Goal: Task Accomplishment & Management: Complete application form

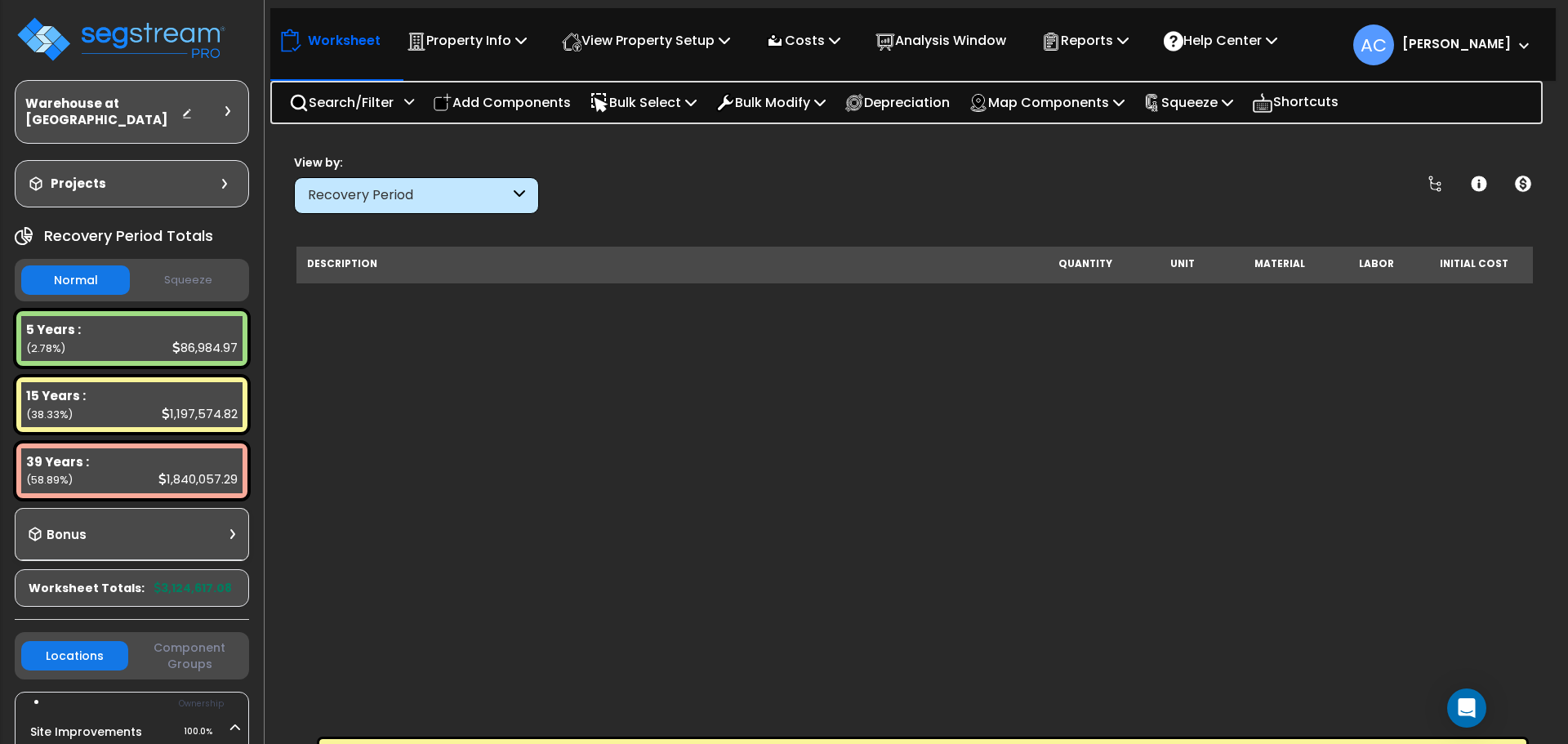
scroll to position [984, 0]
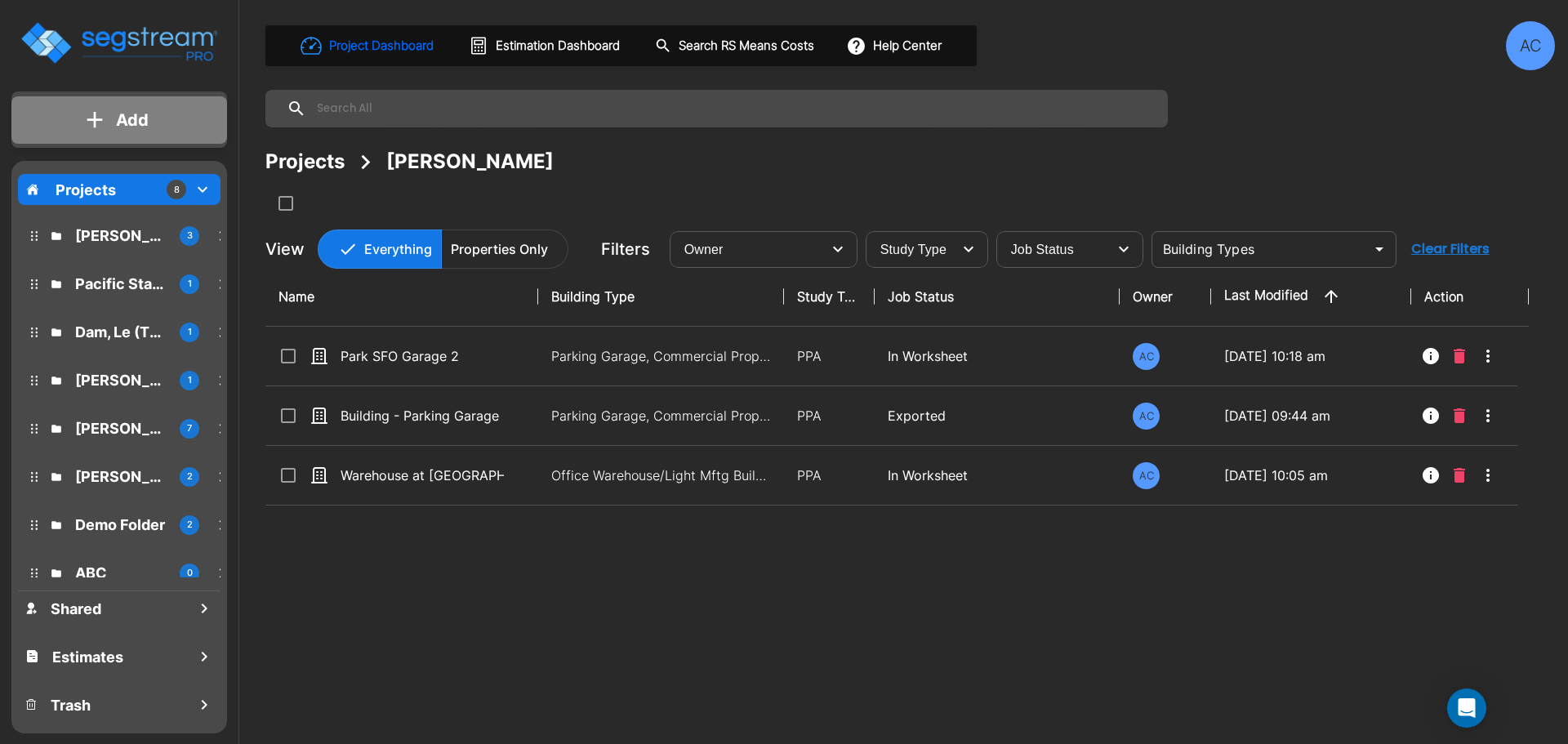
click at [121, 121] on p "Add" at bounding box center [132, 120] width 32 height 25
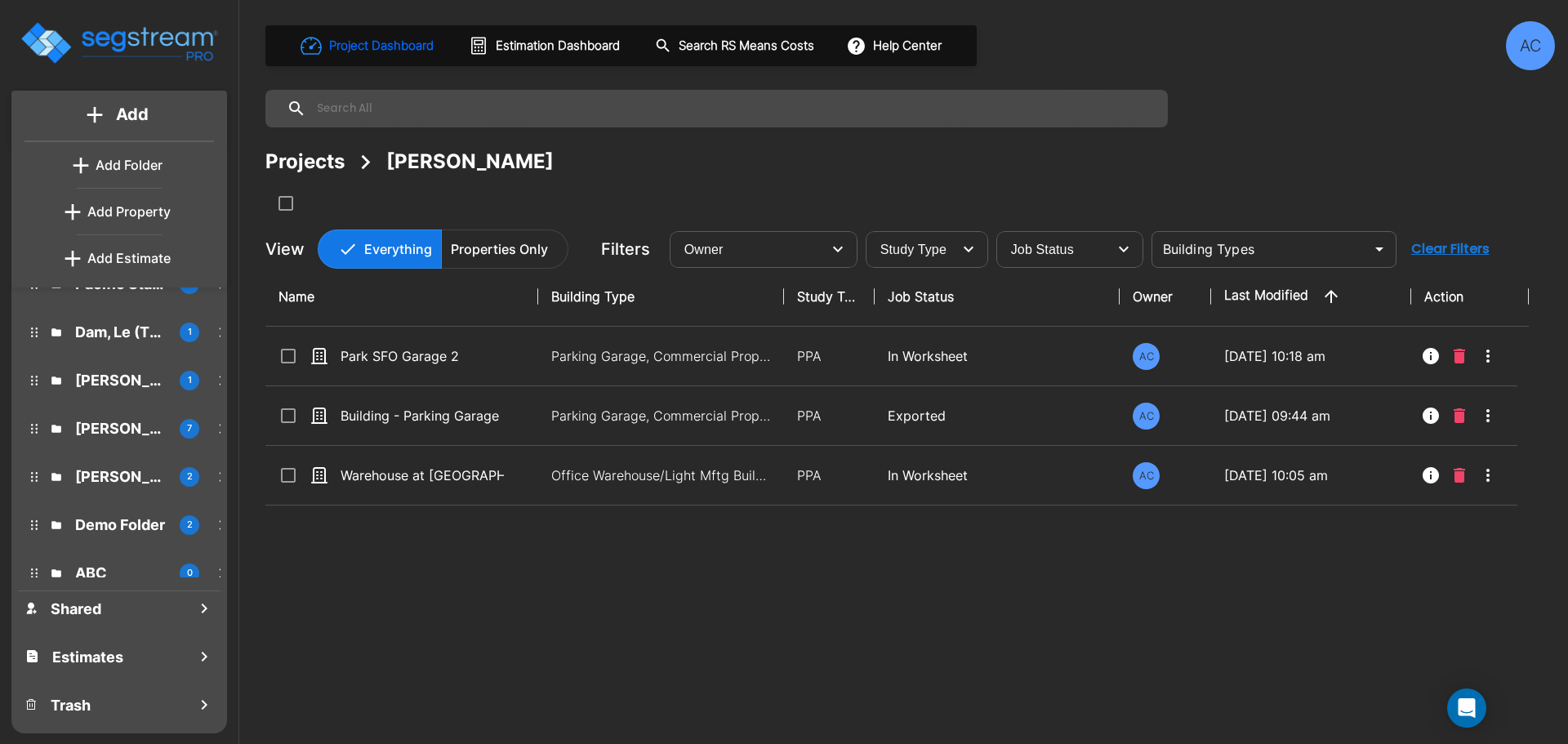
scroll to position [1, 0]
click at [125, 156] on p "Add Folder" at bounding box center [129, 163] width 67 height 20
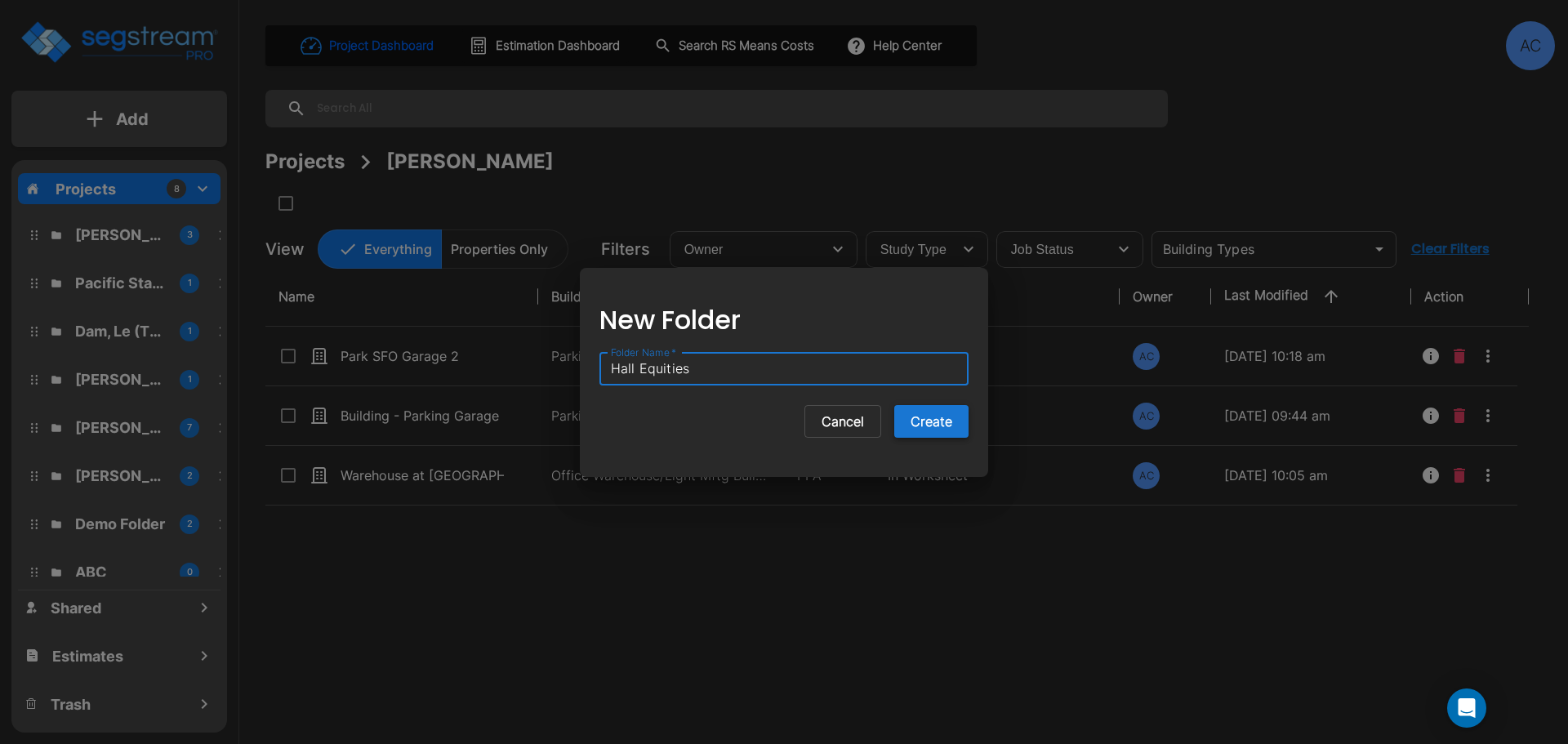
type input "Hall Equities"
click at [936, 420] on button "Create" at bounding box center [931, 421] width 74 height 32
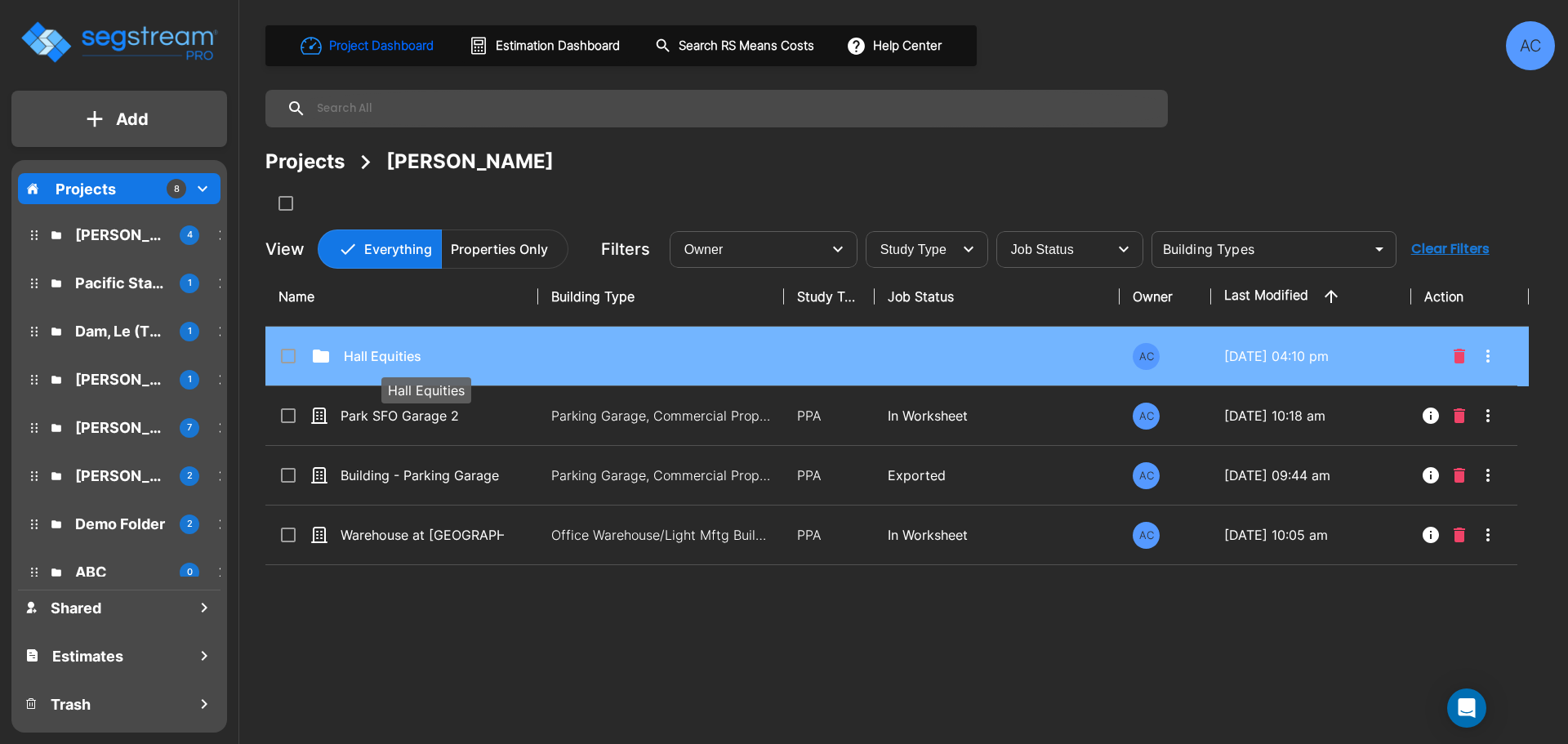
click at [474, 356] on p "Hall Equities" at bounding box center [426, 356] width 164 height 20
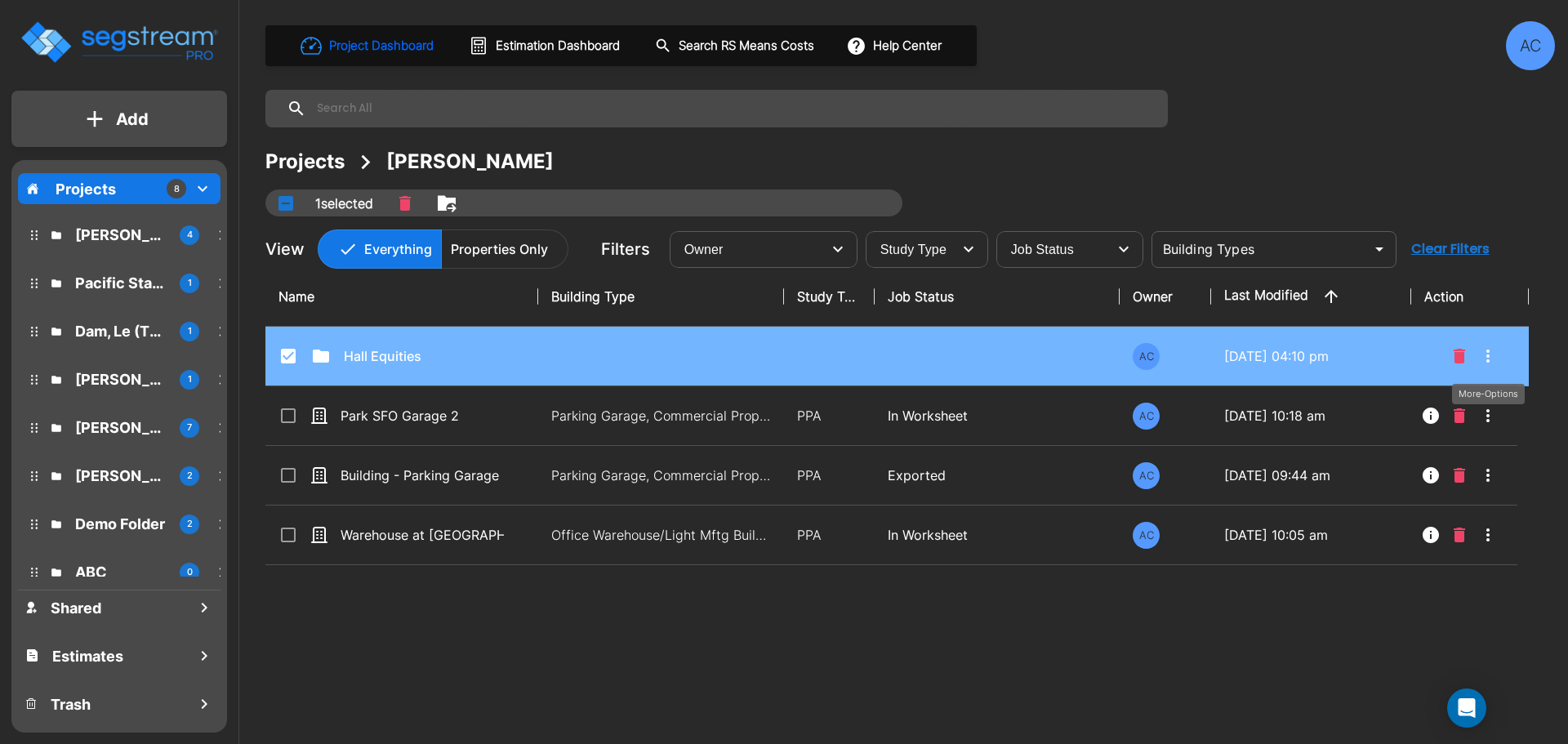
click at [1490, 350] on icon "More-Options" at bounding box center [1488, 356] width 20 height 20
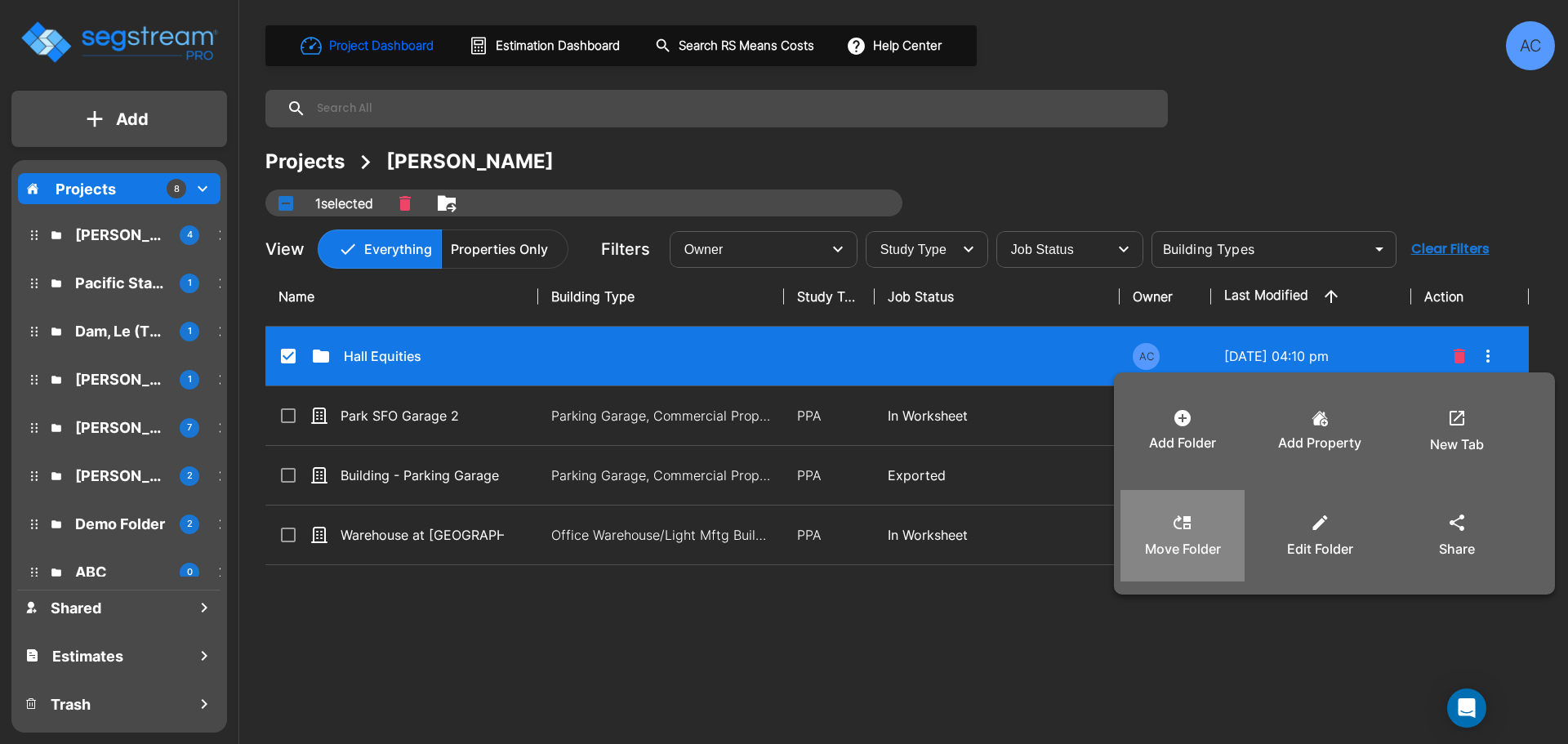
click at [1199, 530] on div "Move Folder" at bounding box center [1182, 535] width 98 height 82
checkbox input "false"
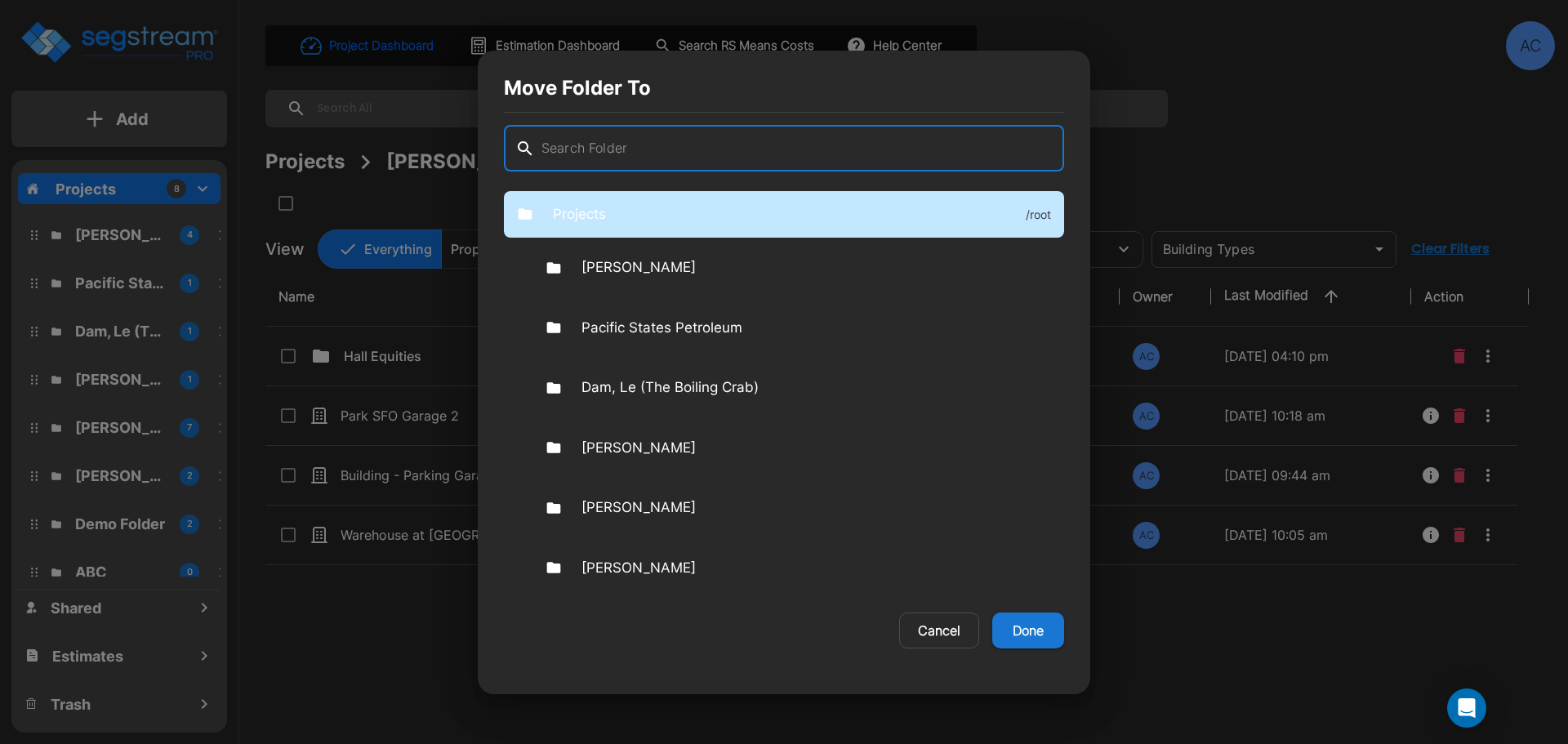
click at [596, 221] on p "Projects" at bounding box center [579, 215] width 53 height 21
click at [1028, 632] on button "Done" at bounding box center [1028, 630] width 72 height 36
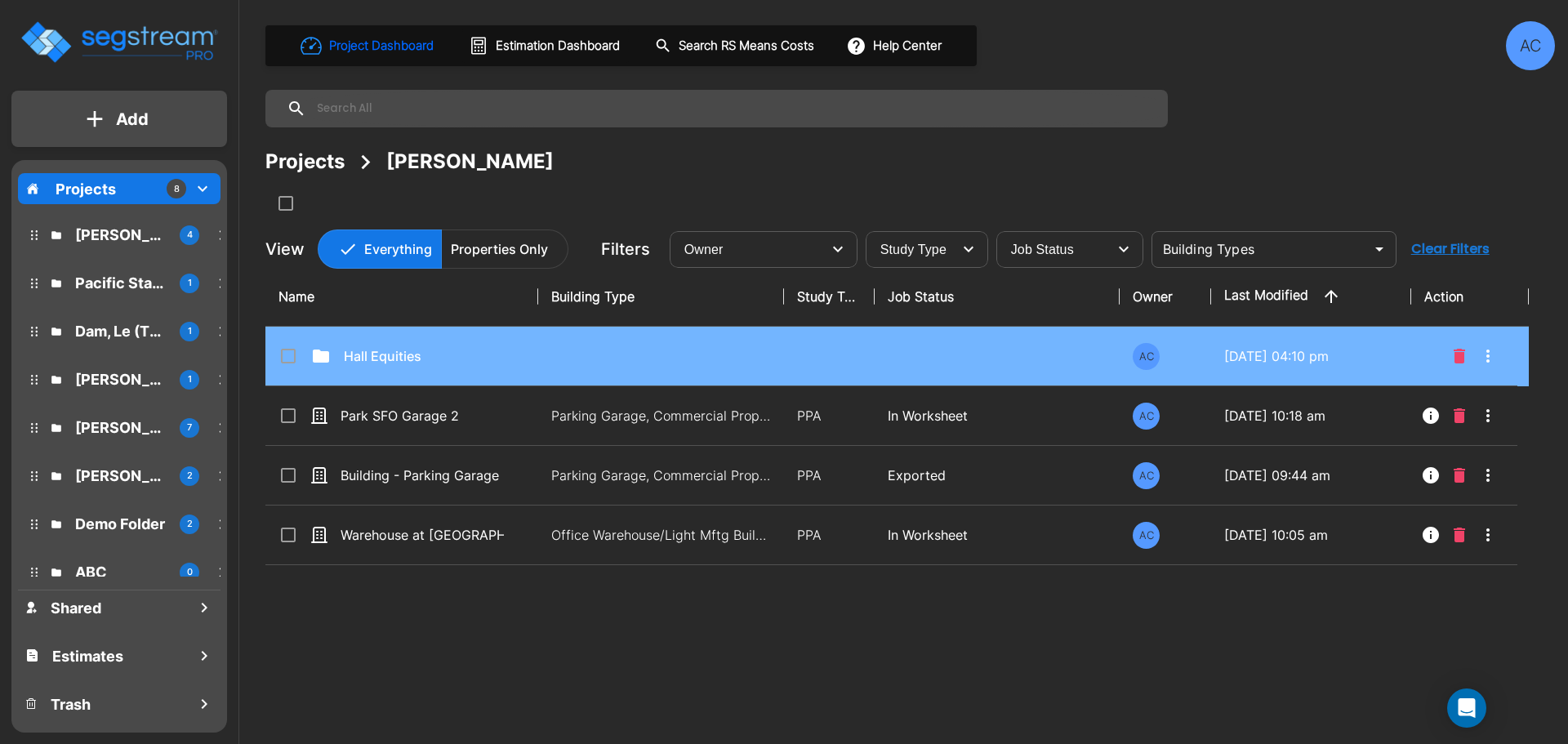
click at [288, 353] on input "select row Hall Equities" at bounding box center [286, 353] width 16 height 14
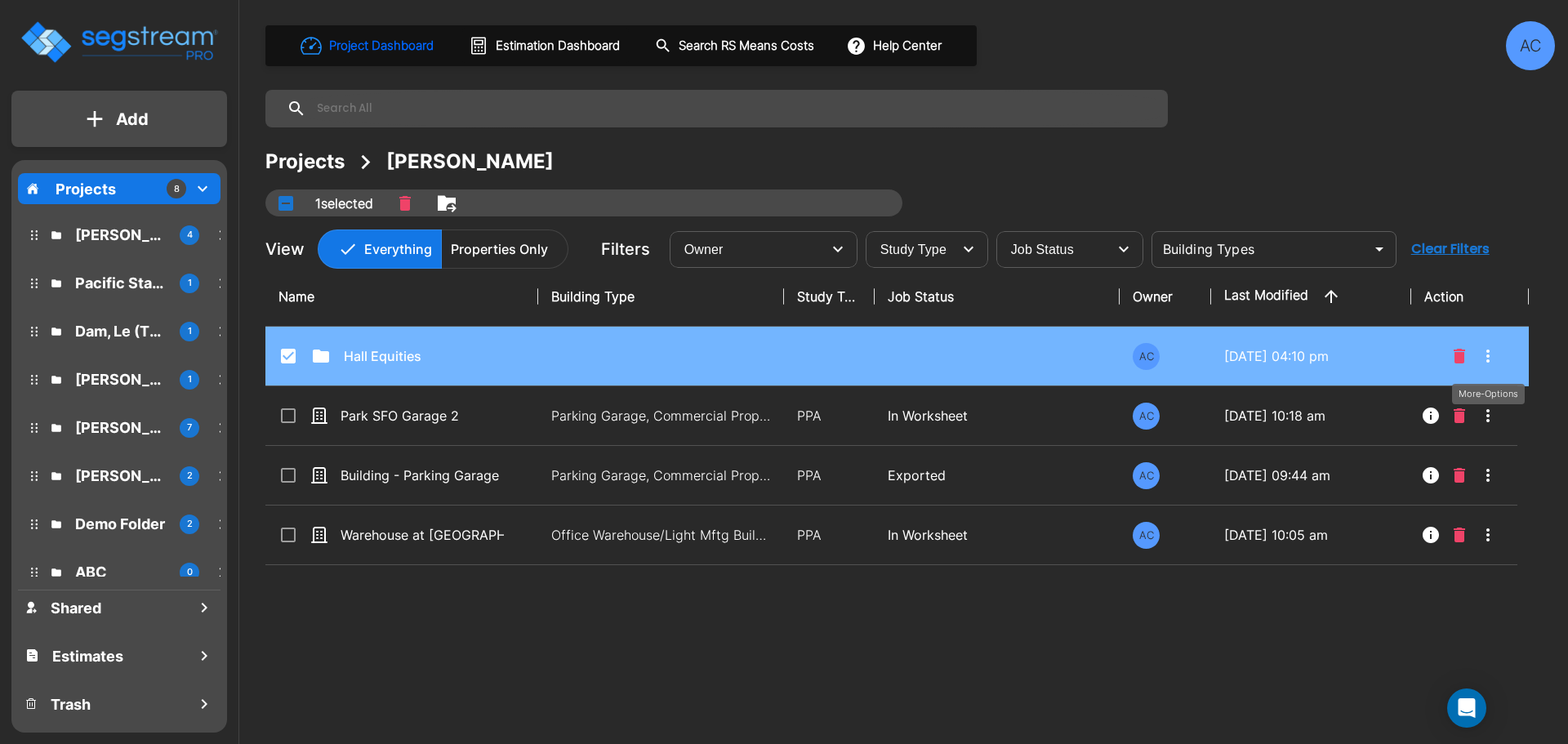
click at [1485, 355] on icon "More-Options" at bounding box center [1488, 356] width 20 height 20
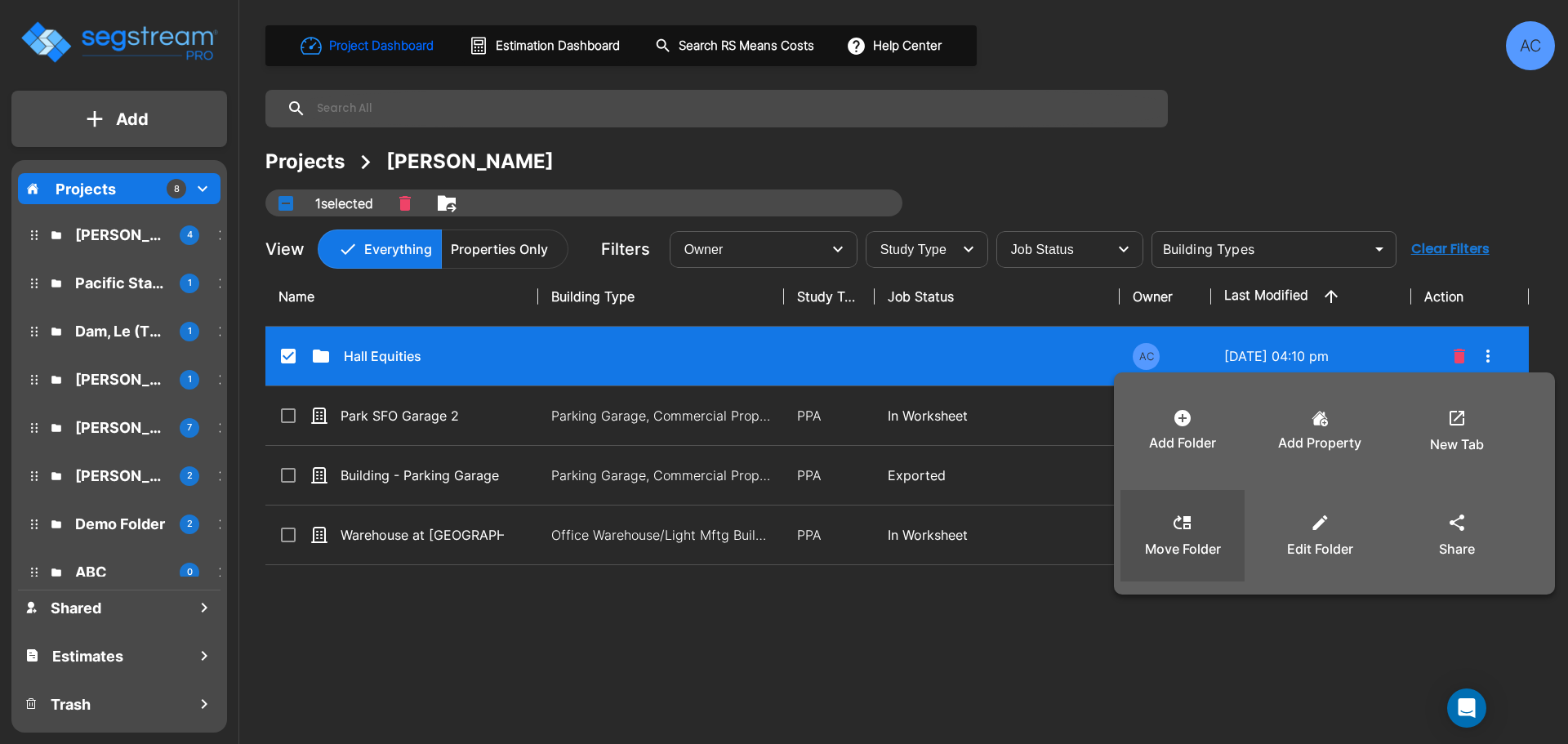
click at [1214, 519] on div "Move Folder" at bounding box center [1182, 535] width 98 height 82
checkbox input "false"
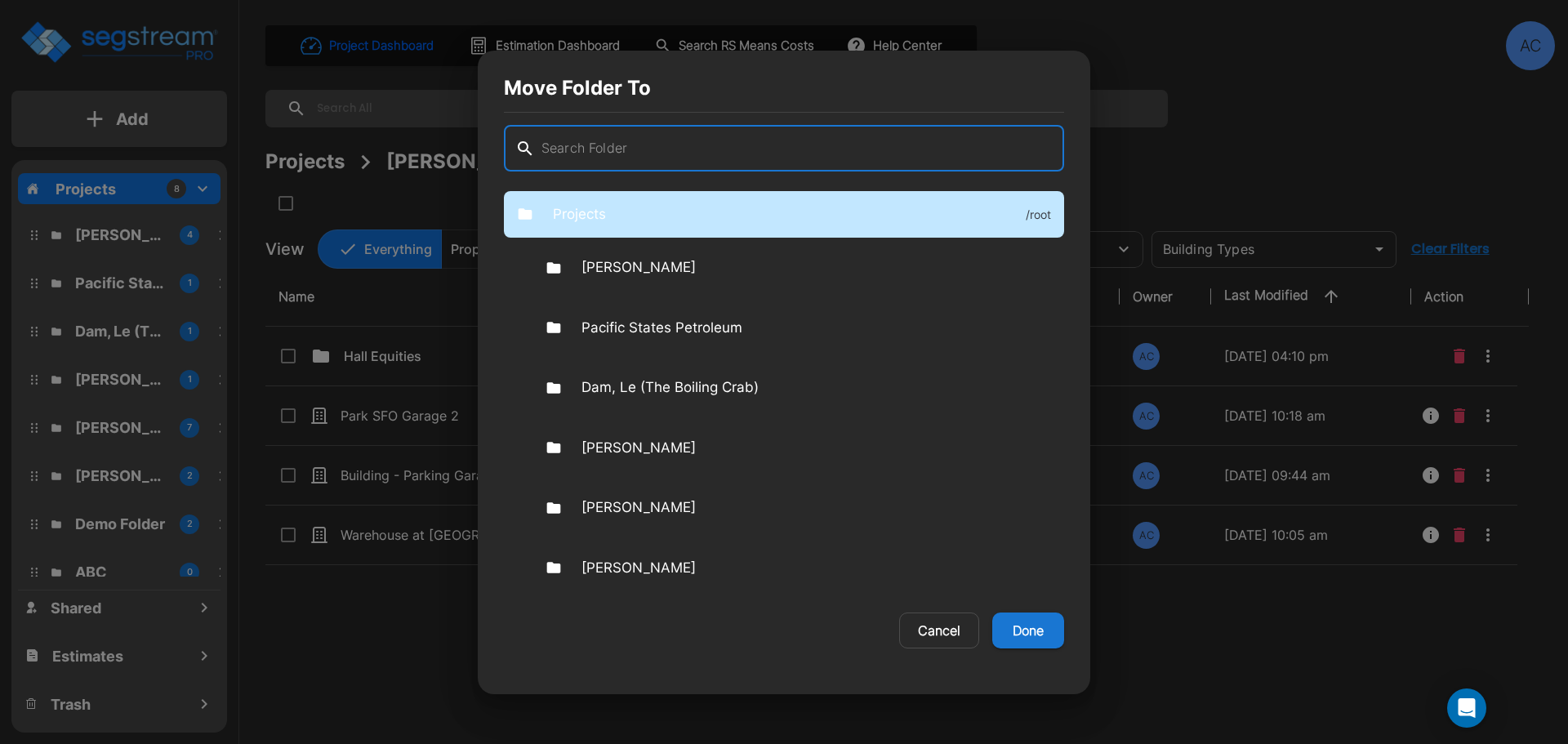
click at [639, 214] on div "Projects /root" at bounding box center [784, 215] width 560 height 48
click at [616, 218] on div "Projects /root" at bounding box center [784, 215] width 560 height 48
click at [637, 612] on div "Cancel Done" at bounding box center [784, 630] width 560 height 36
click at [1030, 628] on button "Done" at bounding box center [1028, 630] width 72 height 36
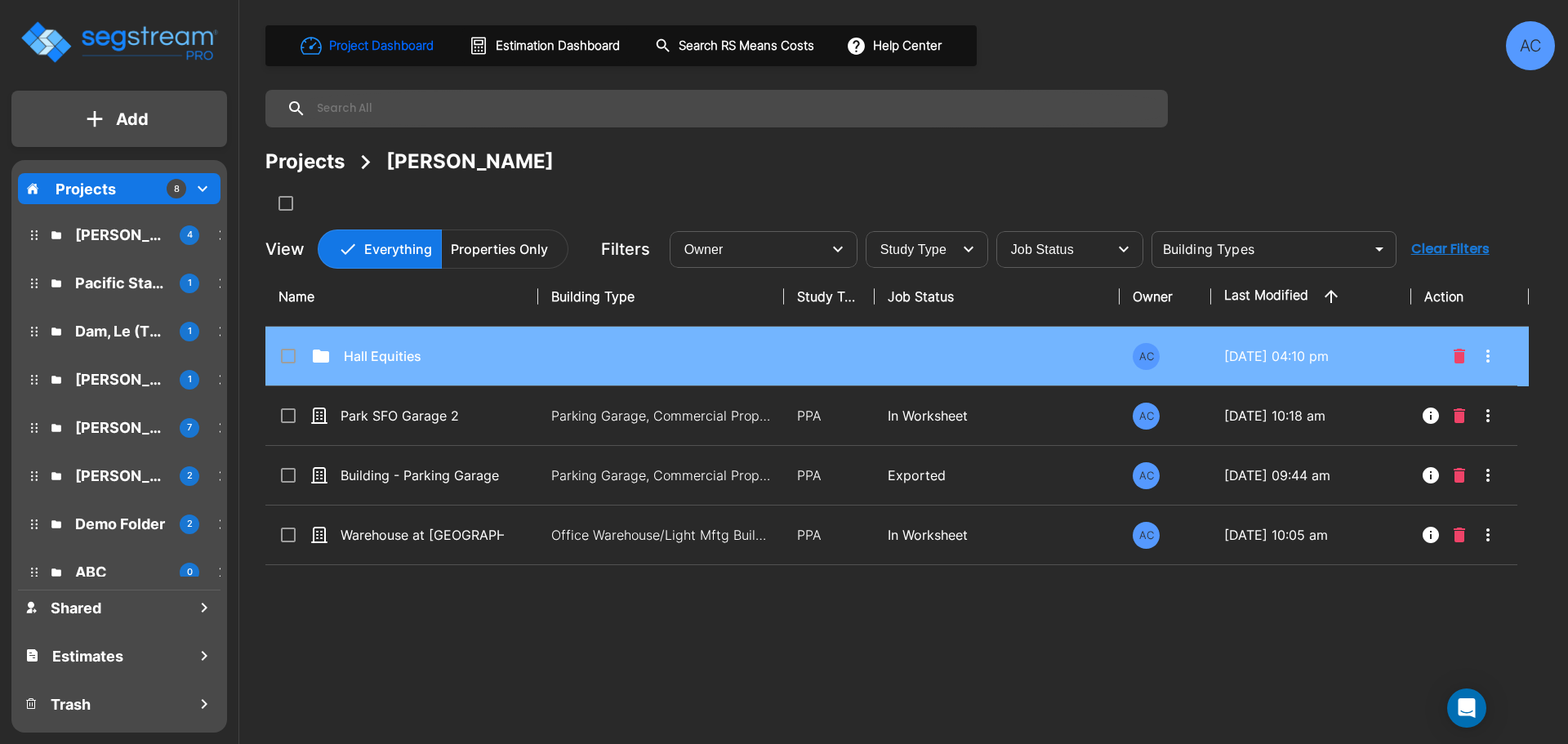
click at [404, 356] on p "Hall Equities" at bounding box center [426, 356] width 164 height 20
checkbox input "true"
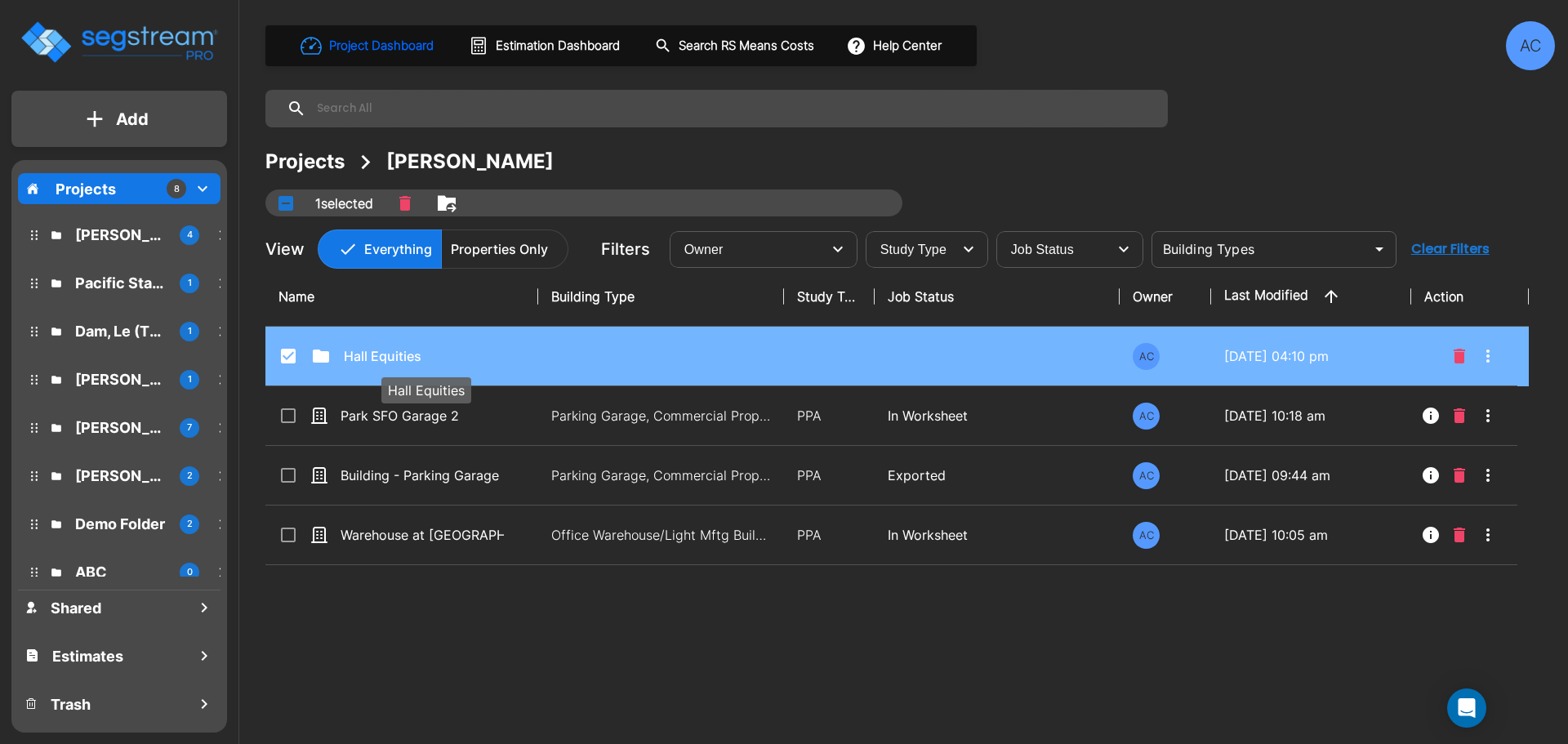
click at [403, 358] on p "Hall Equities" at bounding box center [426, 356] width 164 height 20
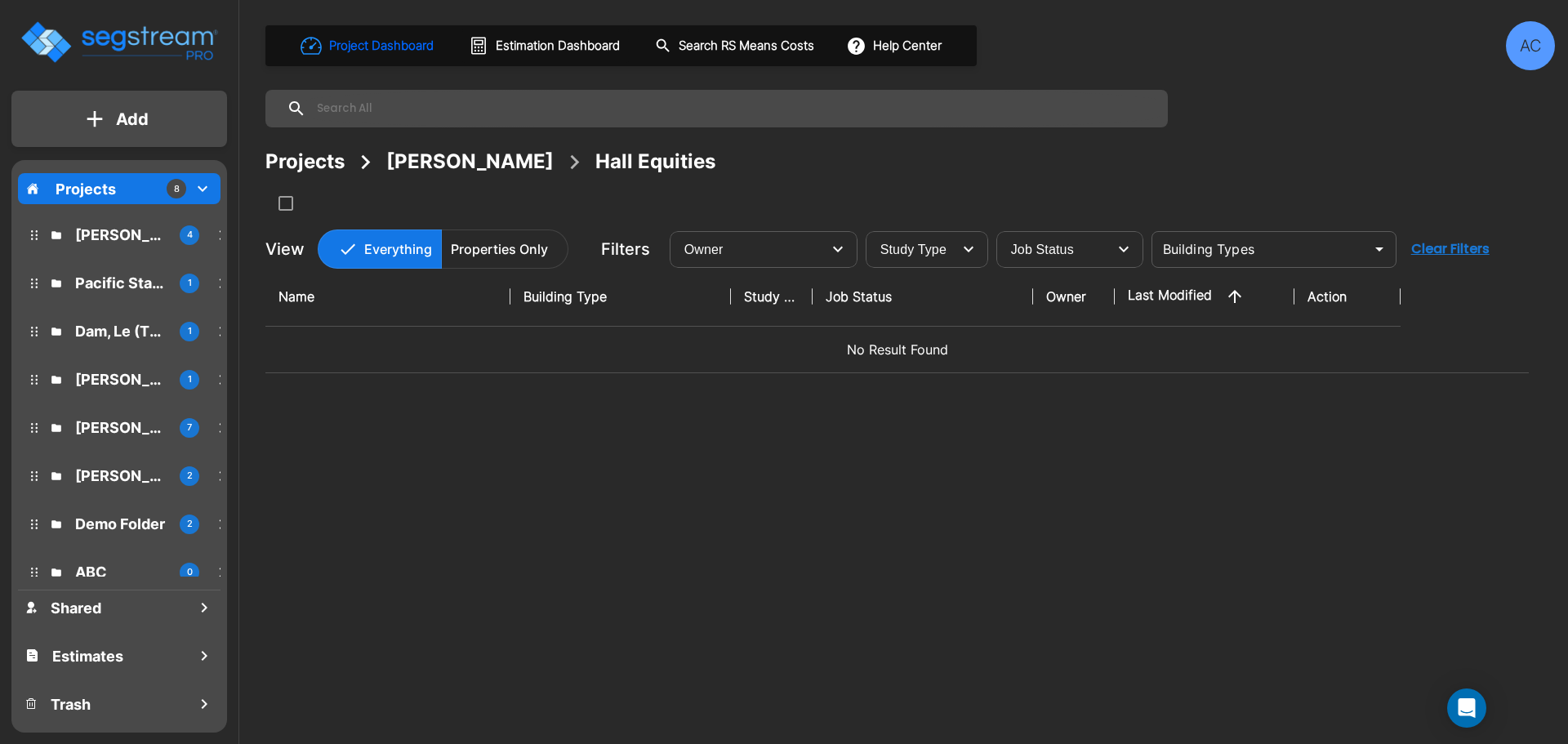
click at [88, 121] on icon "mailbox folders" at bounding box center [95, 118] width 16 height 17
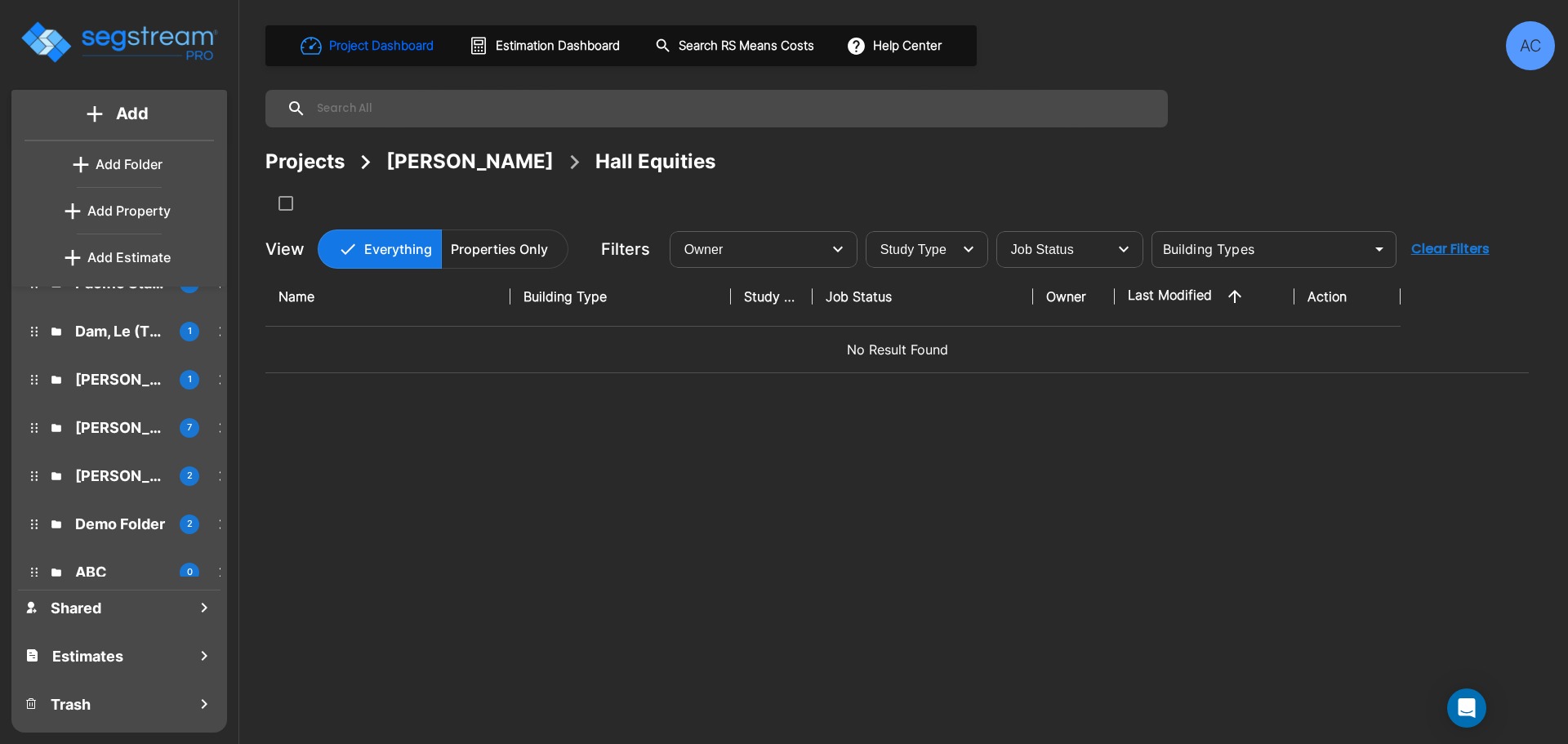
click at [100, 217] on p "Add Property" at bounding box center [129, 210] width 83 height 20
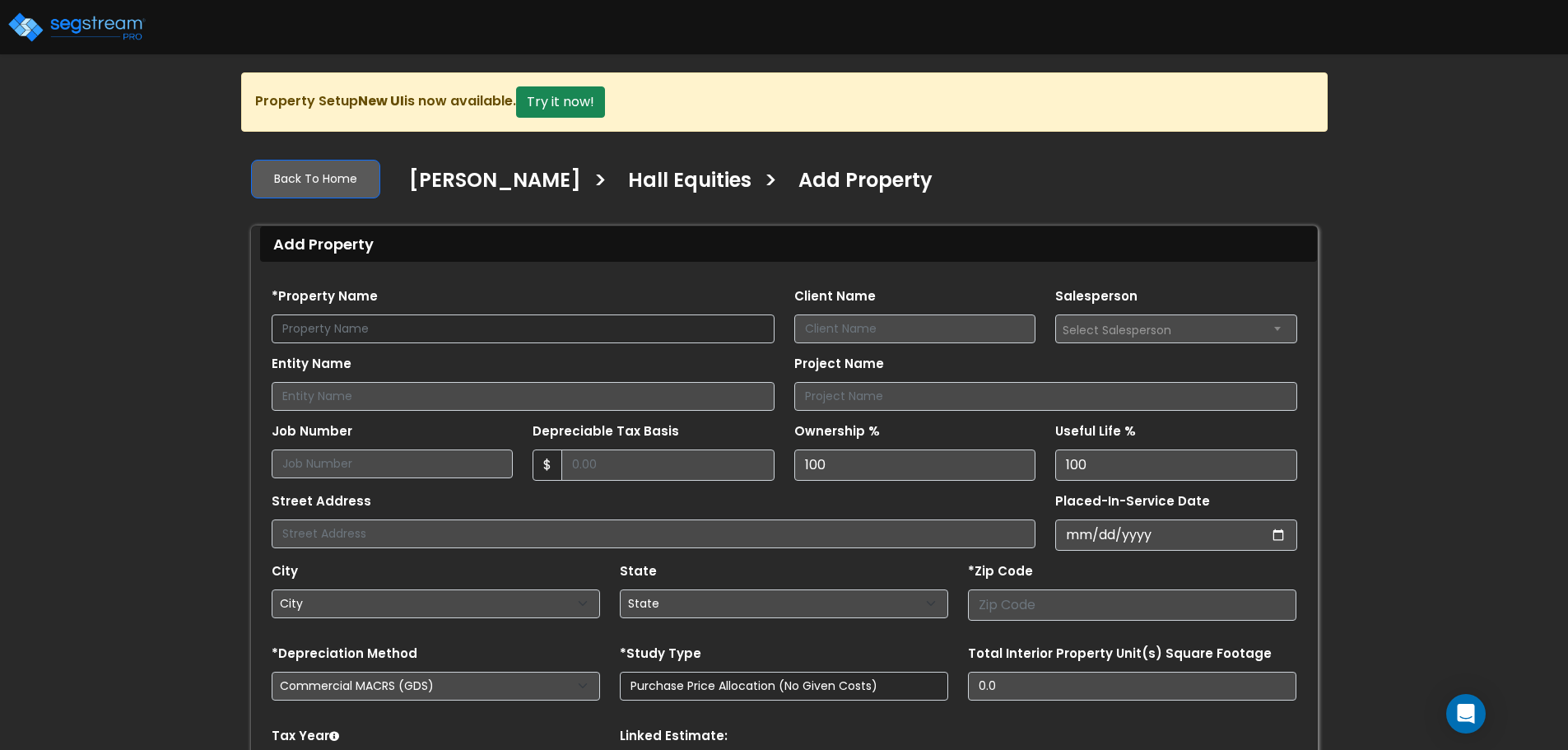
scroll to position [82, 0]
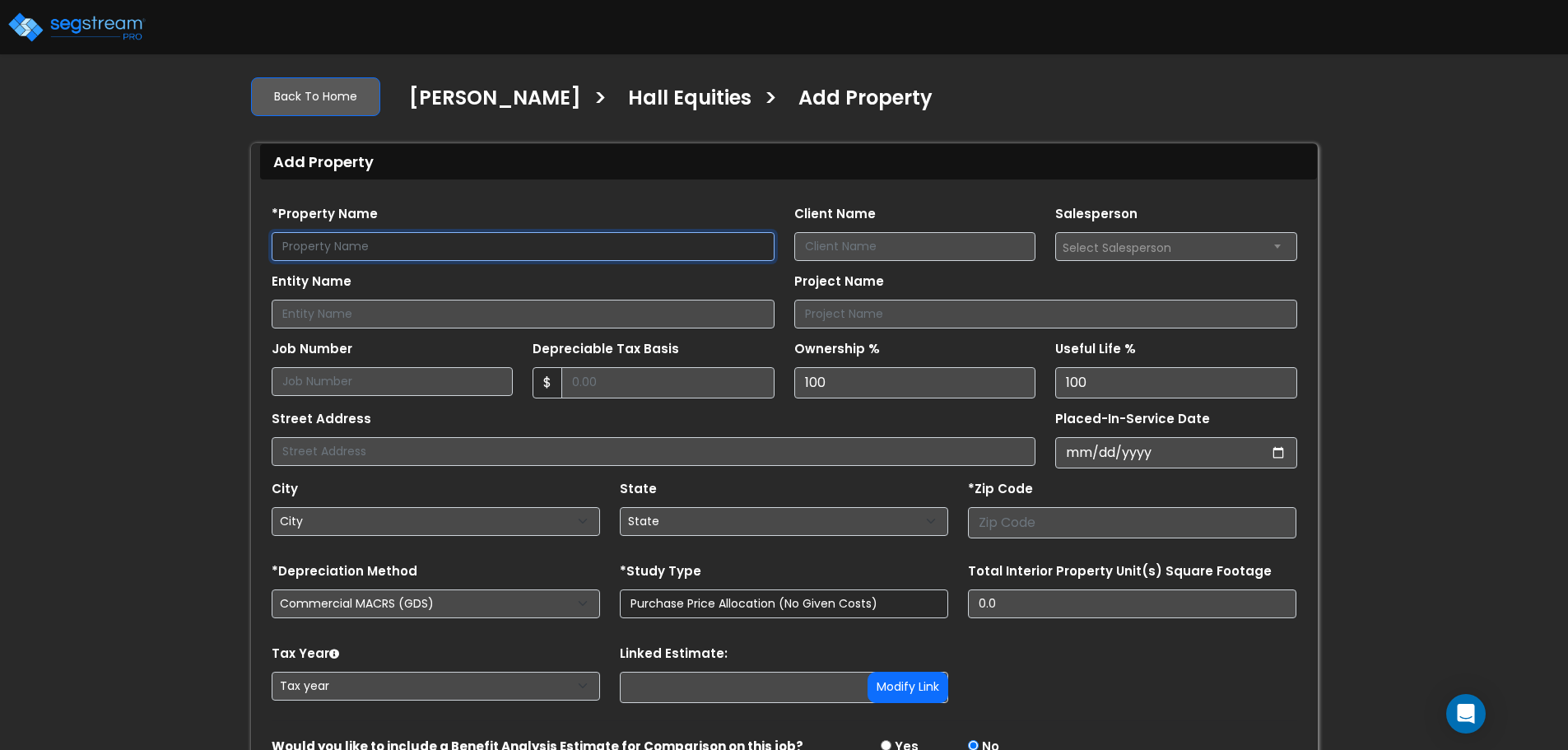
click at [415, 245] on input "text" at bounding box center [523, 246] width 503 height 29
click at [405, 251] on input "Y" at bounding box center [523, 246] width 503 height 29
type input "Ygnacio Center"
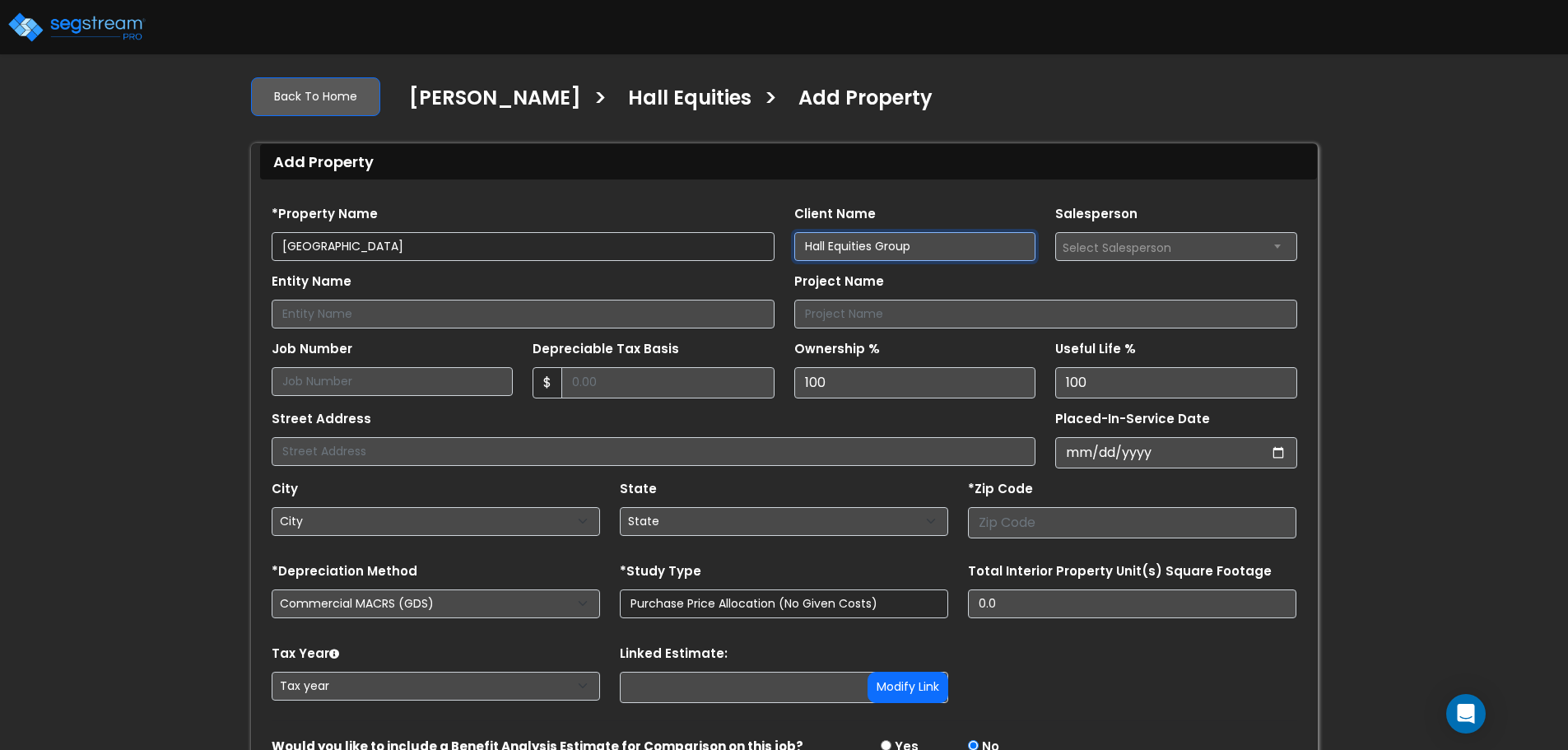
type input "Hall Equities Group"
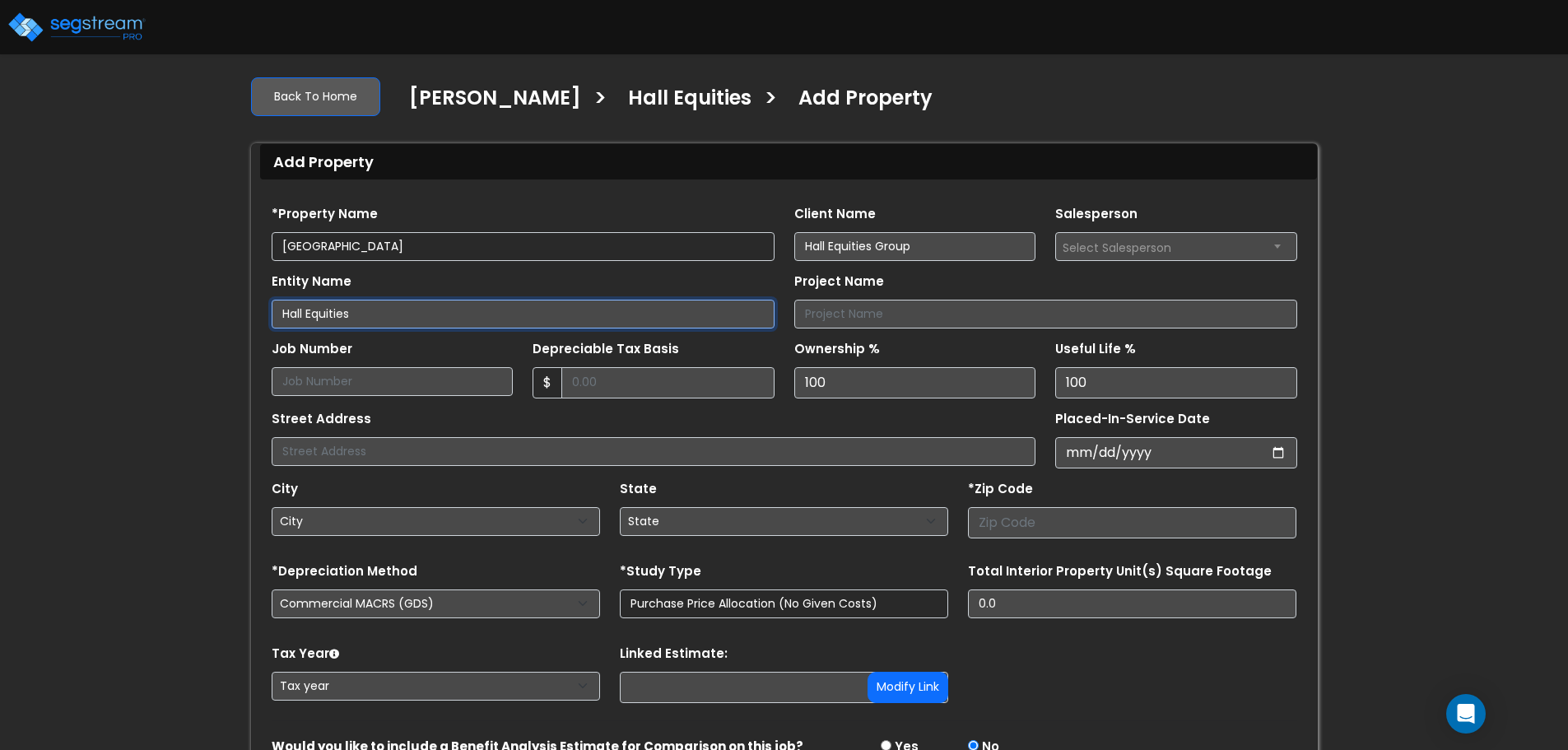
type input "Hall Equities"
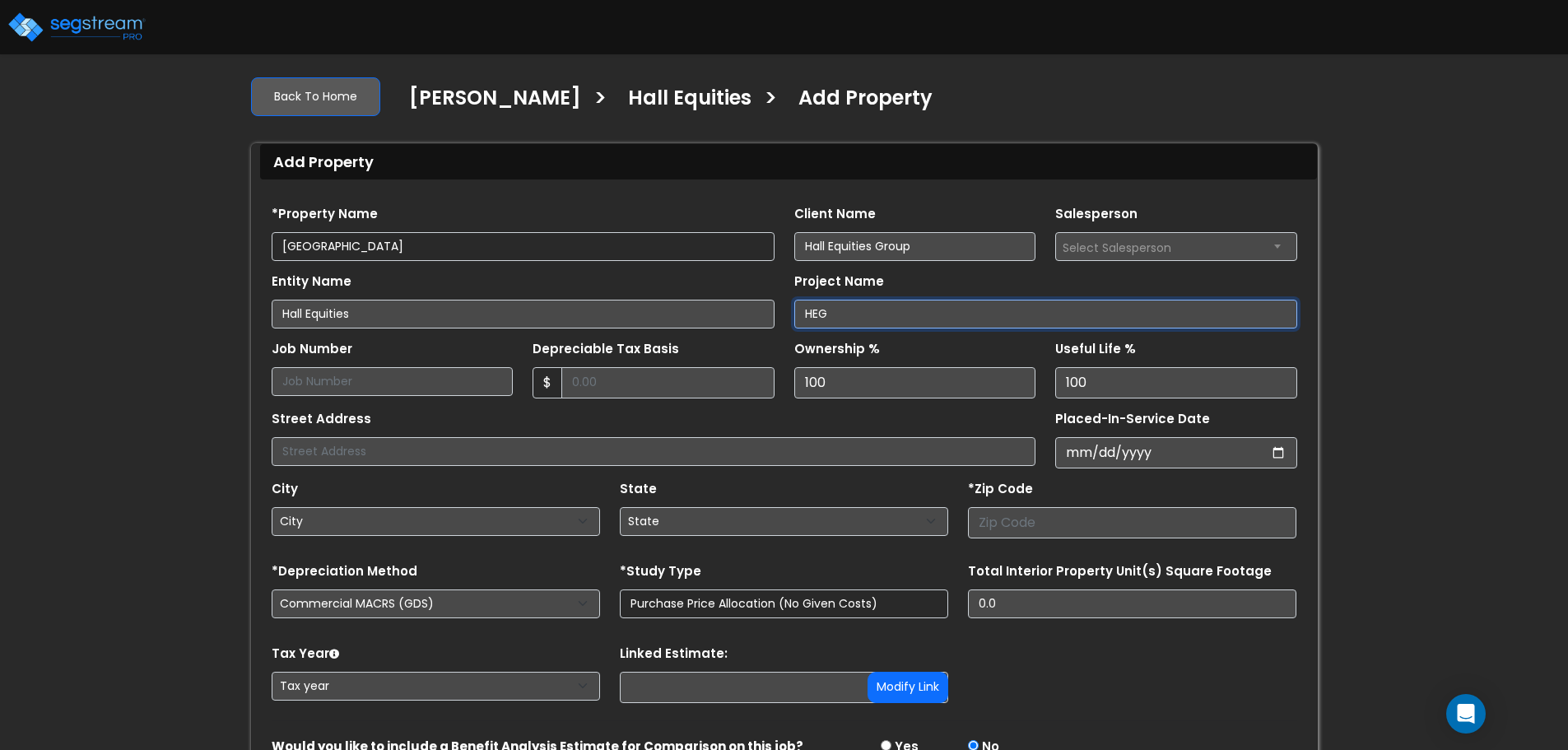
type input "HEG"
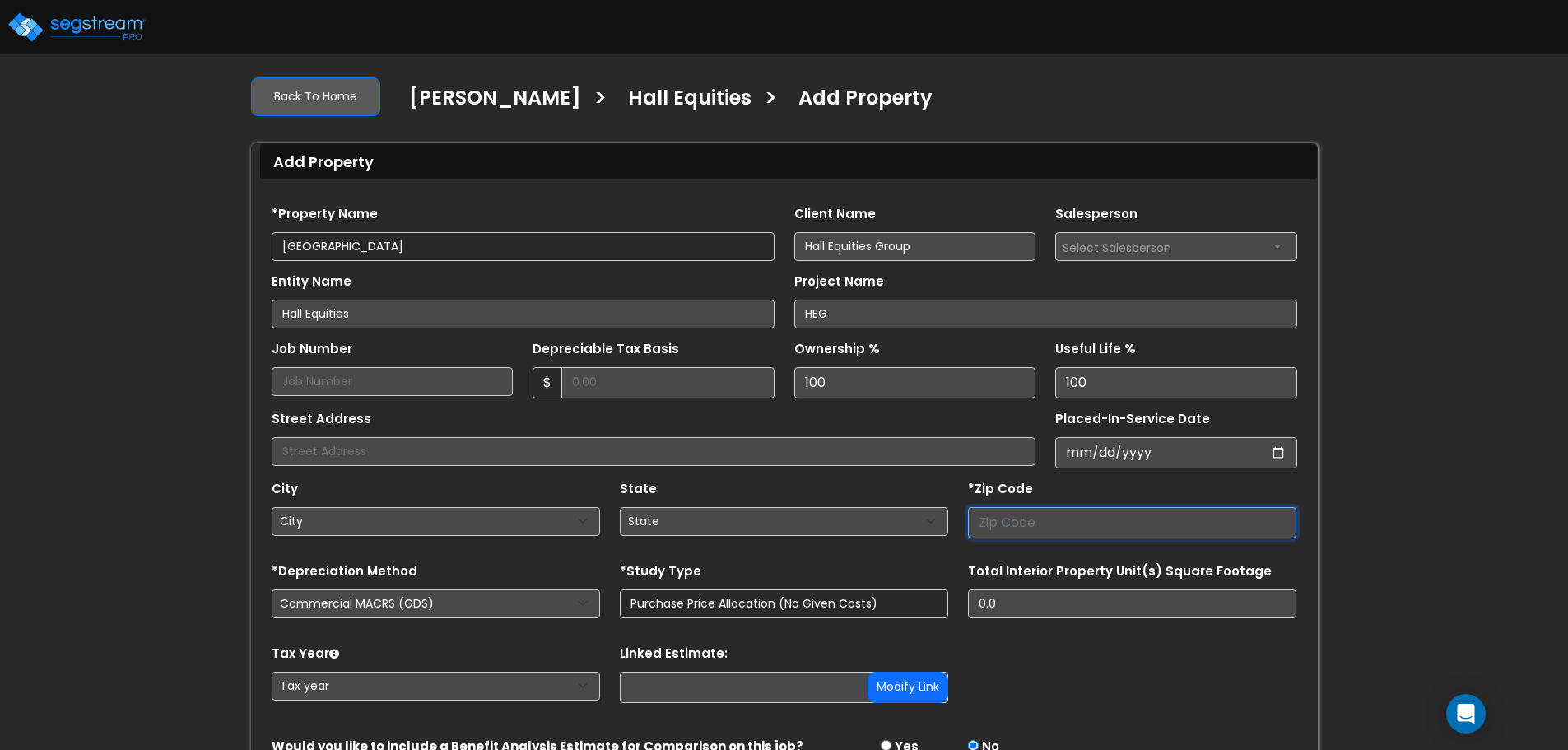
select select "National Average"
type input "9"
select select "CA"
type input "94596"
click at [670, 396] on input "Depreciable Tax Basis" at bounding box center [668, 383] width 213 height 31
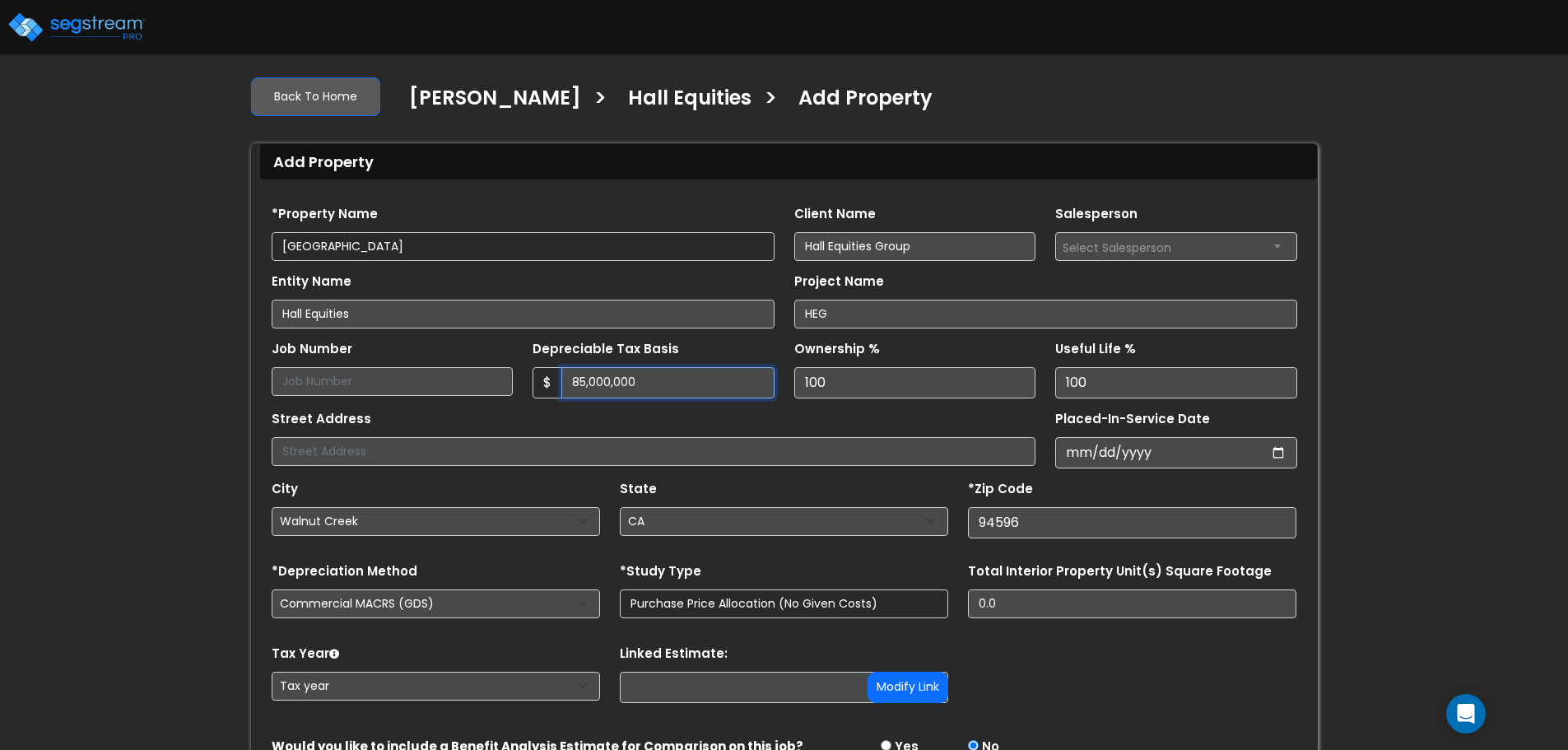
type input "85,000,000"
drag, startPoint x: 251, startPoint y: 669, endPoint x: 266, endPoint y: 677, distance: 17.0
click at [256, 673] on div "Find these errors below in the Property Setup: *Property Name Ygnacio Center Cl…" at bounding box center [784, 507] width 1065 height 656
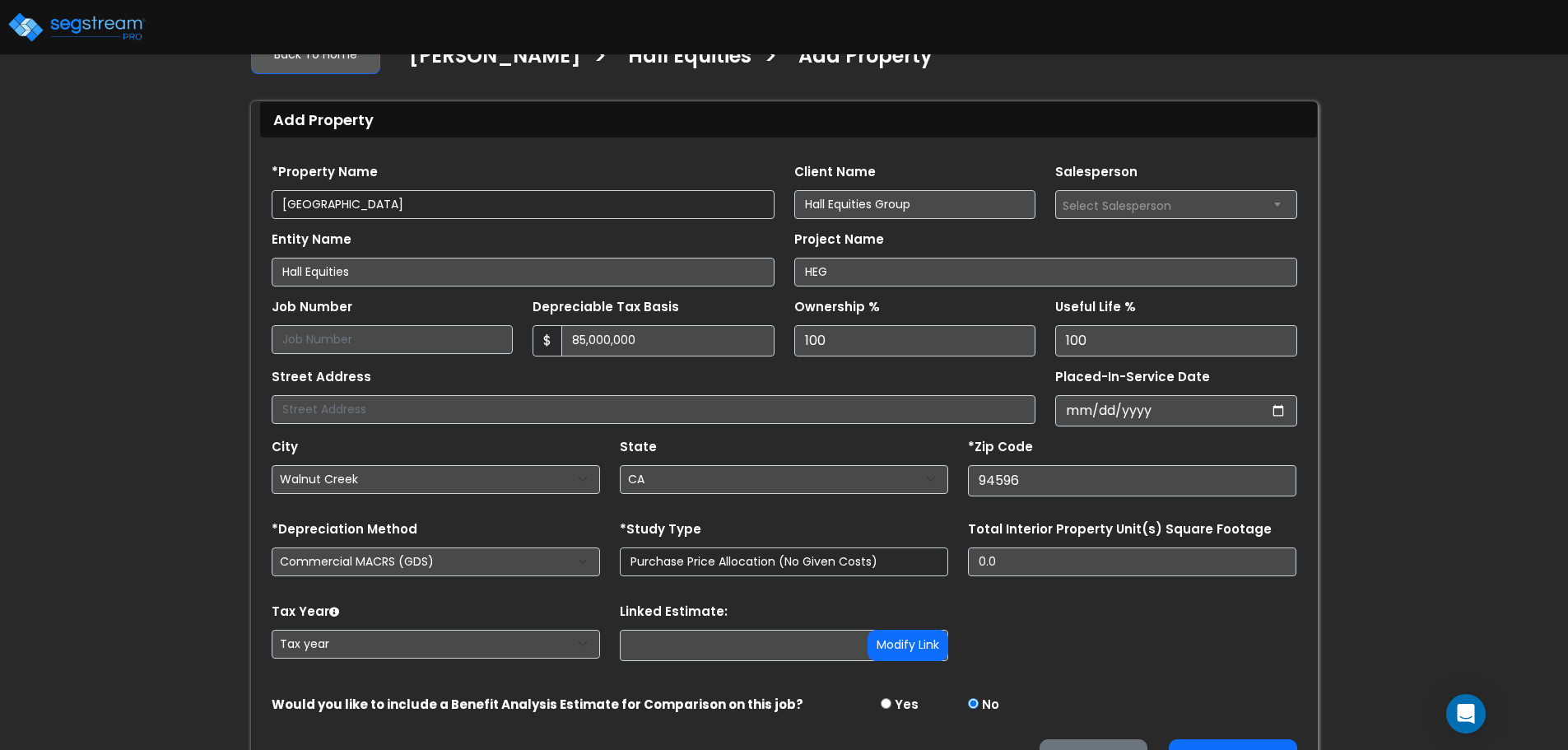
scroll to position [170, 0]
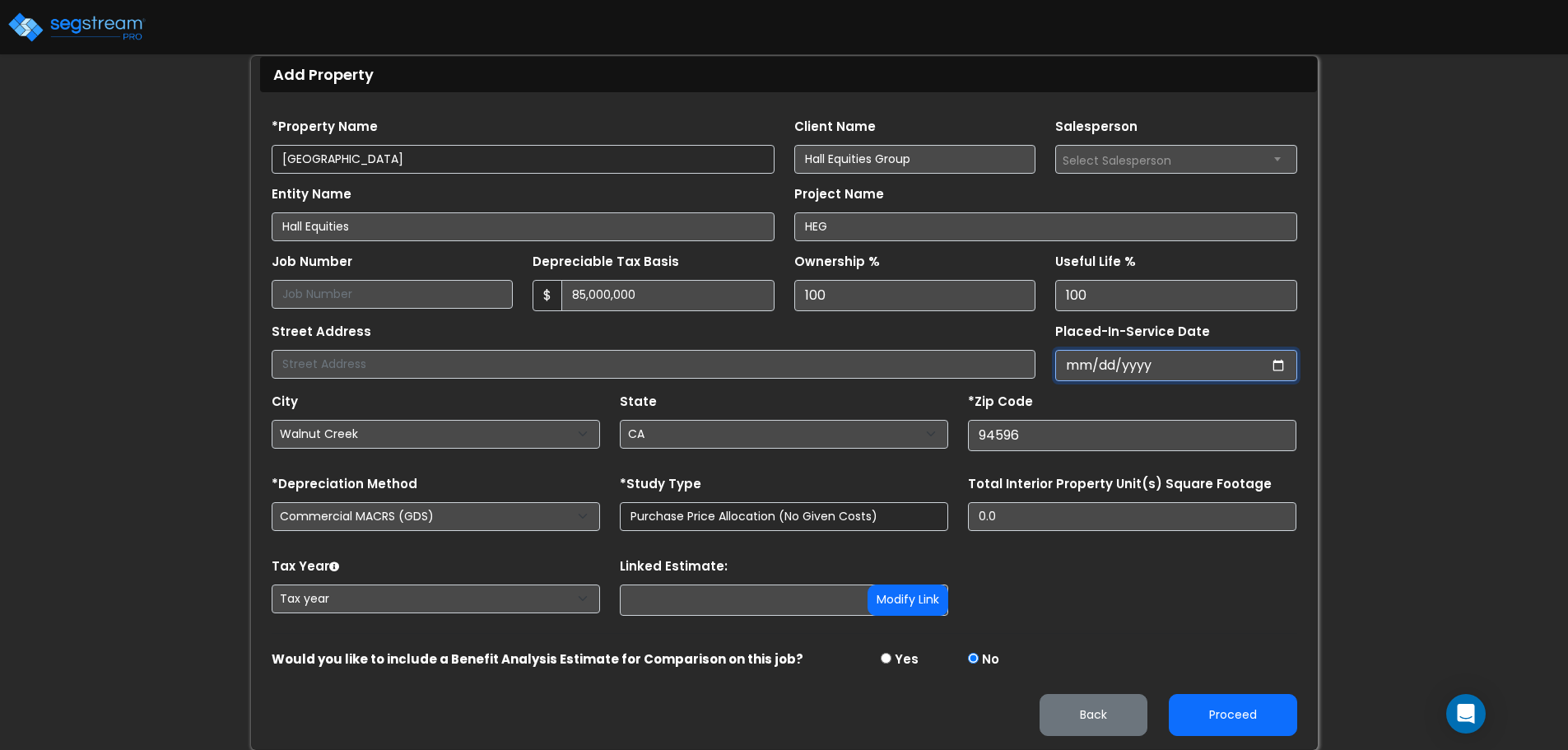
click at [1091, 367] on input "Placed-In-Service Date" at bounding box center [1176, 366] width 242 height 31
type input "0202-07-15"
select select "202"
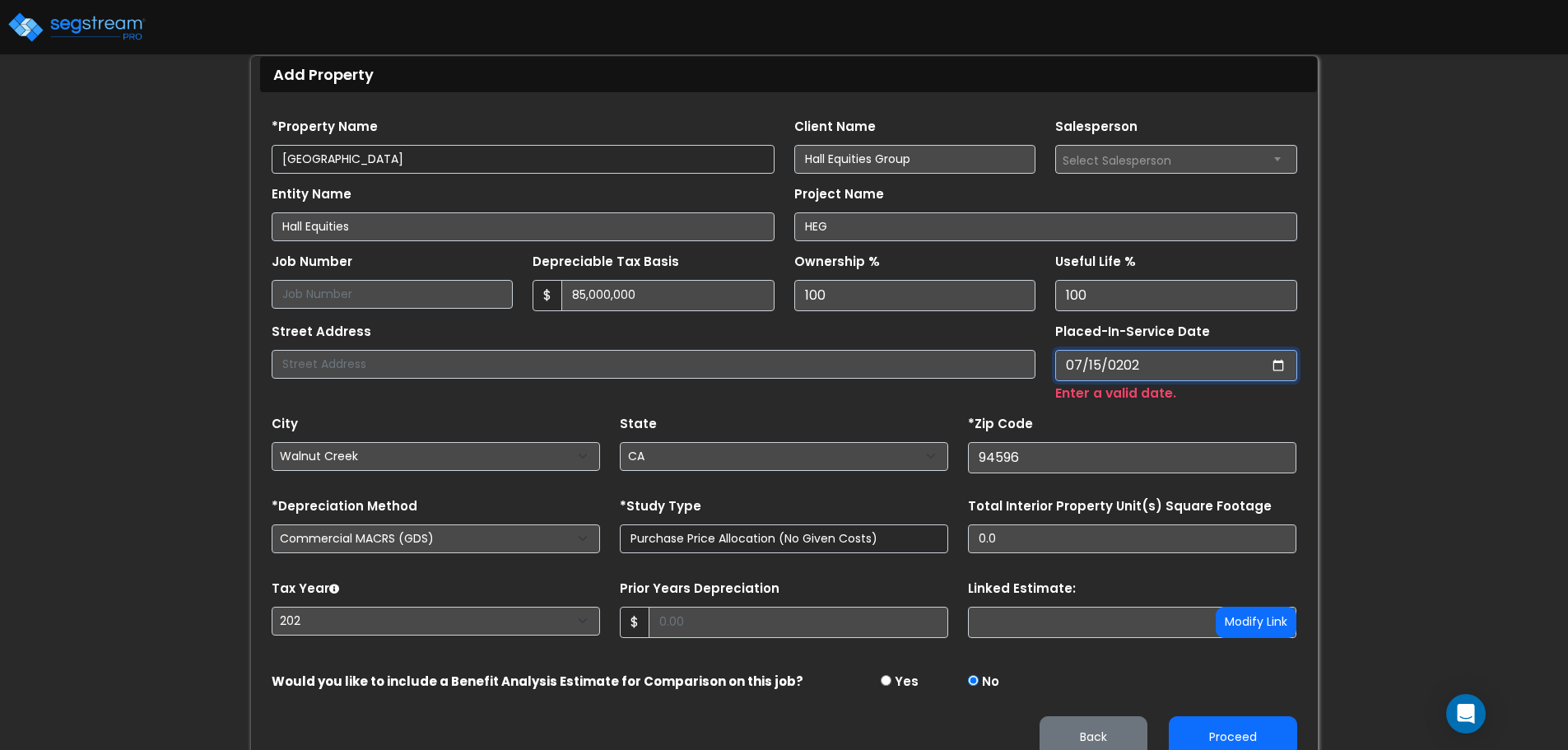
type input "2025-07-15"
select select "2025"
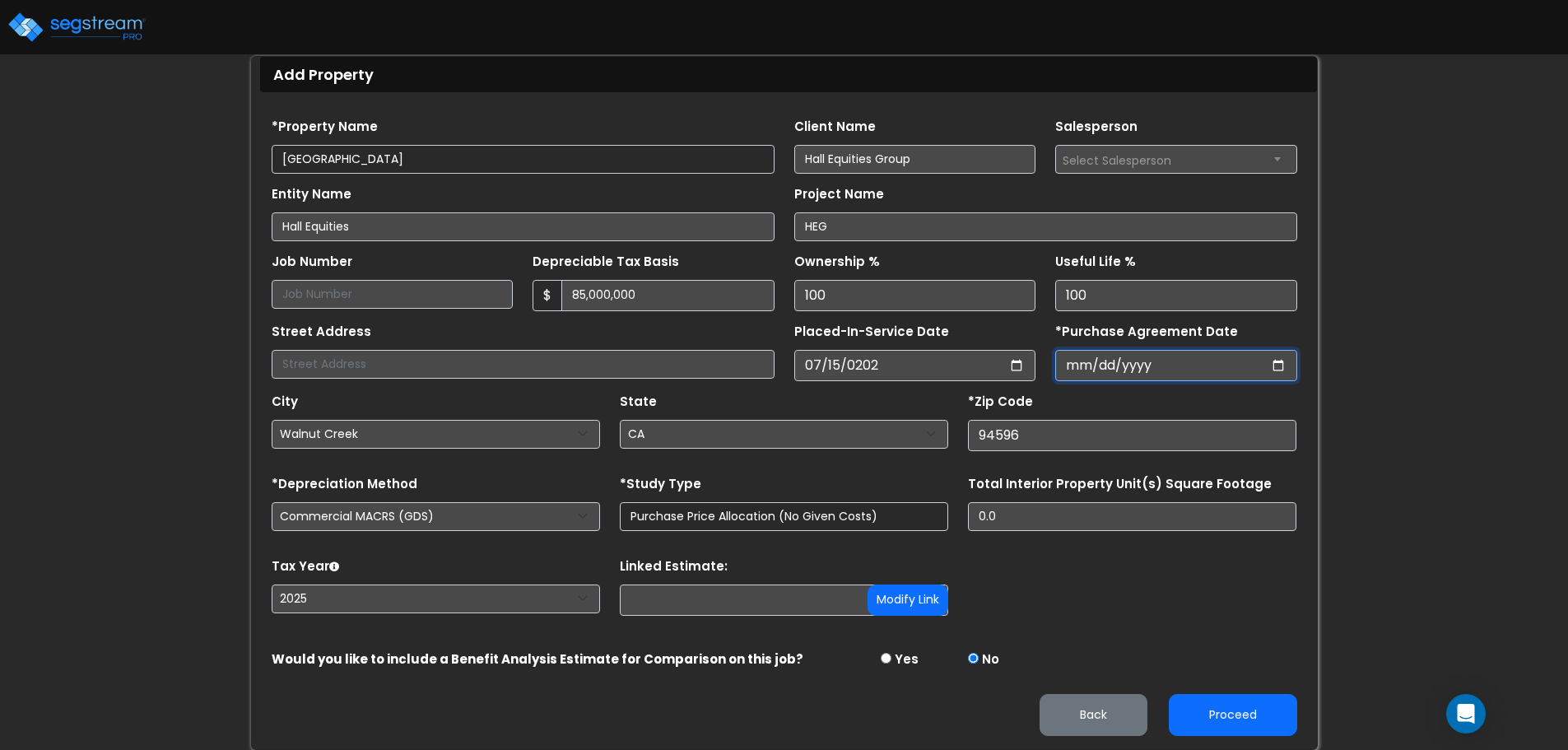
click at [1129, 377] on input "*Purchase Agreement Date" at bounding box center [1176, 366] width 242 height 31
type input "2025-05-20"
click at [1274, 713] on button "Proceed" at bounding box center [1233, 714] width 129 height 42
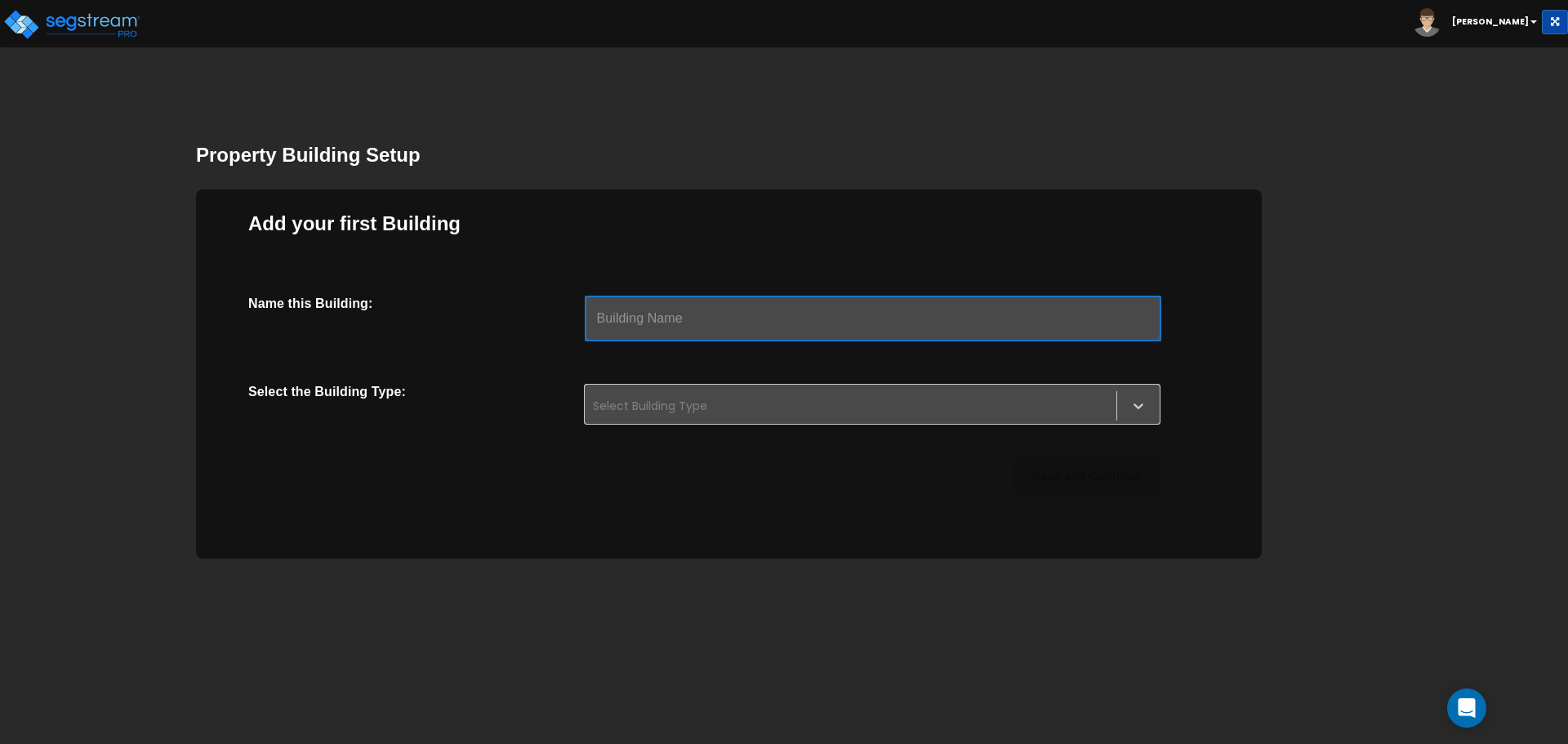
click at [640, 323] on input "text" at bounding box center [873, 318] width 577 height 46
type input "l"
type input "Bldg A"
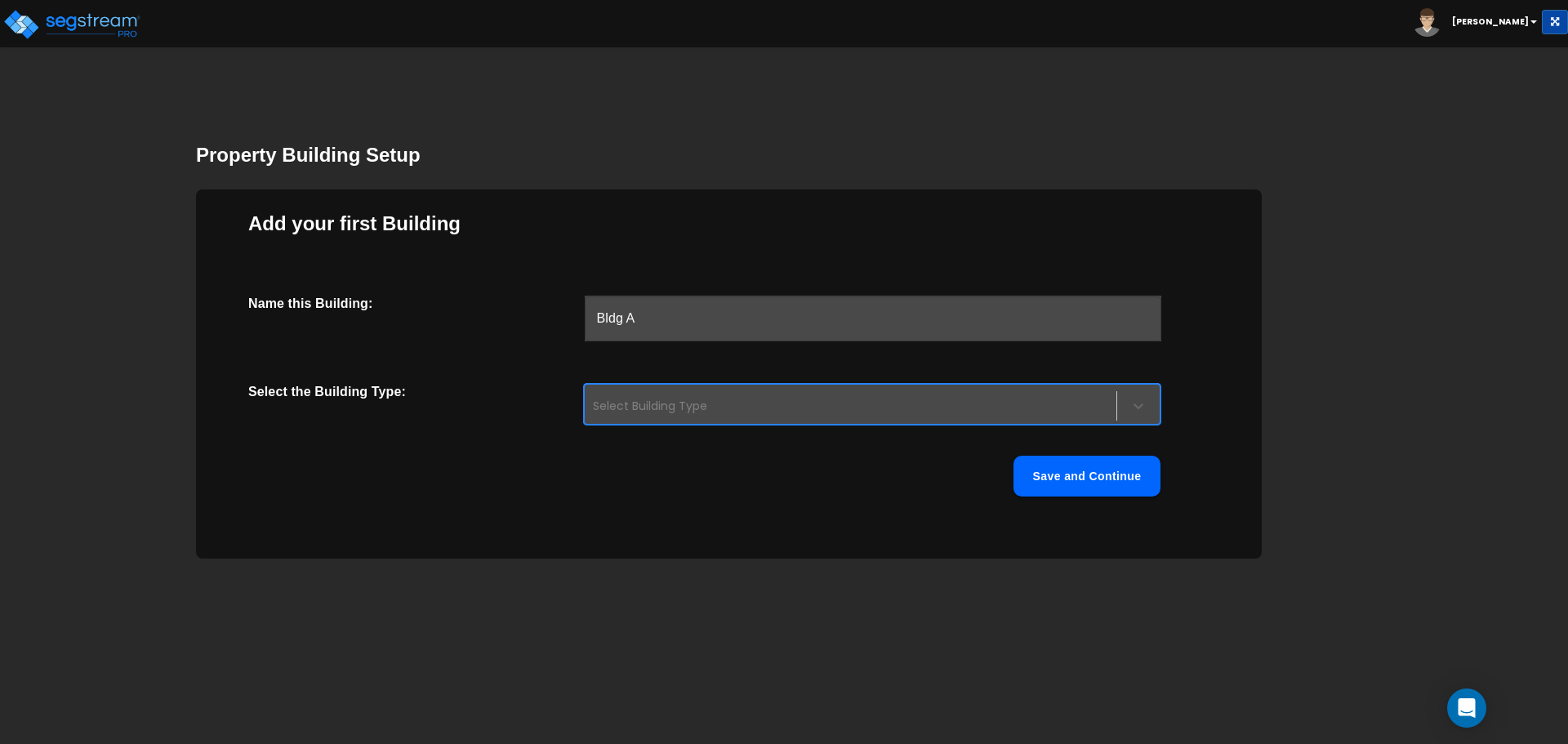
click at [1121, 408] on div at bounding box center [1139, 406] width 43 height 43
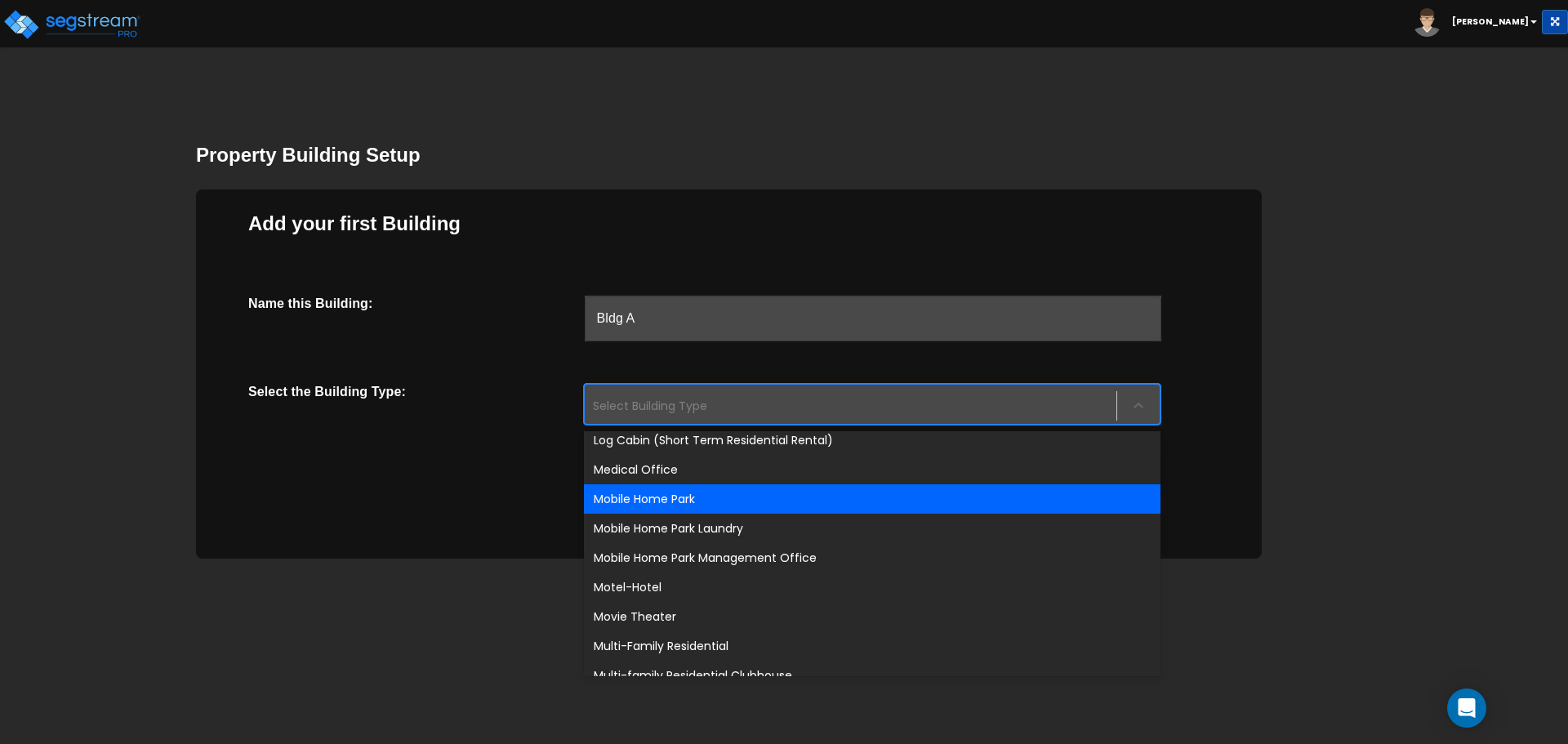
scroll to position [898, 0]
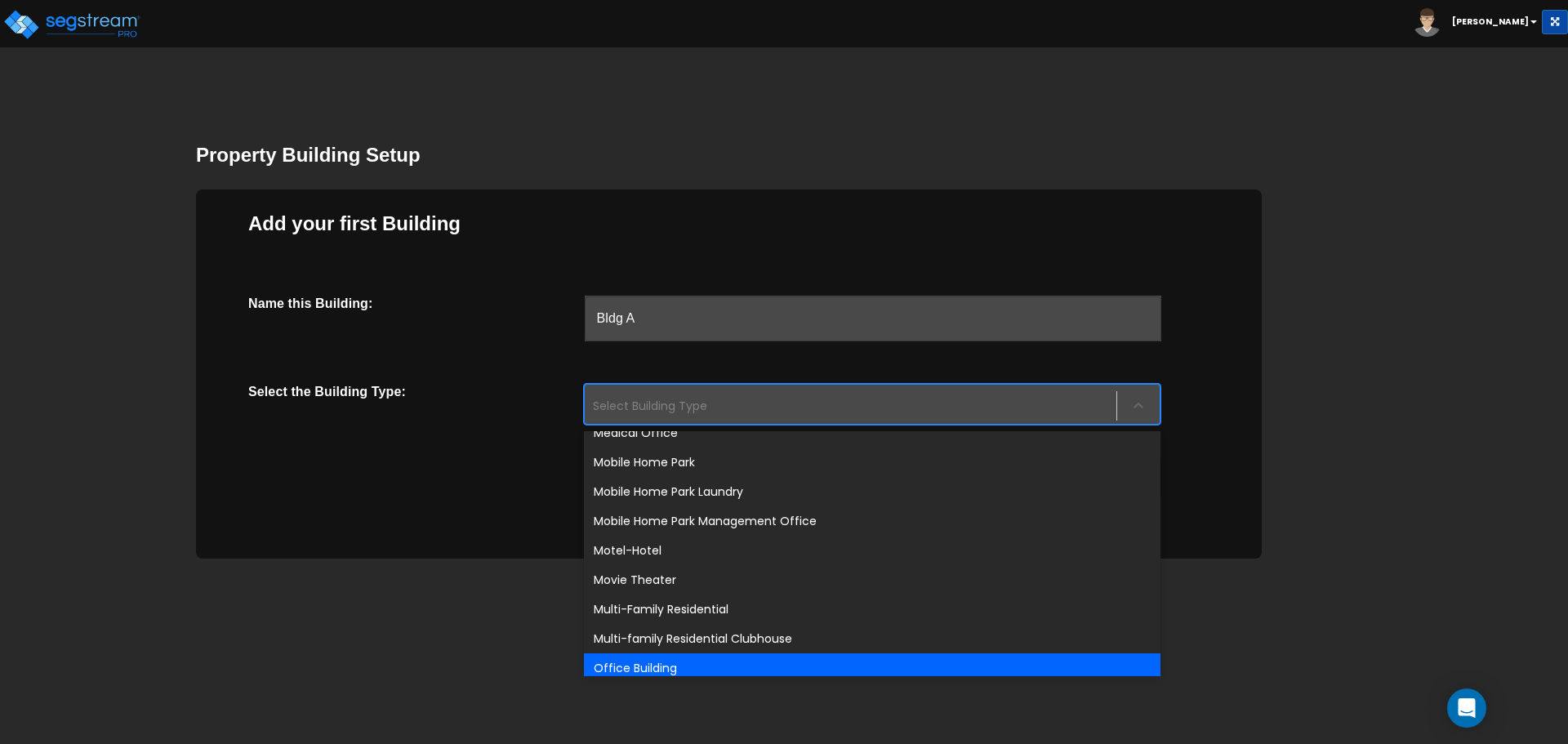
click at [1021, 674] on div "Office Building" at bounding box center [872, 667] width 577 height 30
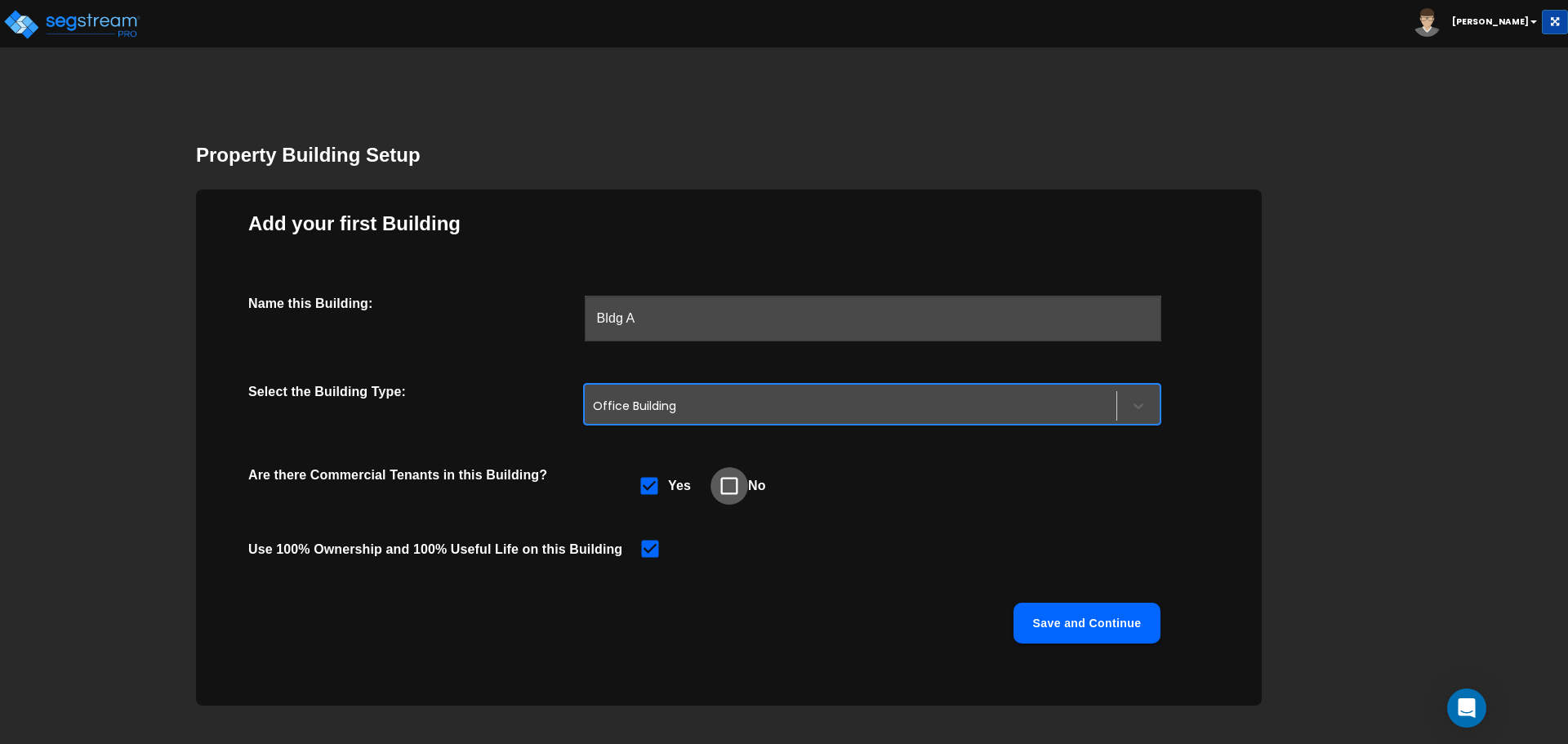
click at [732, 485] on icon at bounding box center [729, 485] width 23 height 23
checkbox input "false"
checkbox input "true"
click at [1102, 620] on button "Save and Continue" at bounding box center [1087, 623] width 147 height 41
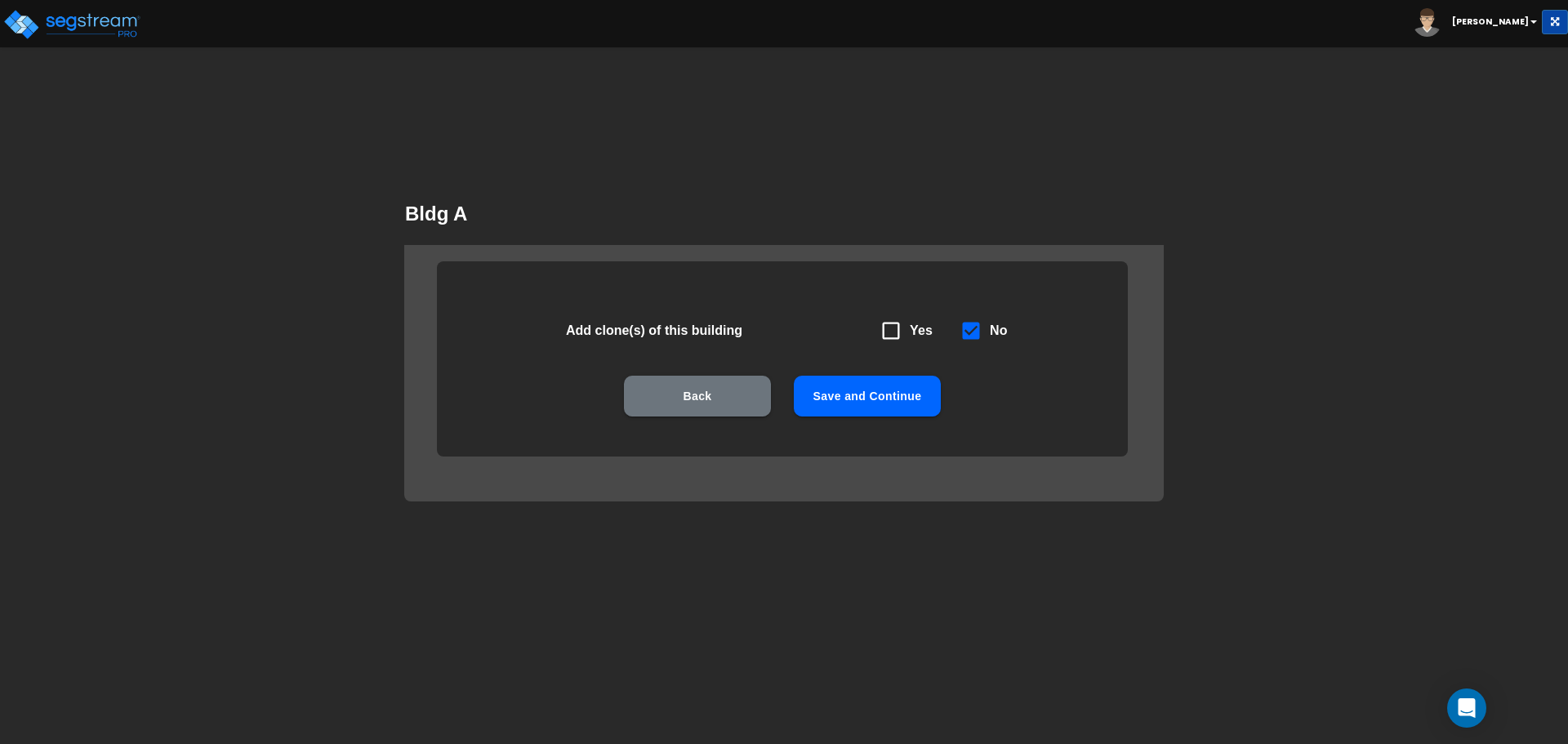
click at [882, 398] on button "Save and Continue" at bounding box center [867, 396] width 147 height 41
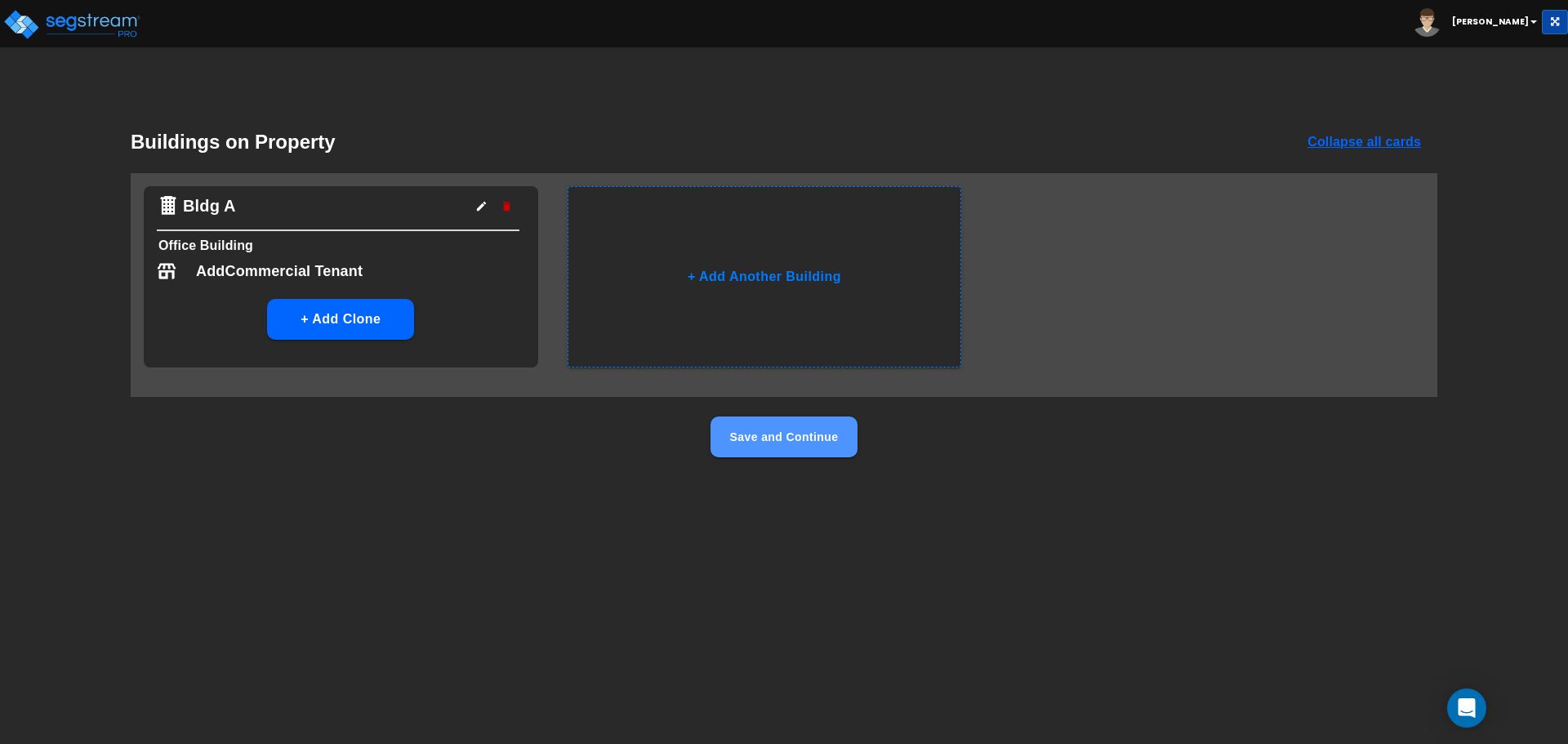
click at [774, 439] on button "Save and Continue" at bounding box center [784, 437] width 147 height 41
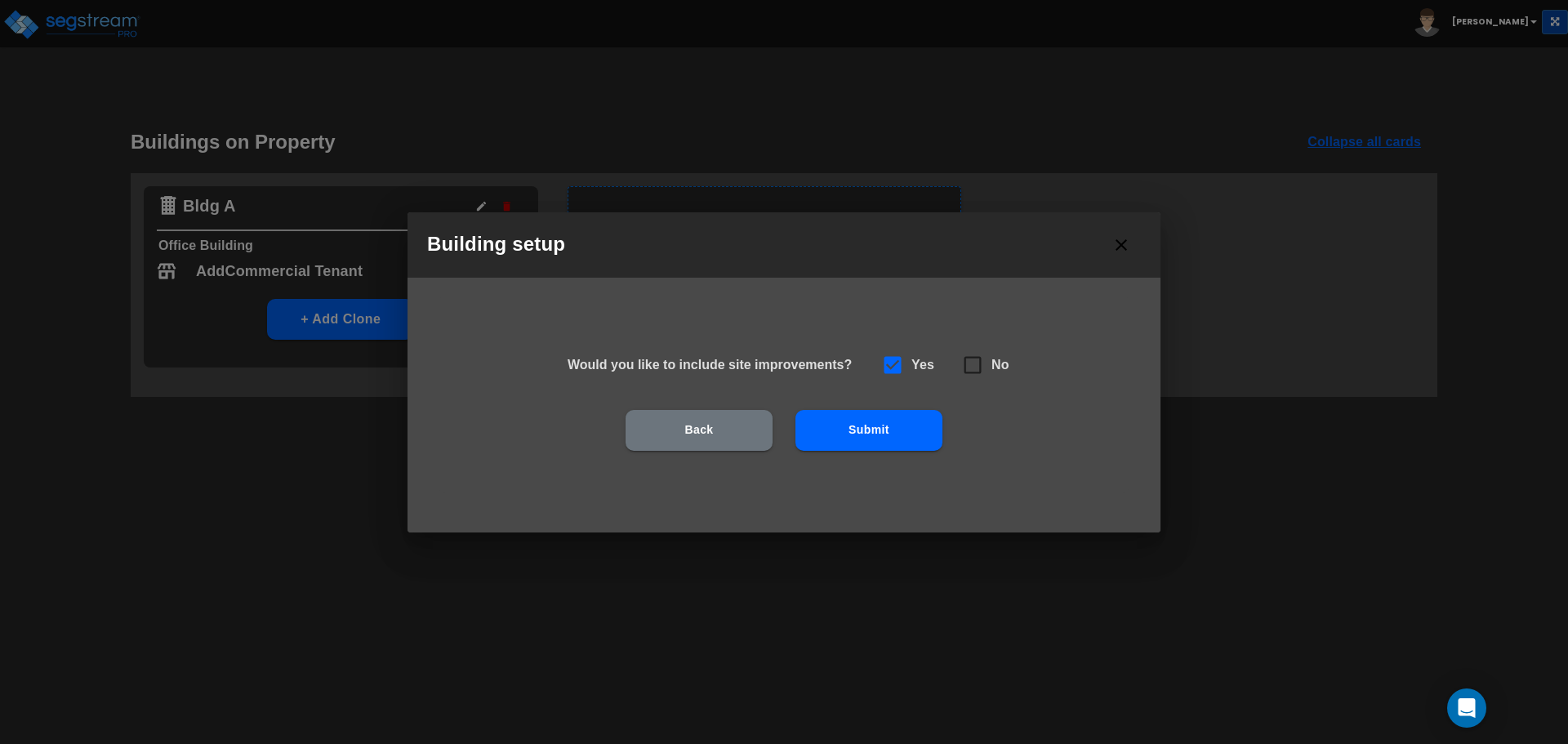
click at [885, 430] on button "Submit" at bounding box center [869, 430] width 147 height 41
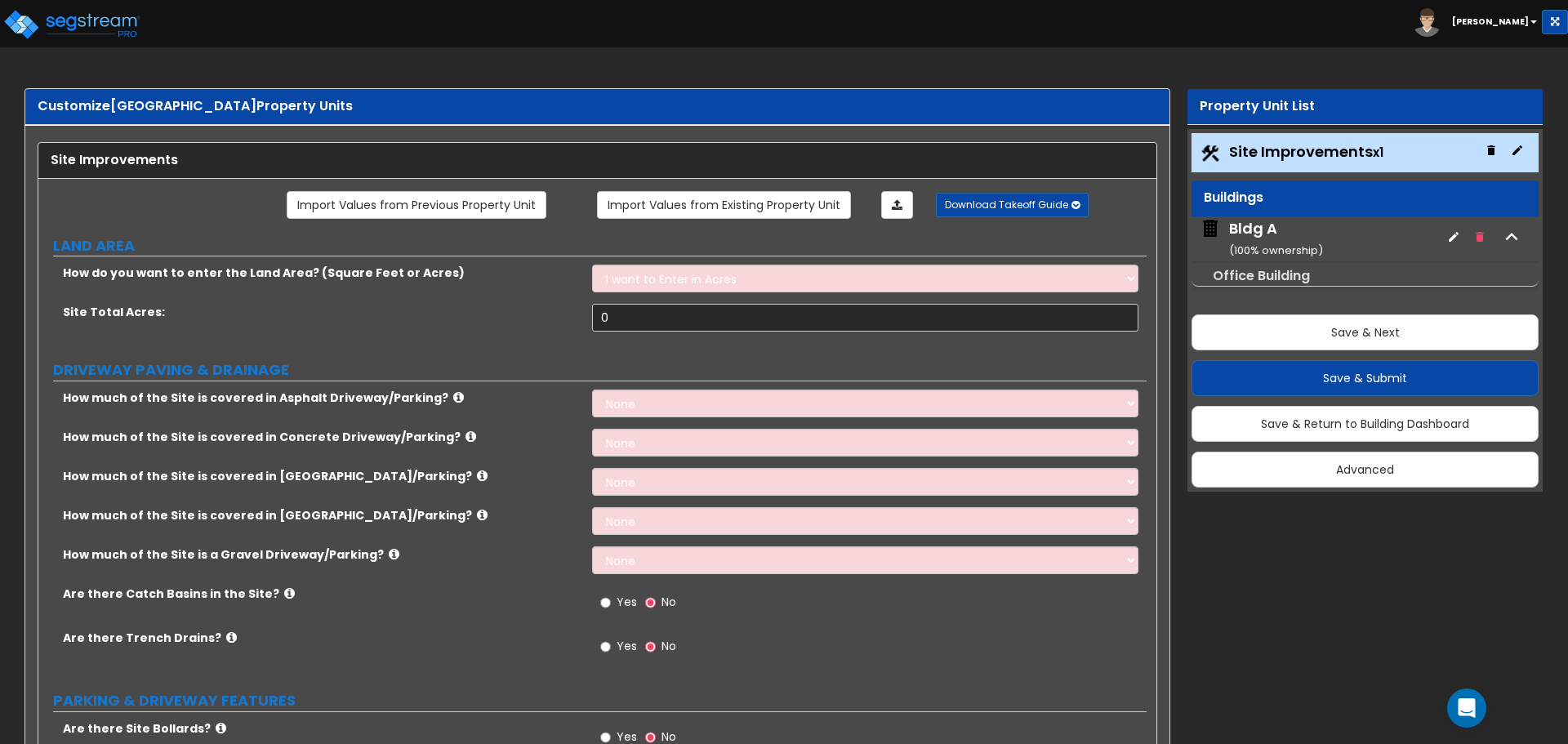
click at [1276, 228] on div "Bldg A ( 100 % ownership)" at bounding box center [1276, 238] width 94 height 42
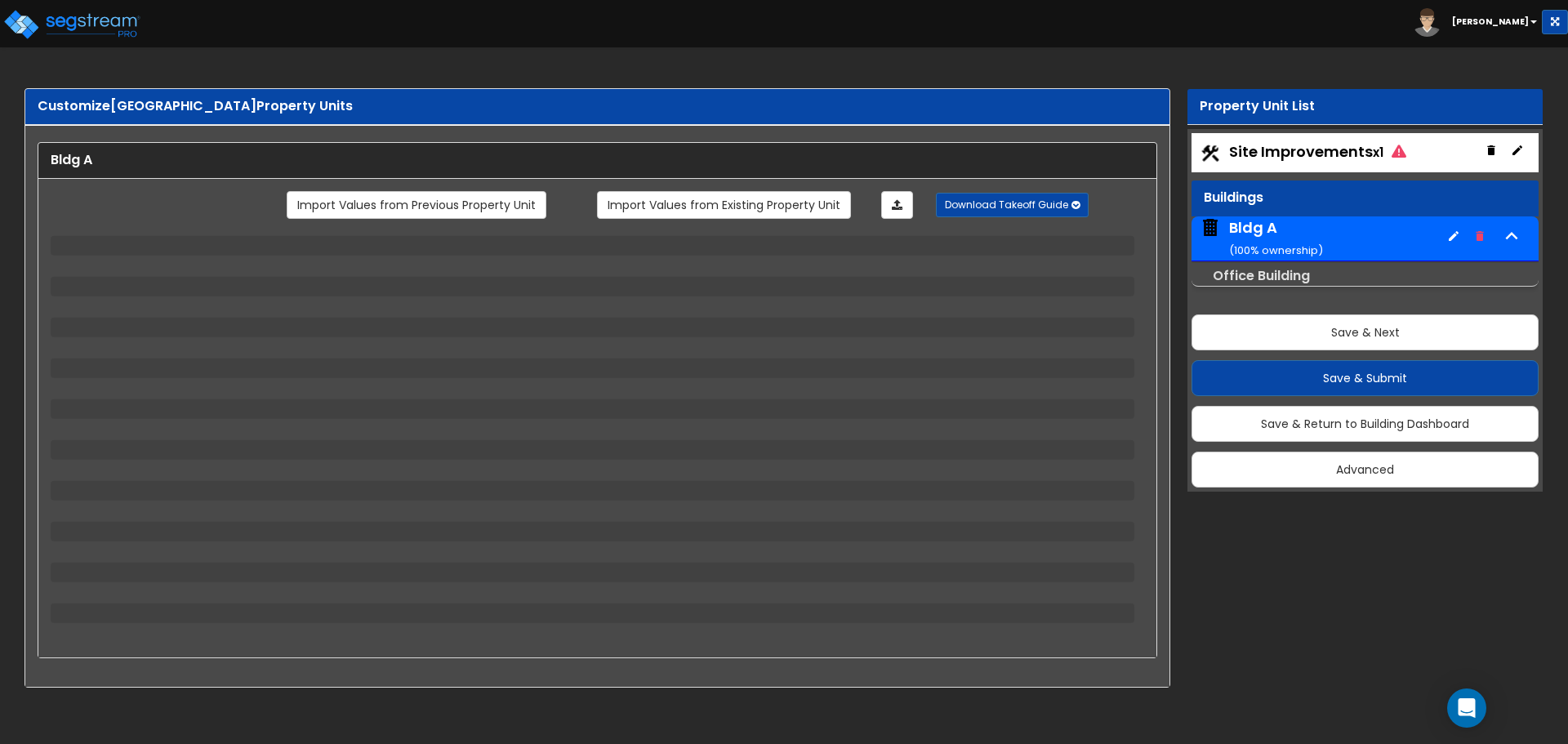
click at [1286, 272] on small "Office Building" at bounding box center [1261, 276] width 97 height 19
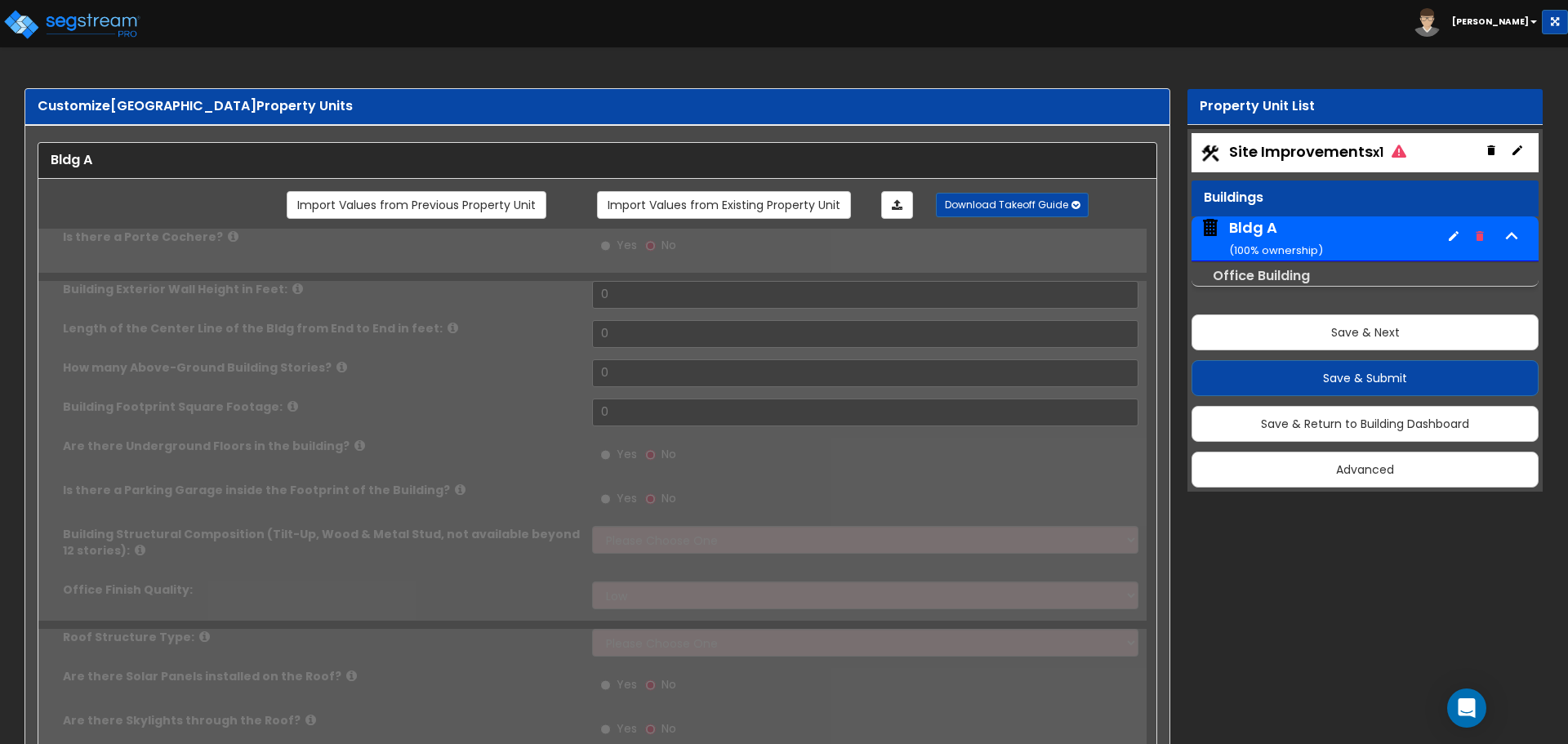
type input "1"
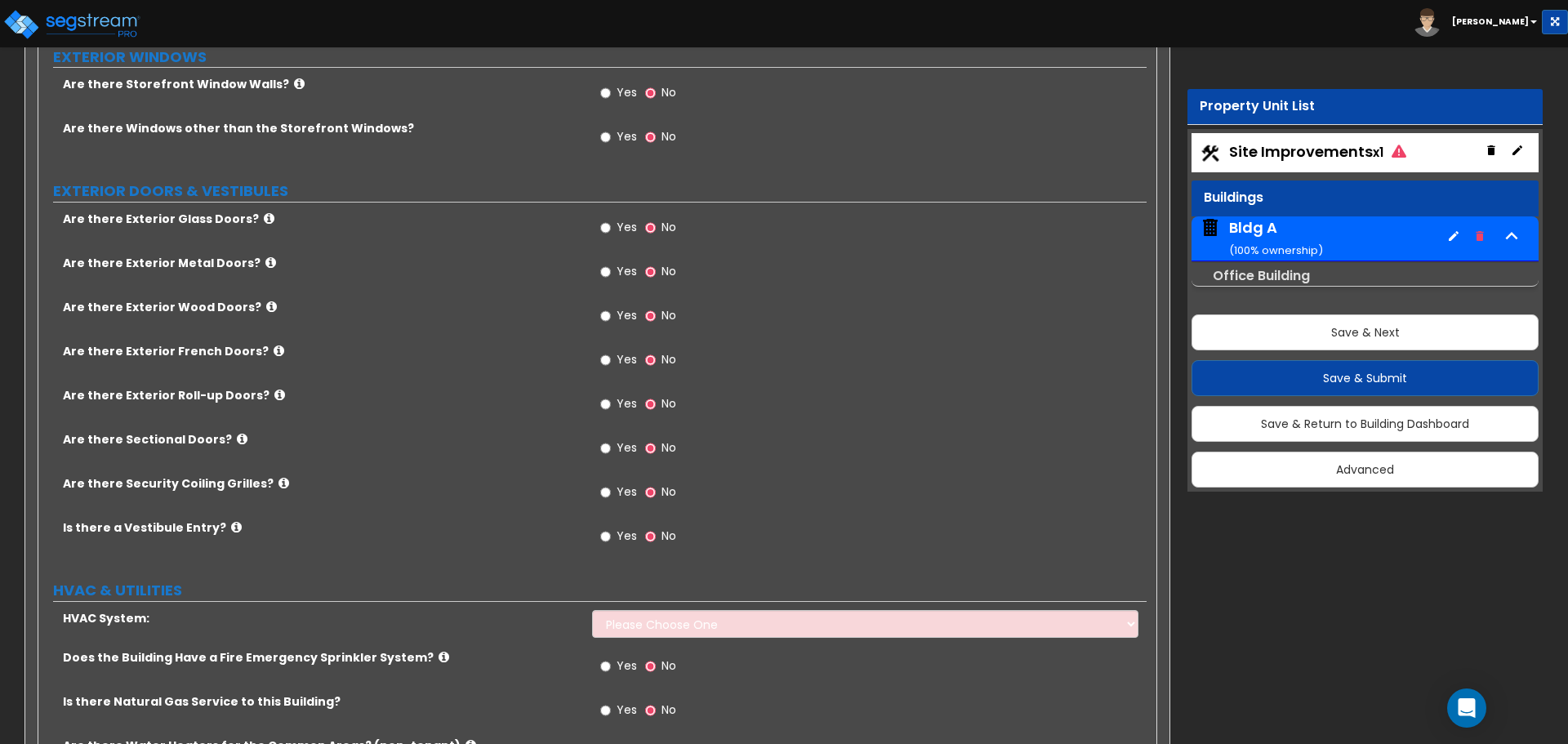
scroll to position [1218, 0]
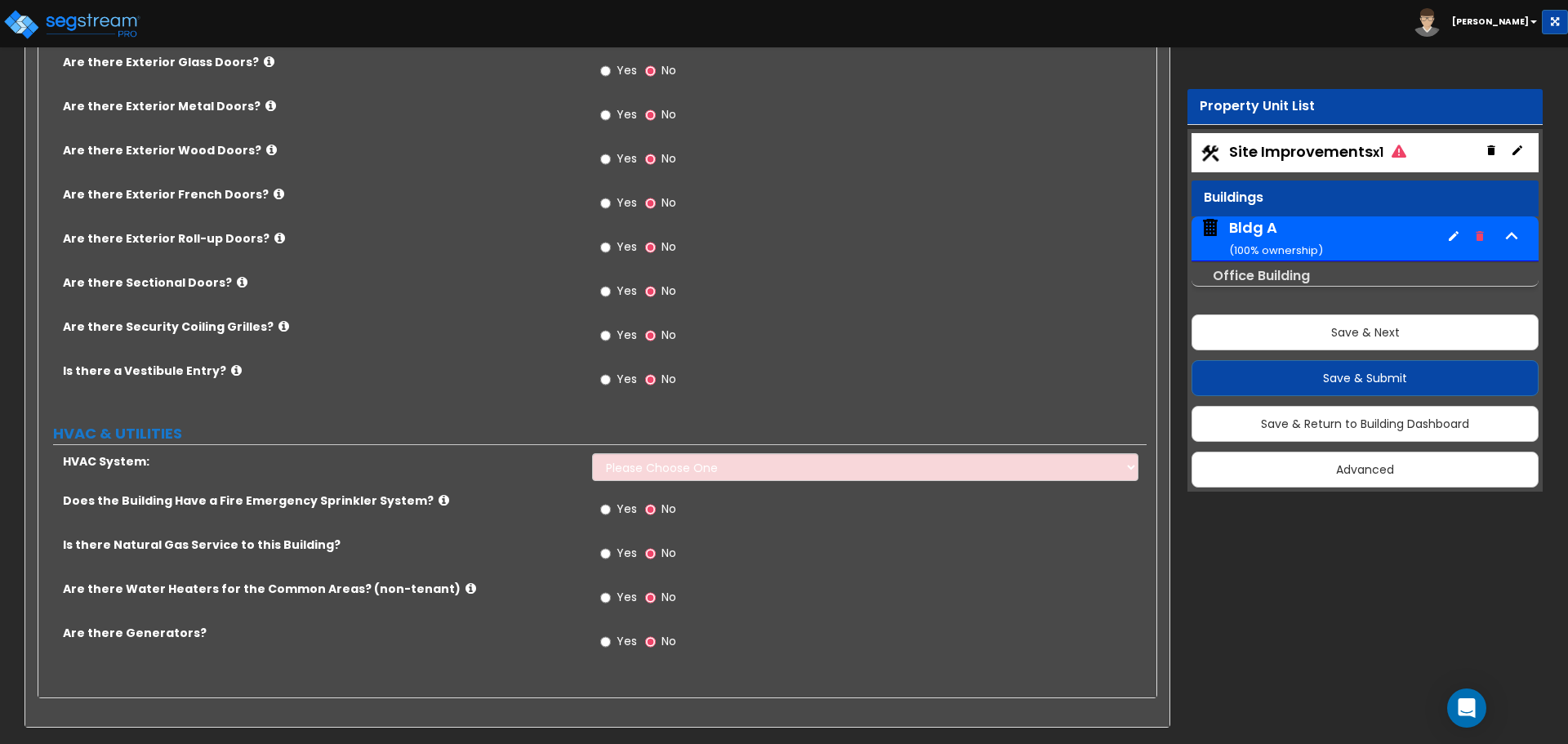
click at [1452, 233] on icon "button" at bounding box center [1453, 235] width 13 height 13
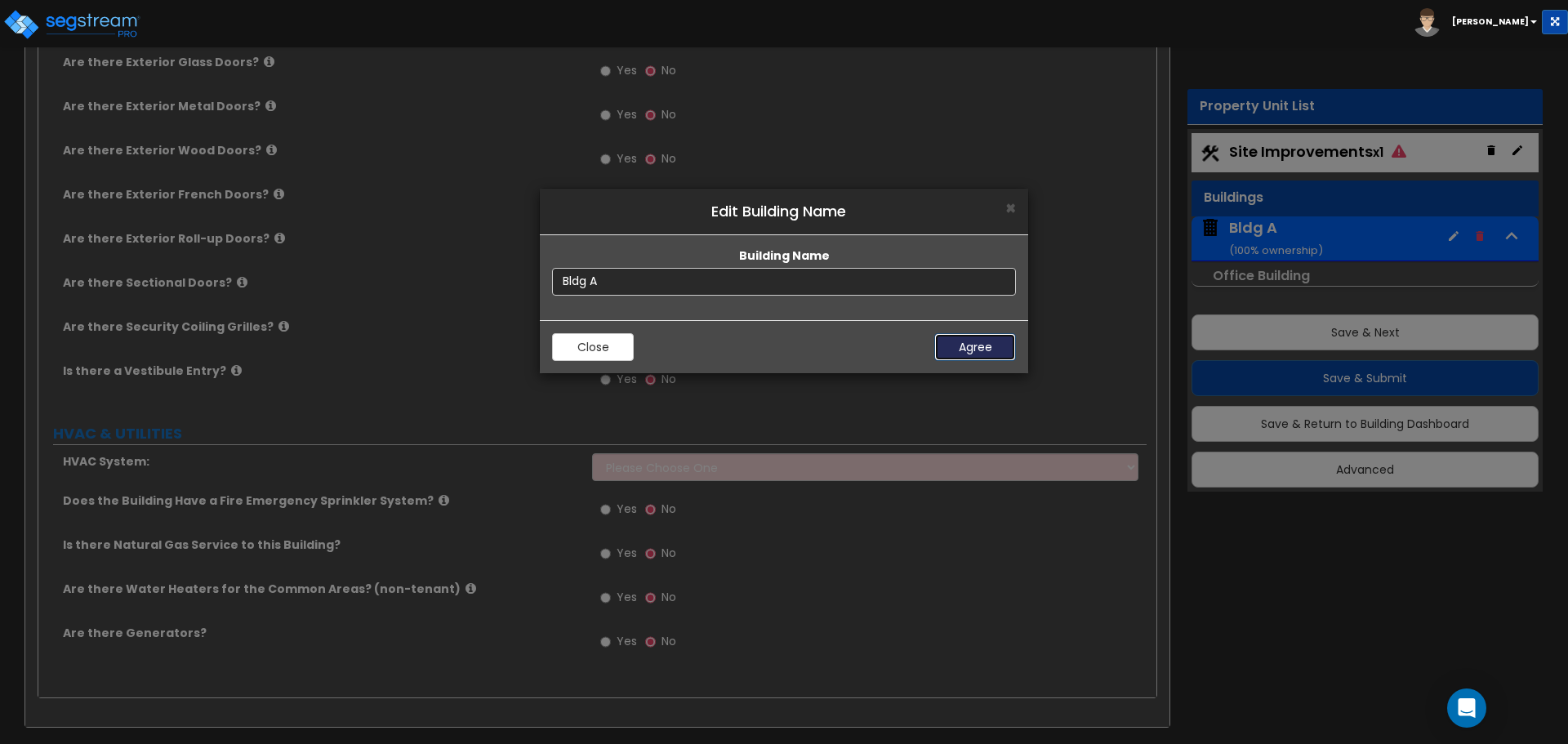
click at [995, 352] on button "Agree" at bounding box center [975, 346] width 82 height 28
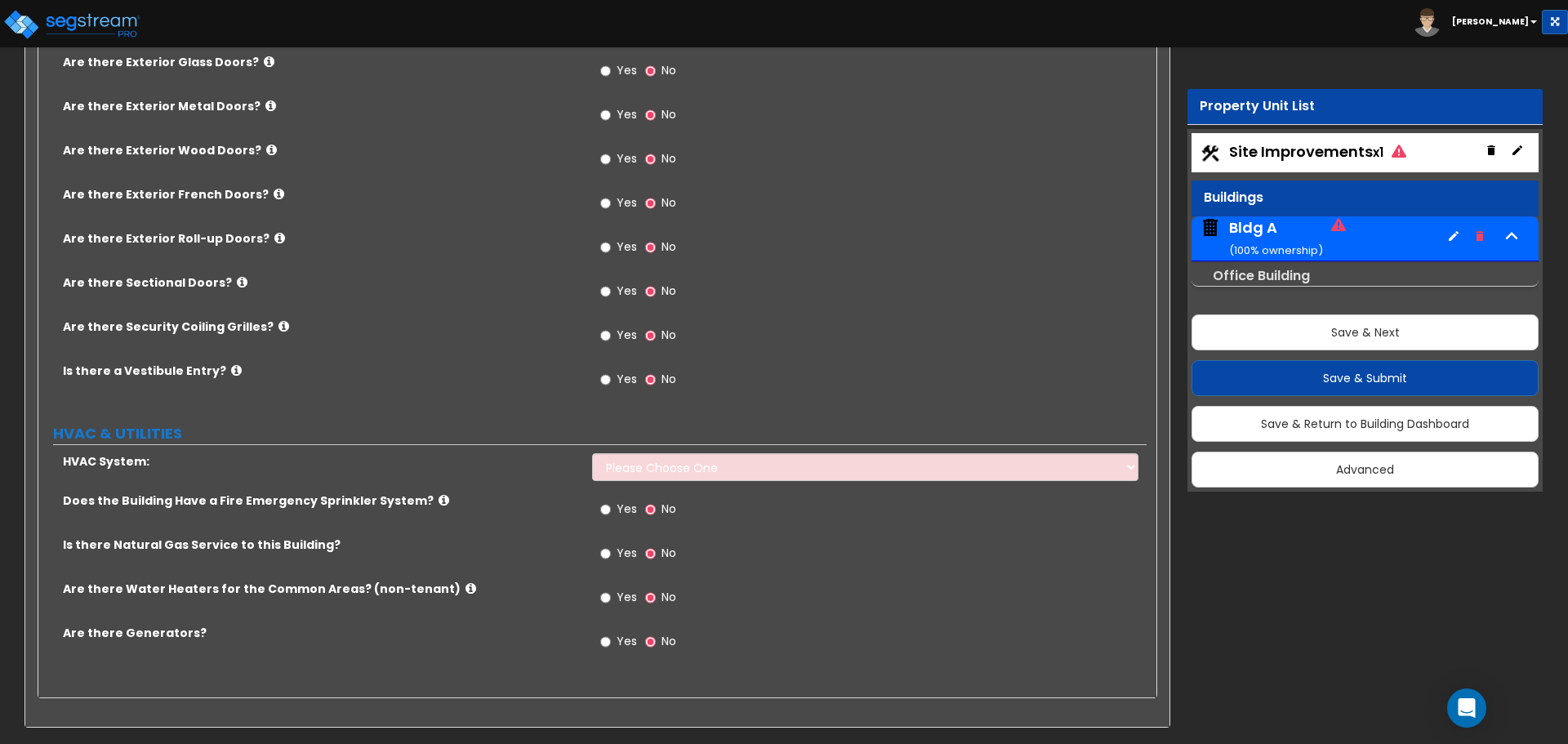
click at [1266, 230] on div "Bldg A ( 100 % ownership)" at bounding box center [1276, 238] width 94 height 42
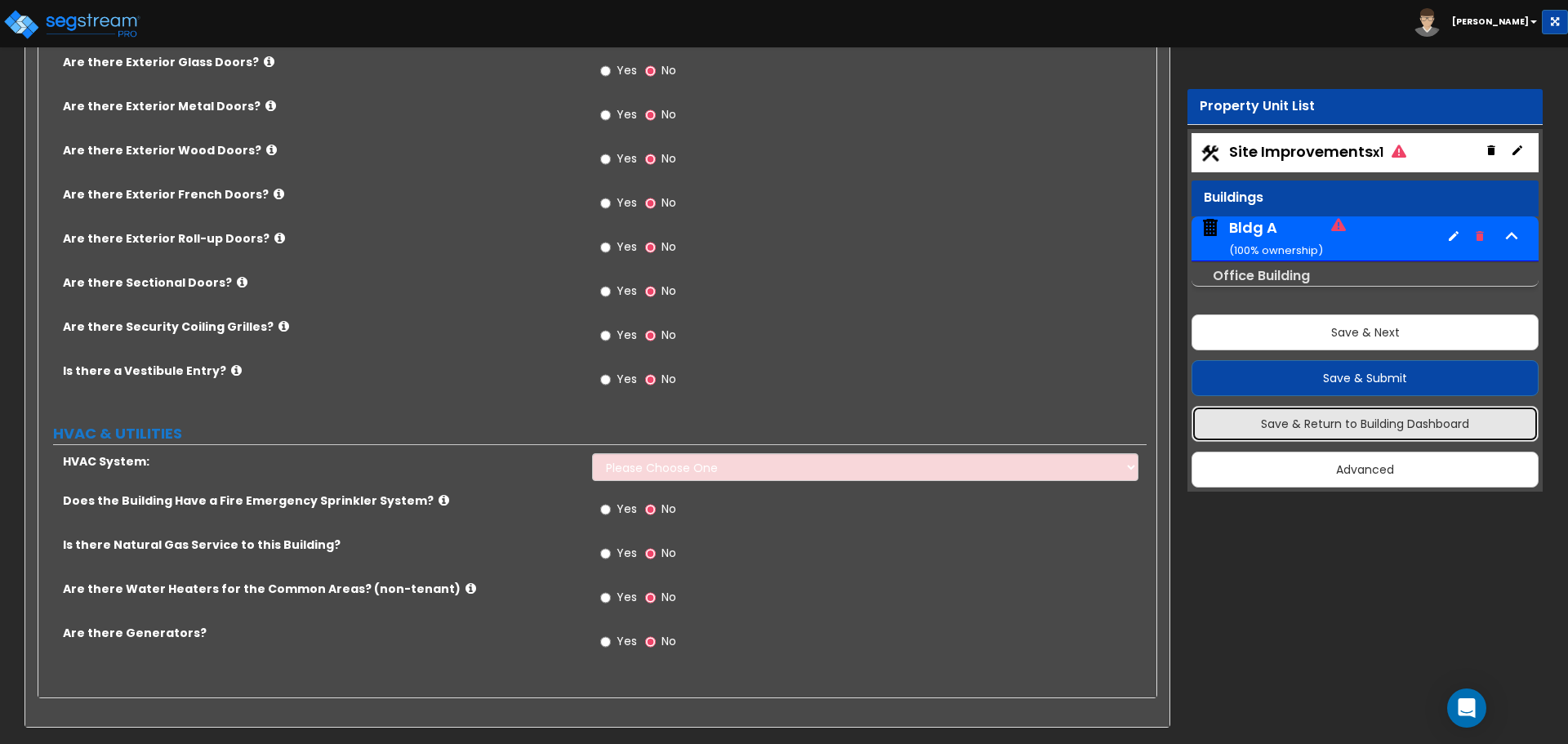
click at [1462, 426] on button "Save & Return to Building Dashboard" at bounding box center [1365, 424] width 347 height 36
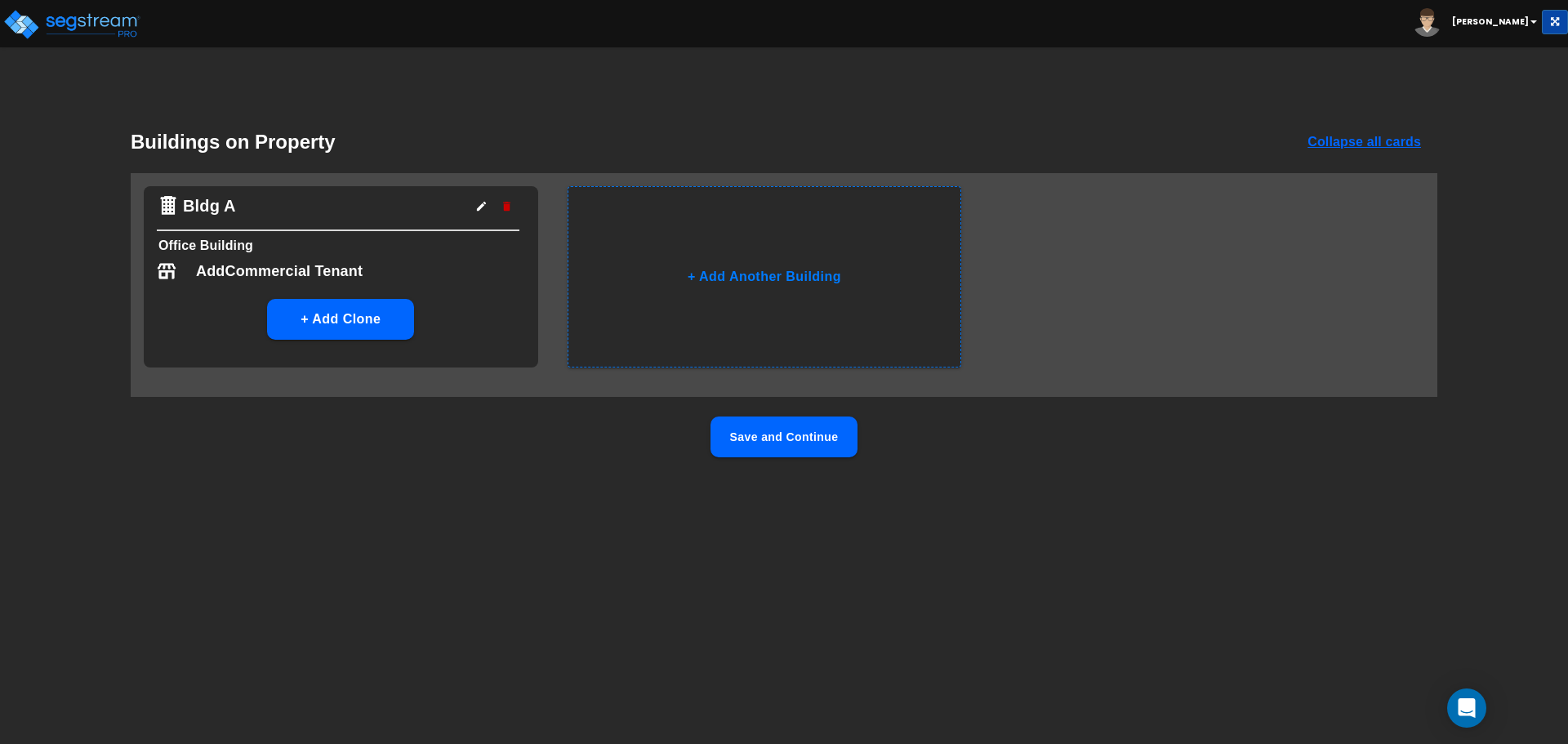
scroll to position [0, 0]
click at [469, 209] on button "button" at bounding box center [481, 206] width 26 height 26
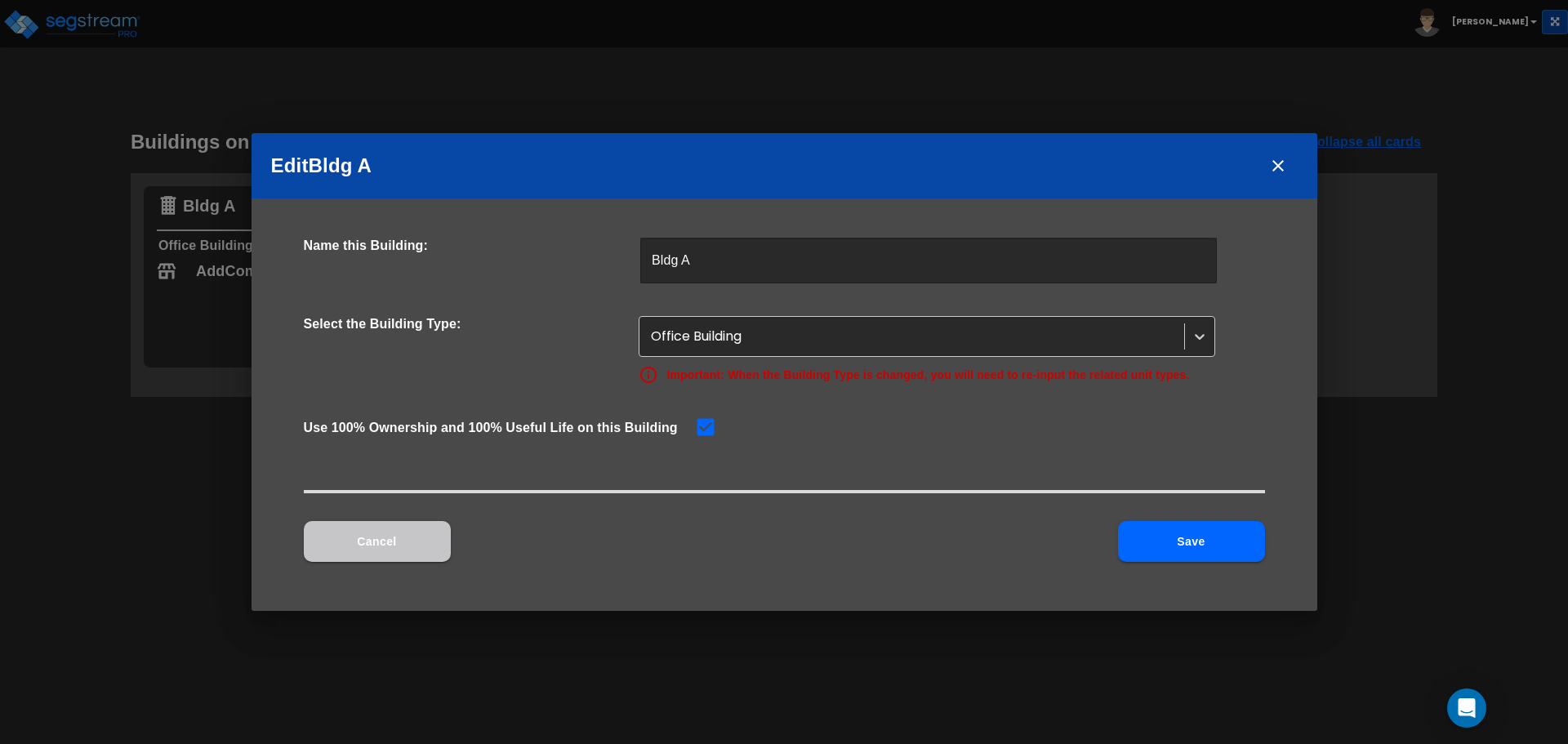
click at [1281, 168] on icon "close" at bounding box center [1278, 165] width 11 height 11
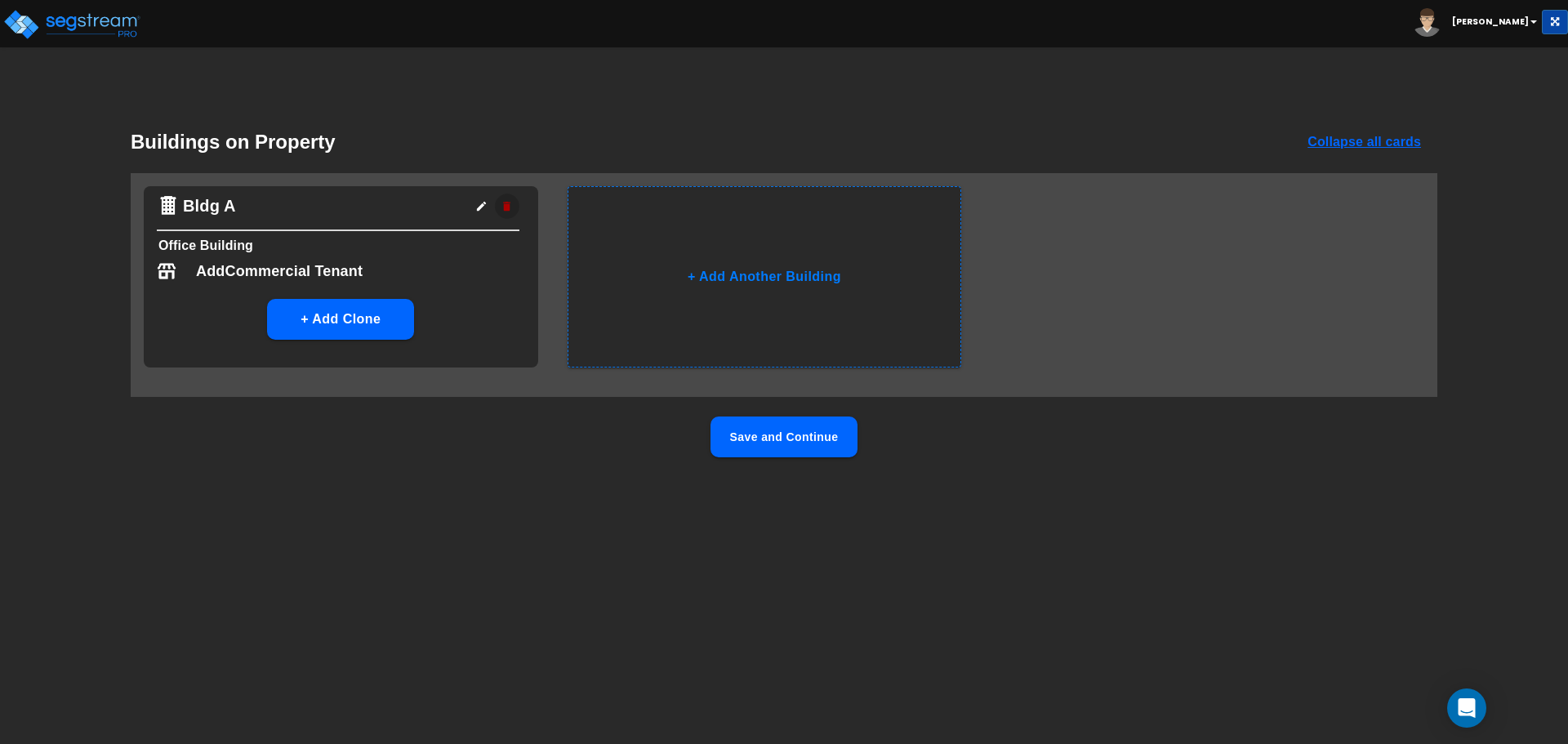
click at [510, 207] on icon "button" at bounding box center [507, 206] width 12 height 12
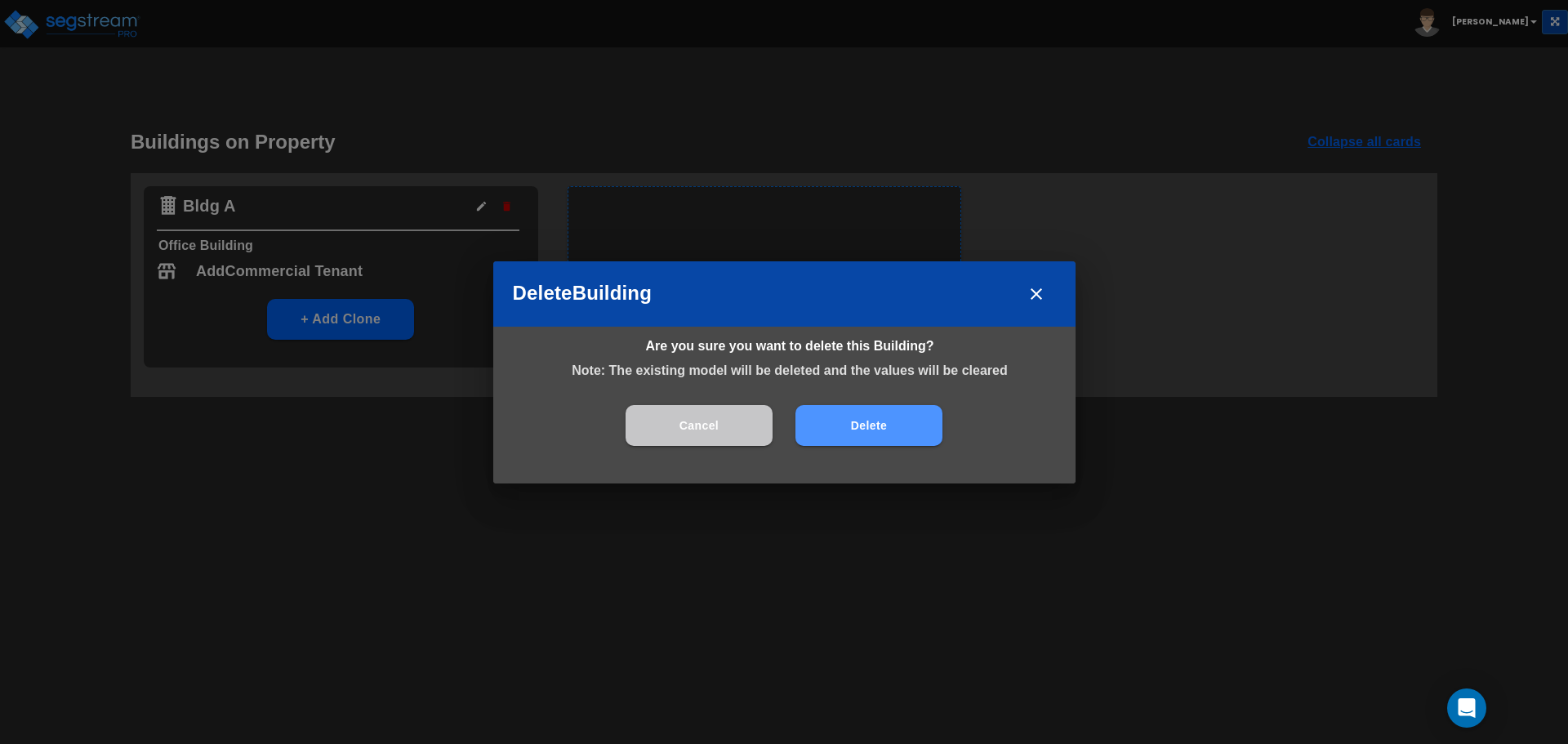
click at [898, 426] on button "Delete" at bounding box center [869, 426] width 147 height 41
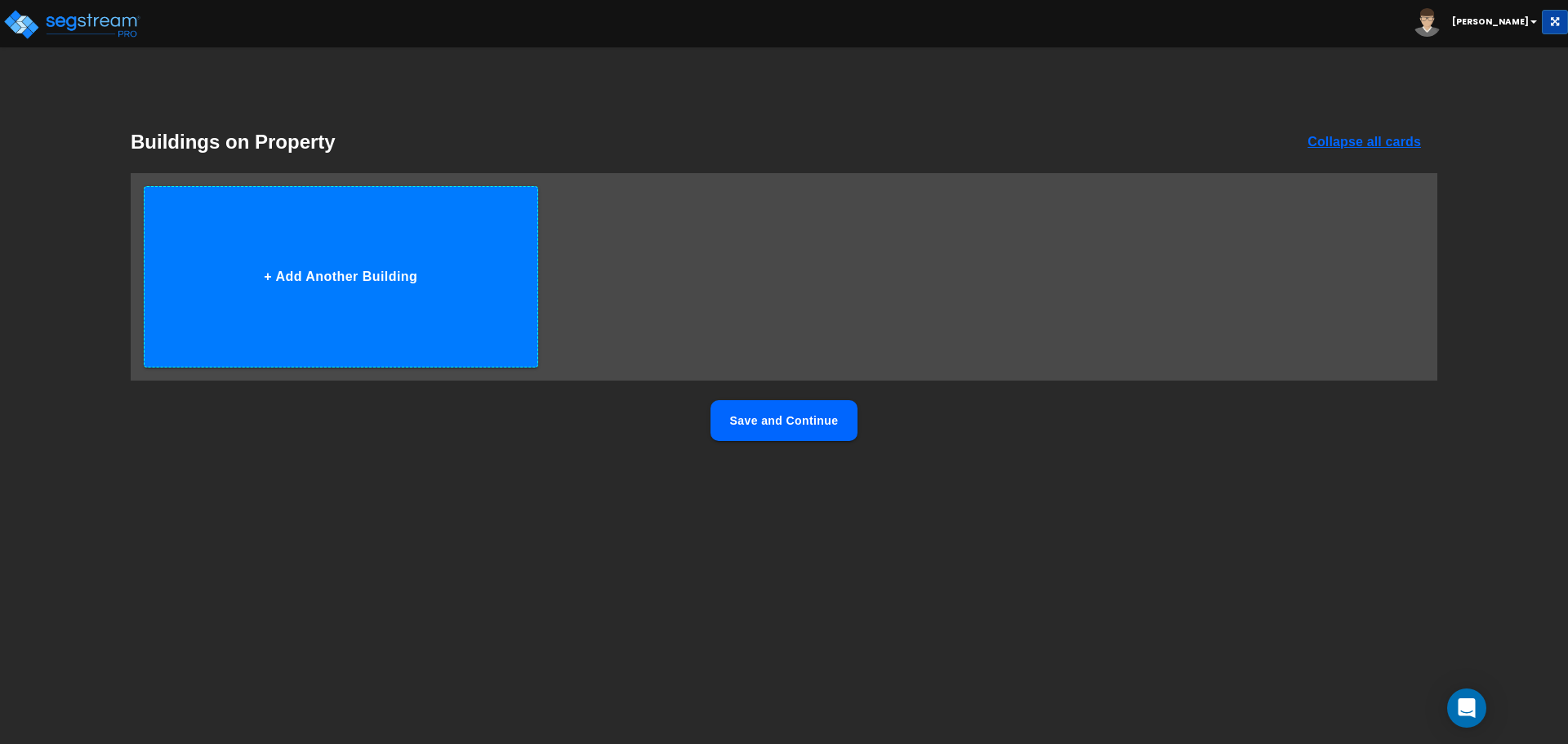
click at [341, 304] on button "+ Add Another Building" at bounding box center [341, 277] width 394 height 181
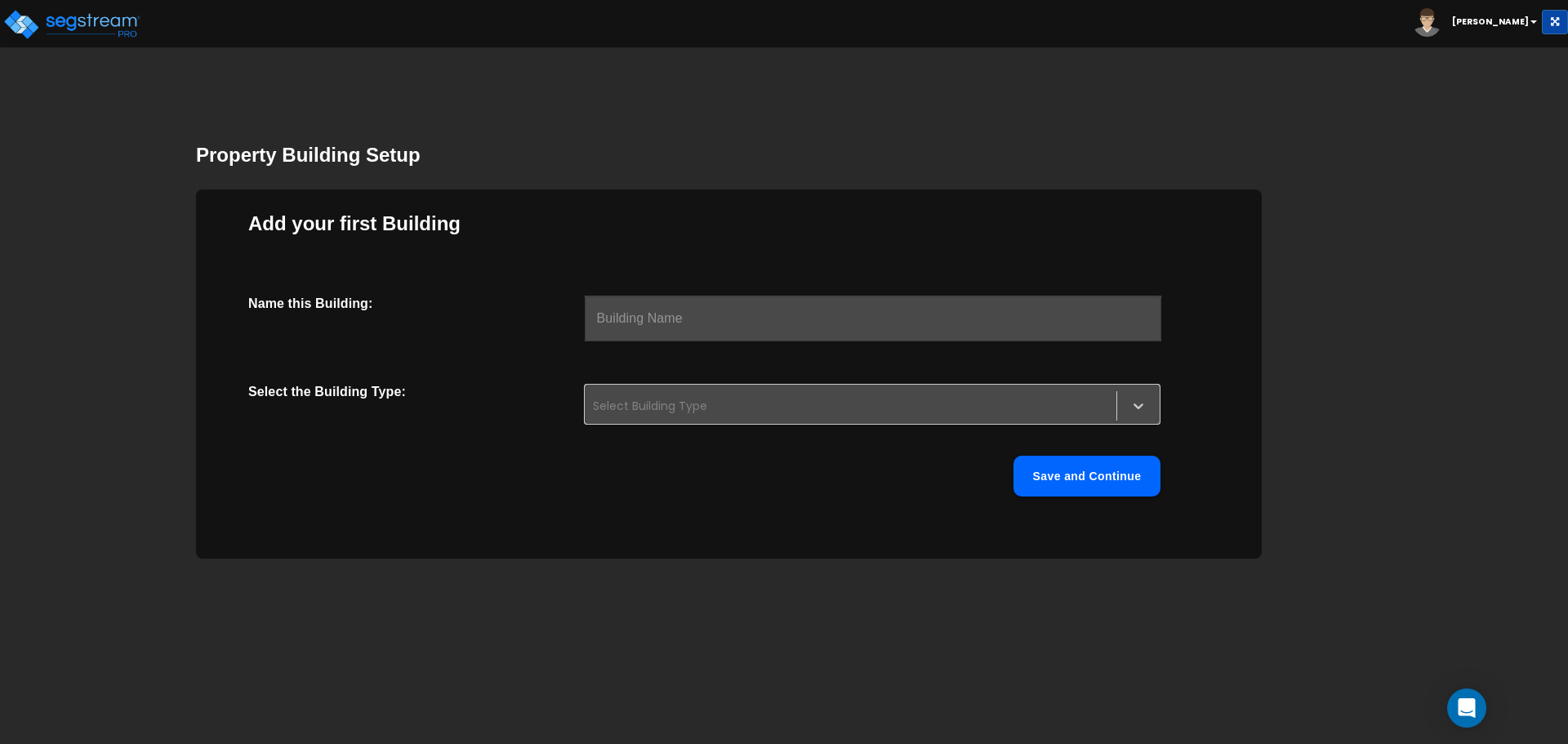
click at [717, 322] on input "text" at bounding box center [873, 318] width 577 height 46
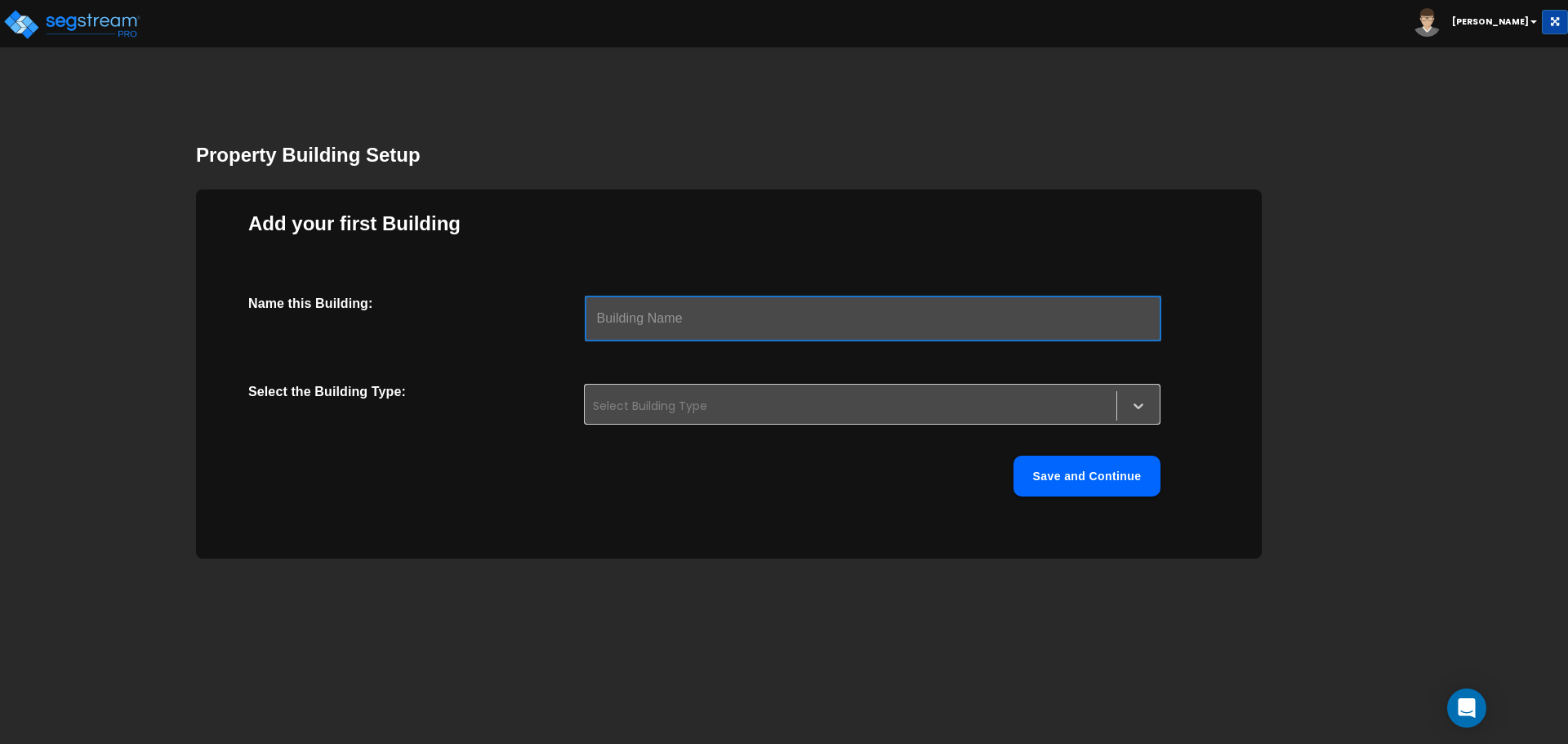
click at [717, 322] on input "text" at bounding box center [873, 318] width 577 height 46
type input "1"
type input "2"
type input "1990 N California"
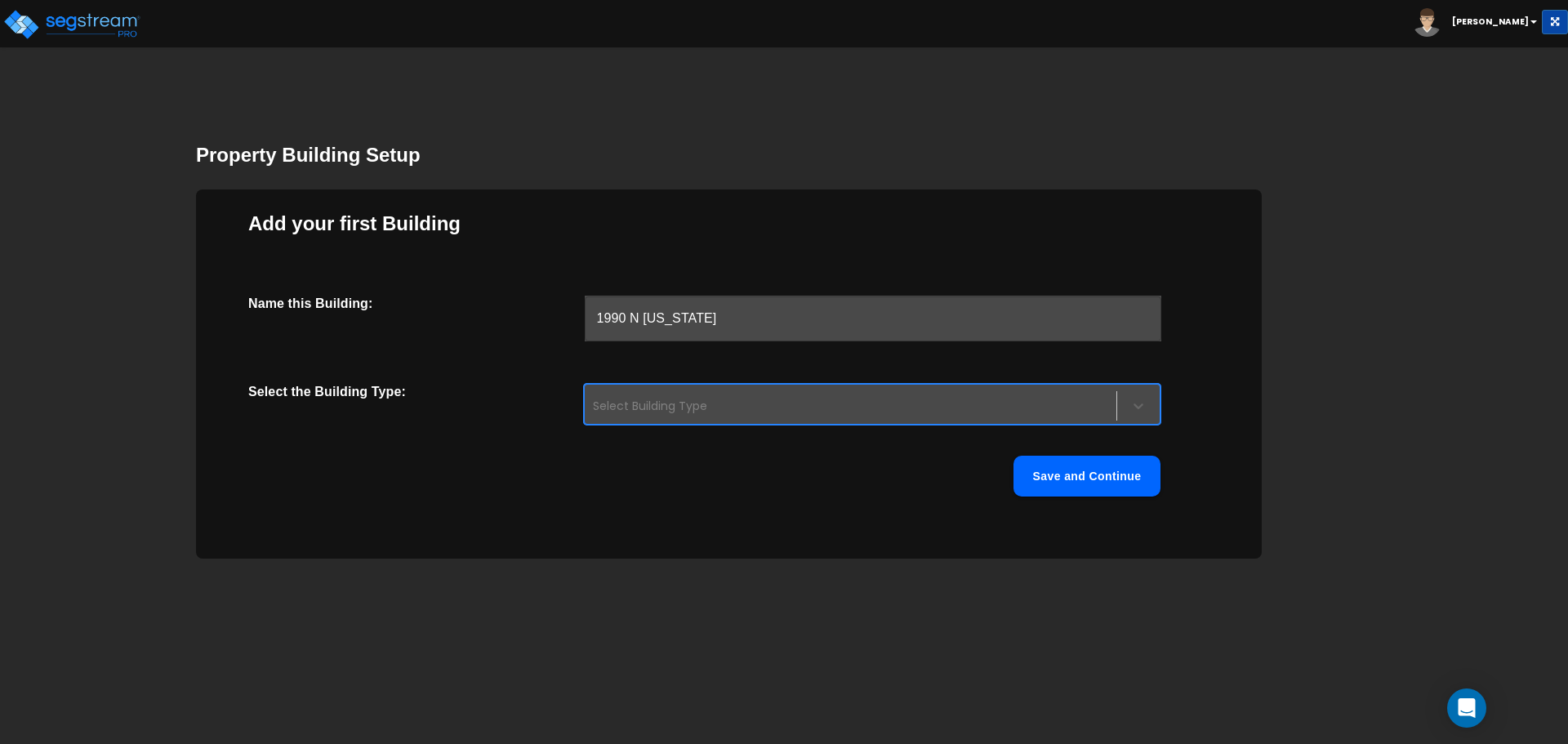
click at [700, 386] on div "Select Building Type" at bounding box center [872, 404] width 577 height 41
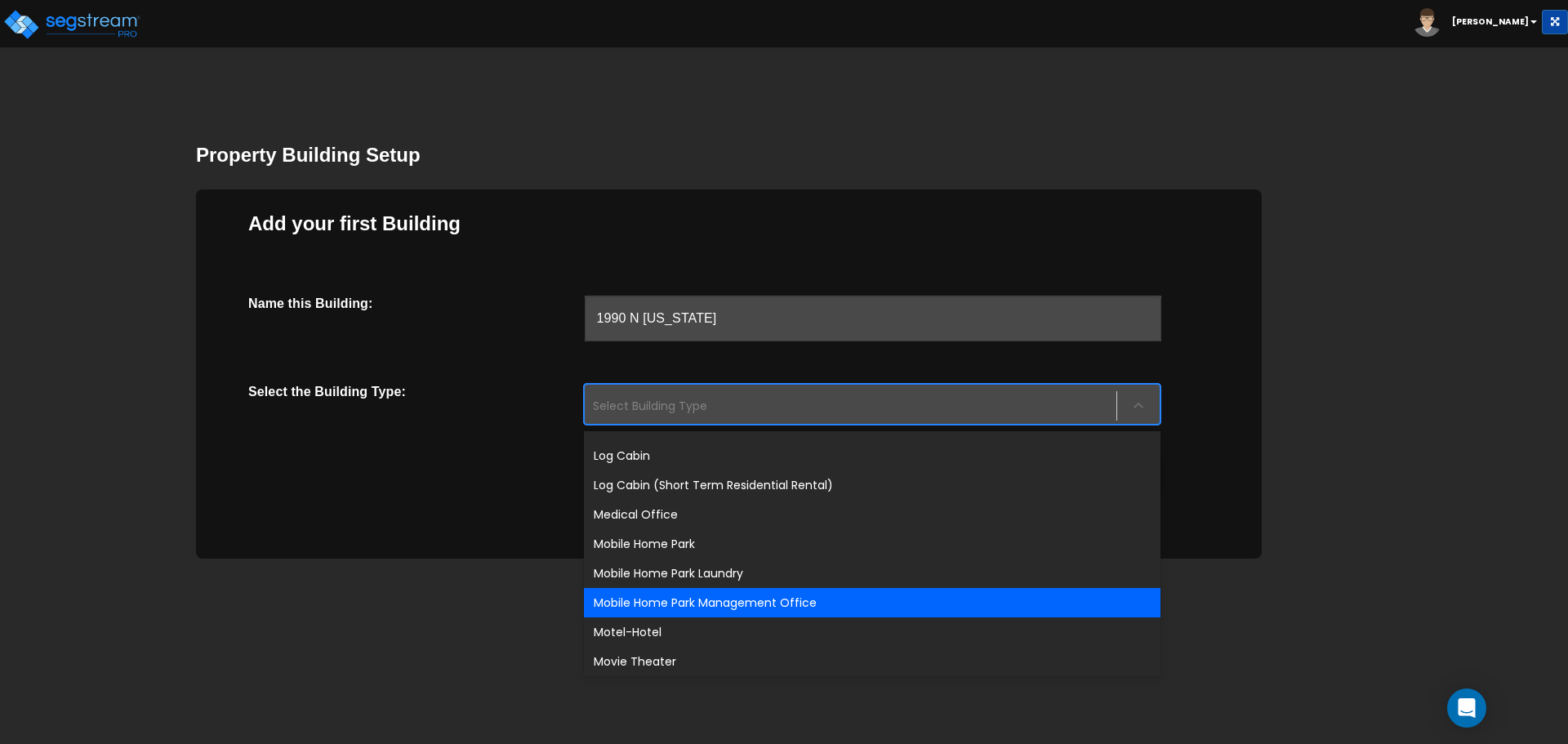
scroll to position [980, 0]
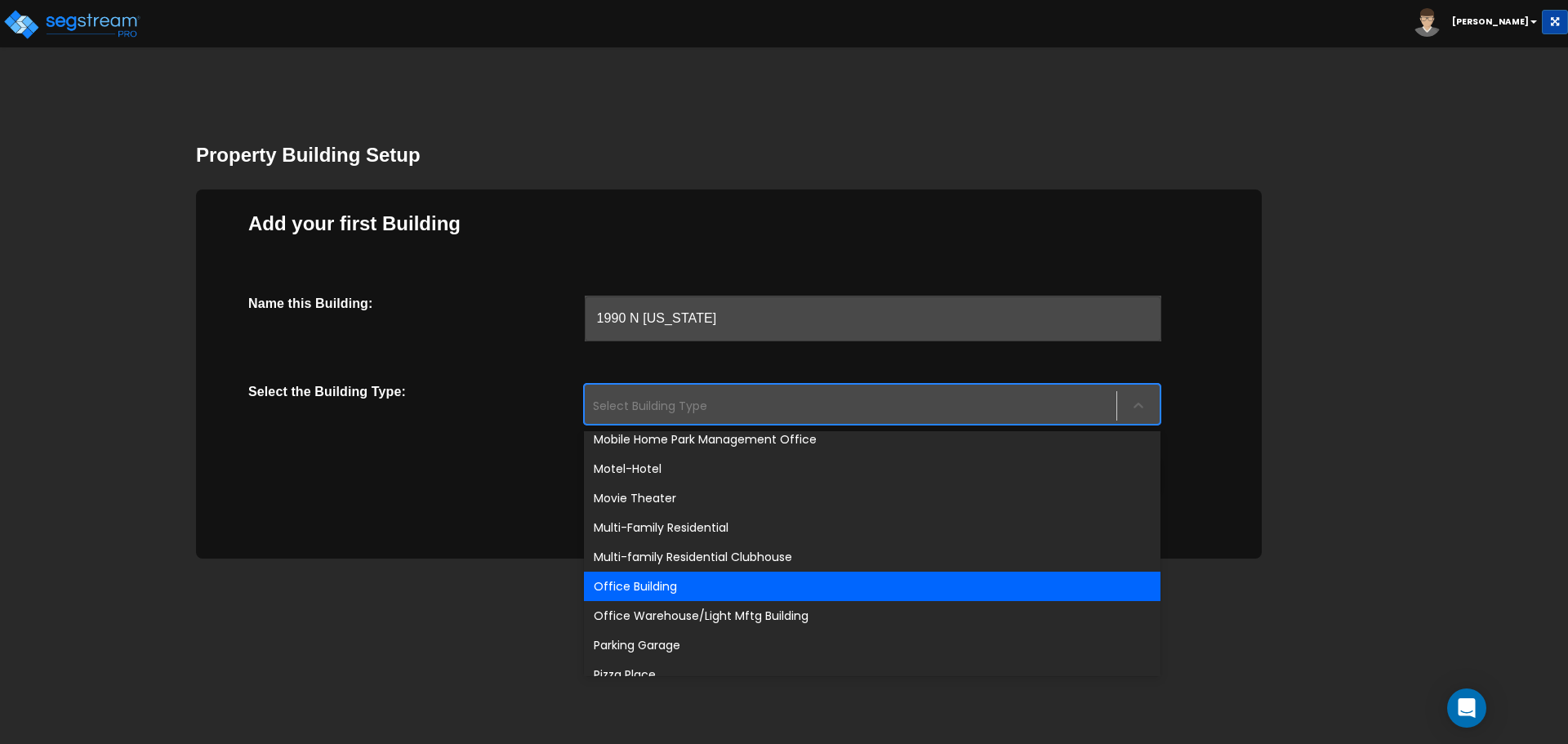
click at [729, 592] on div "Office Building" at bounding box center [872, 586] width 577 height 30
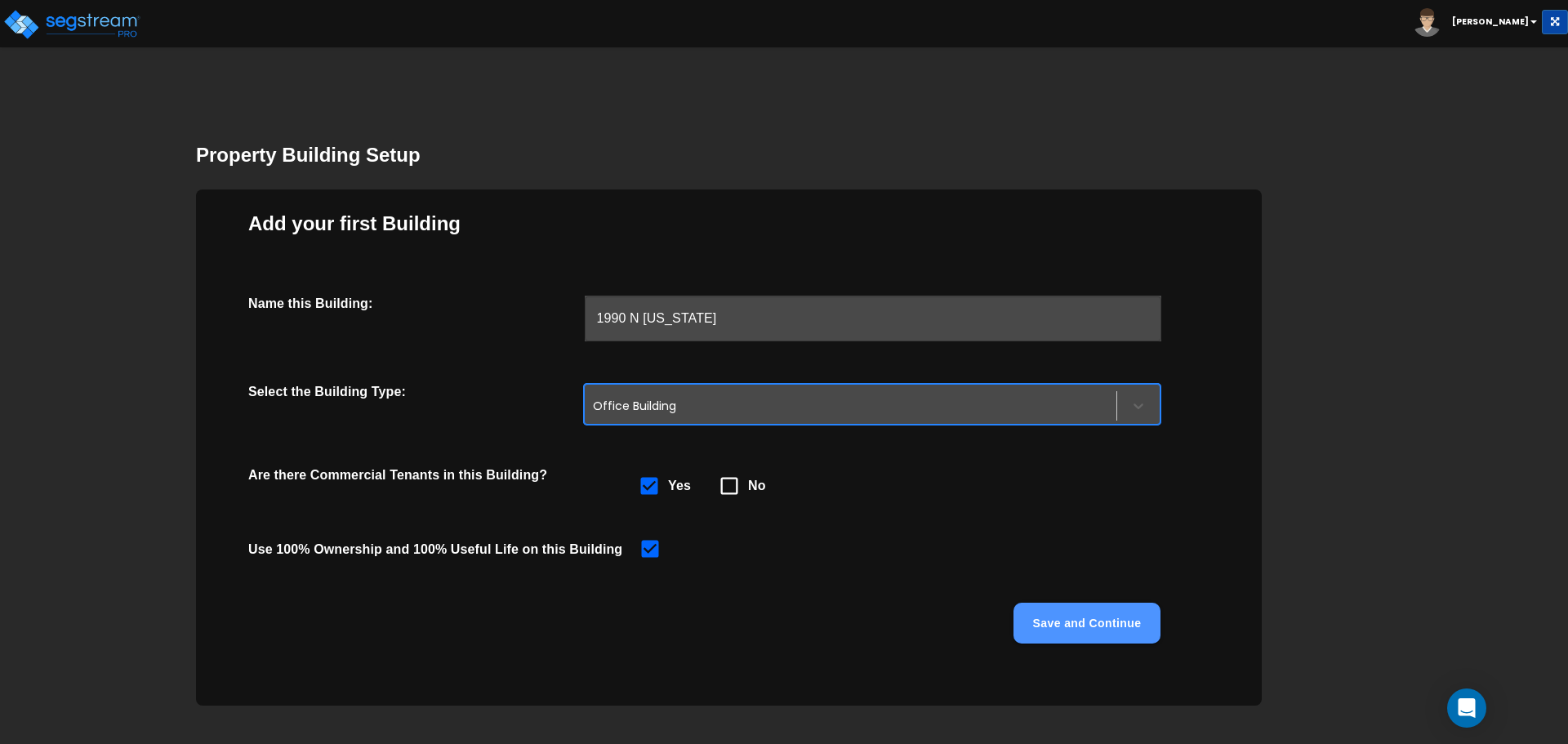
click at [1065, 624] on button "Save and Continue" at bounding box center [1087, 623] width 147 height 41
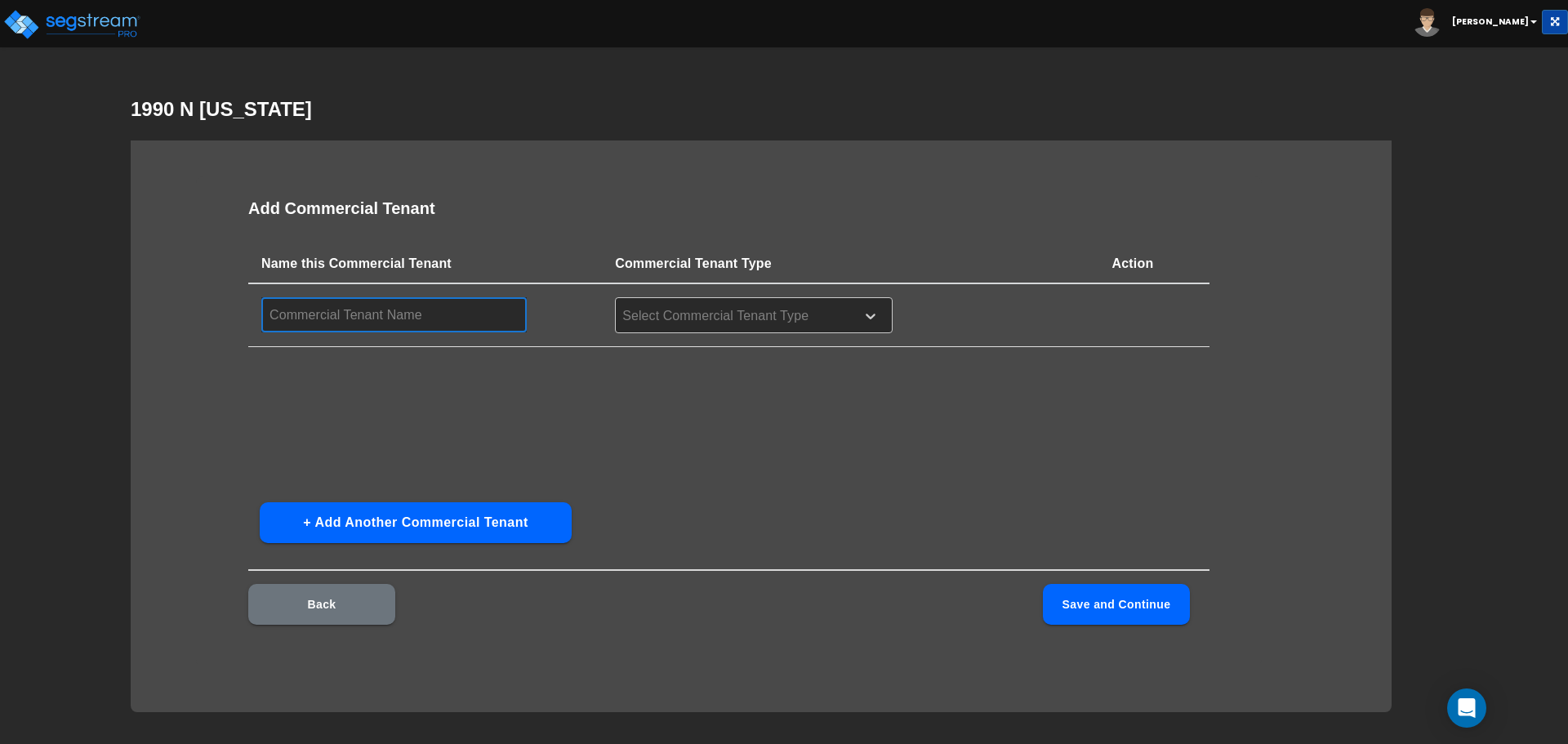
click at [410, 320] on input "text" at bounding box center [394, 314] width 266 height 35
type input "Tenant One"
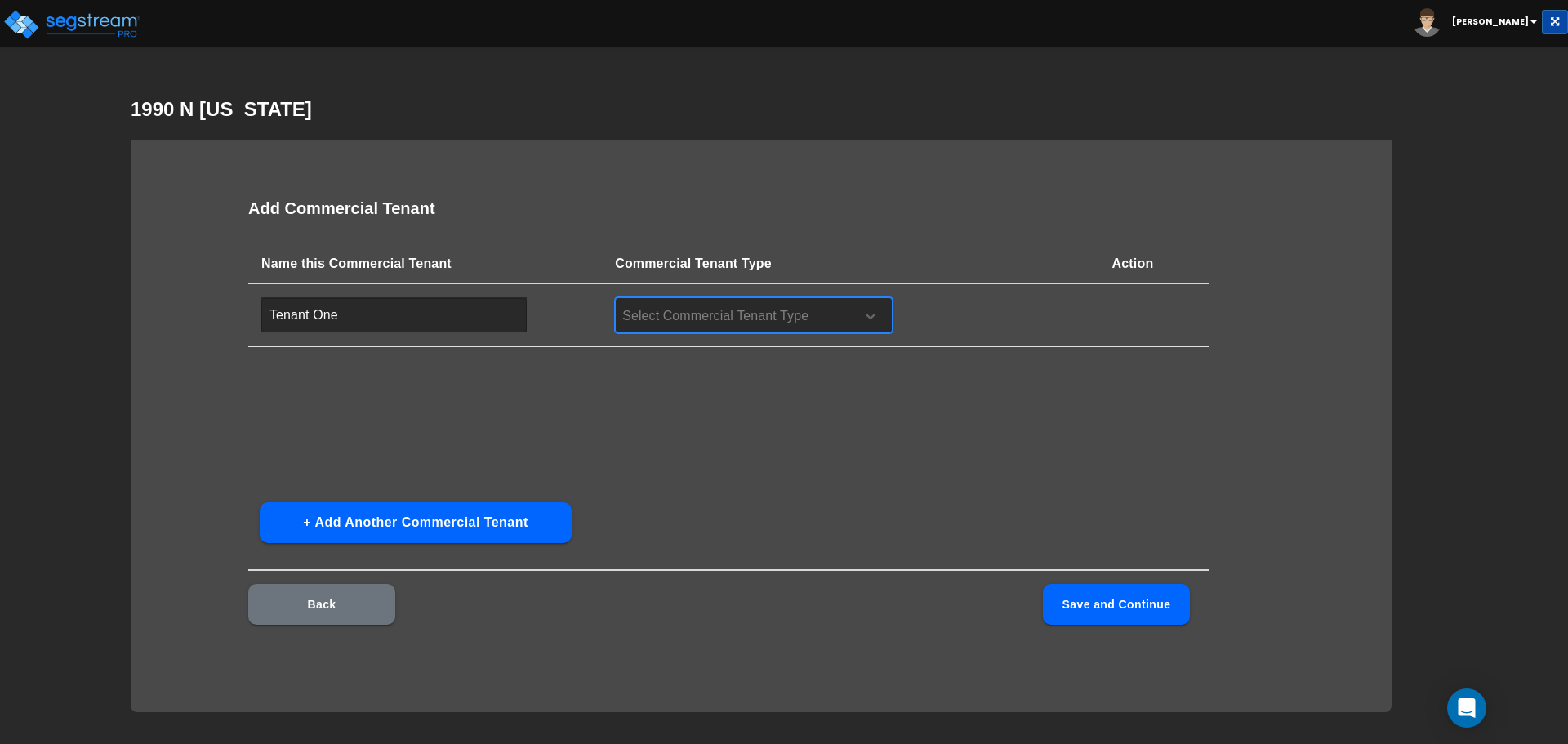
click at [887, 312] on div at bounding box center [870, 316] width 43 height 43
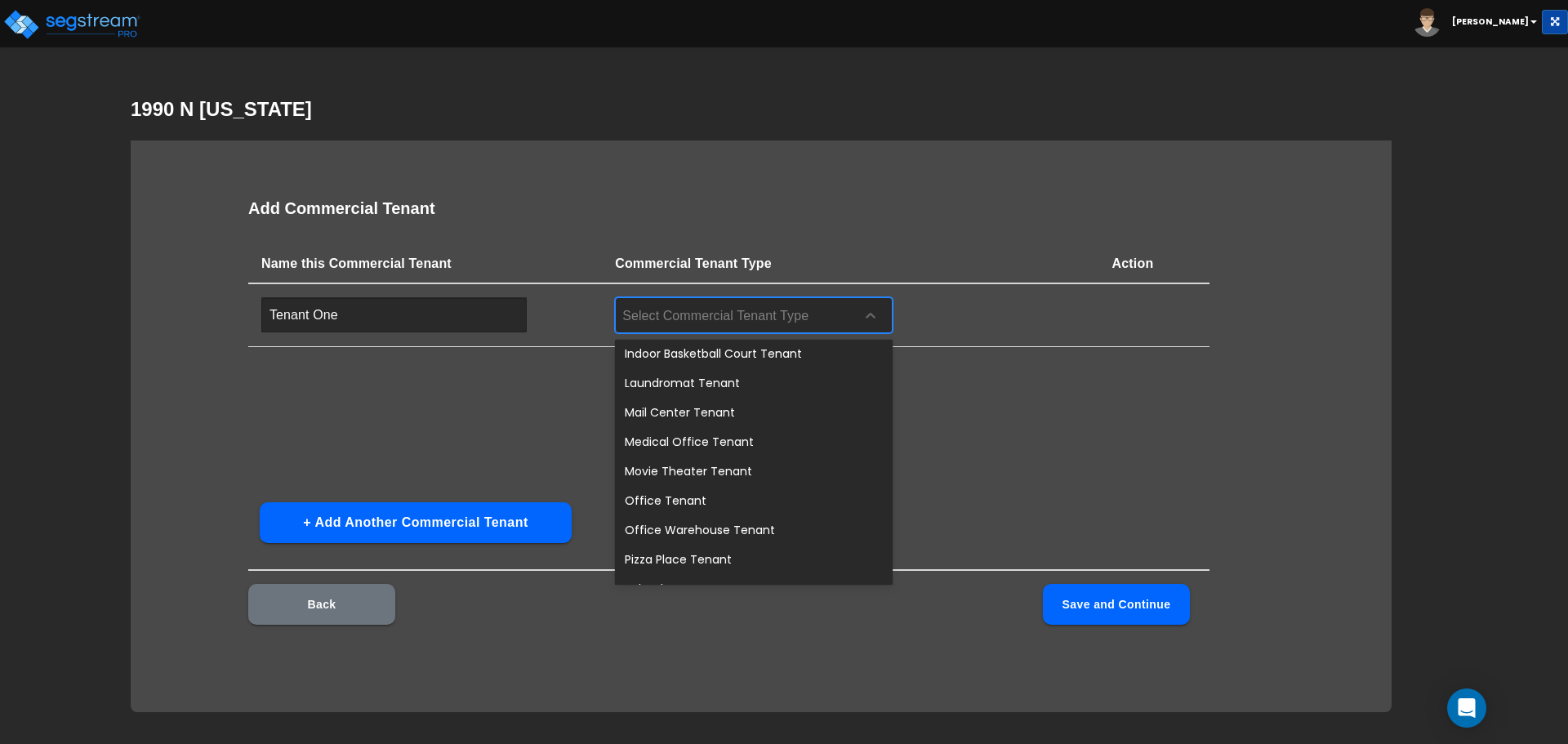
scroll to position [571, 0]
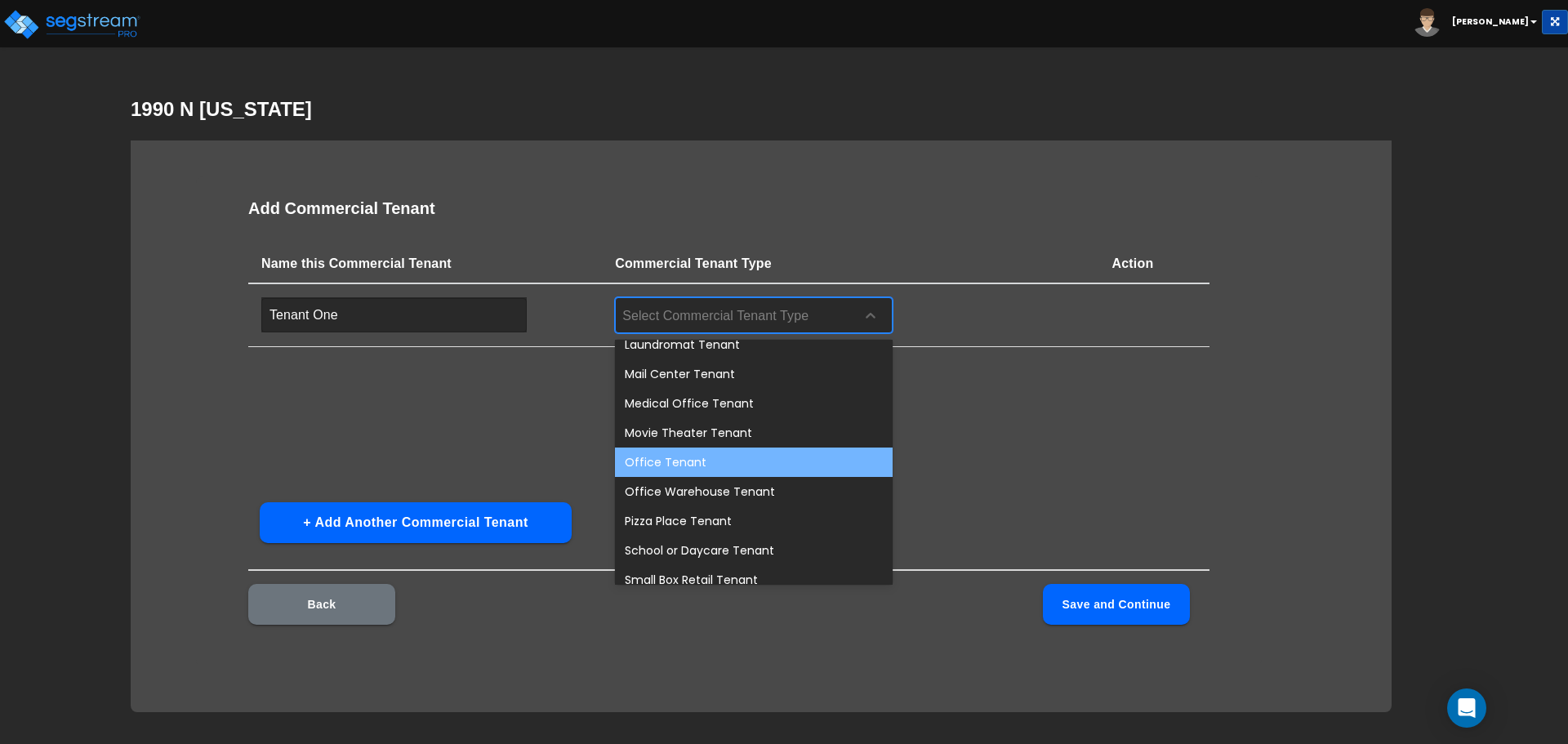
click at [841, 447] on div "Office Tenant" at bounding box center [754, 461] width 278 height 30
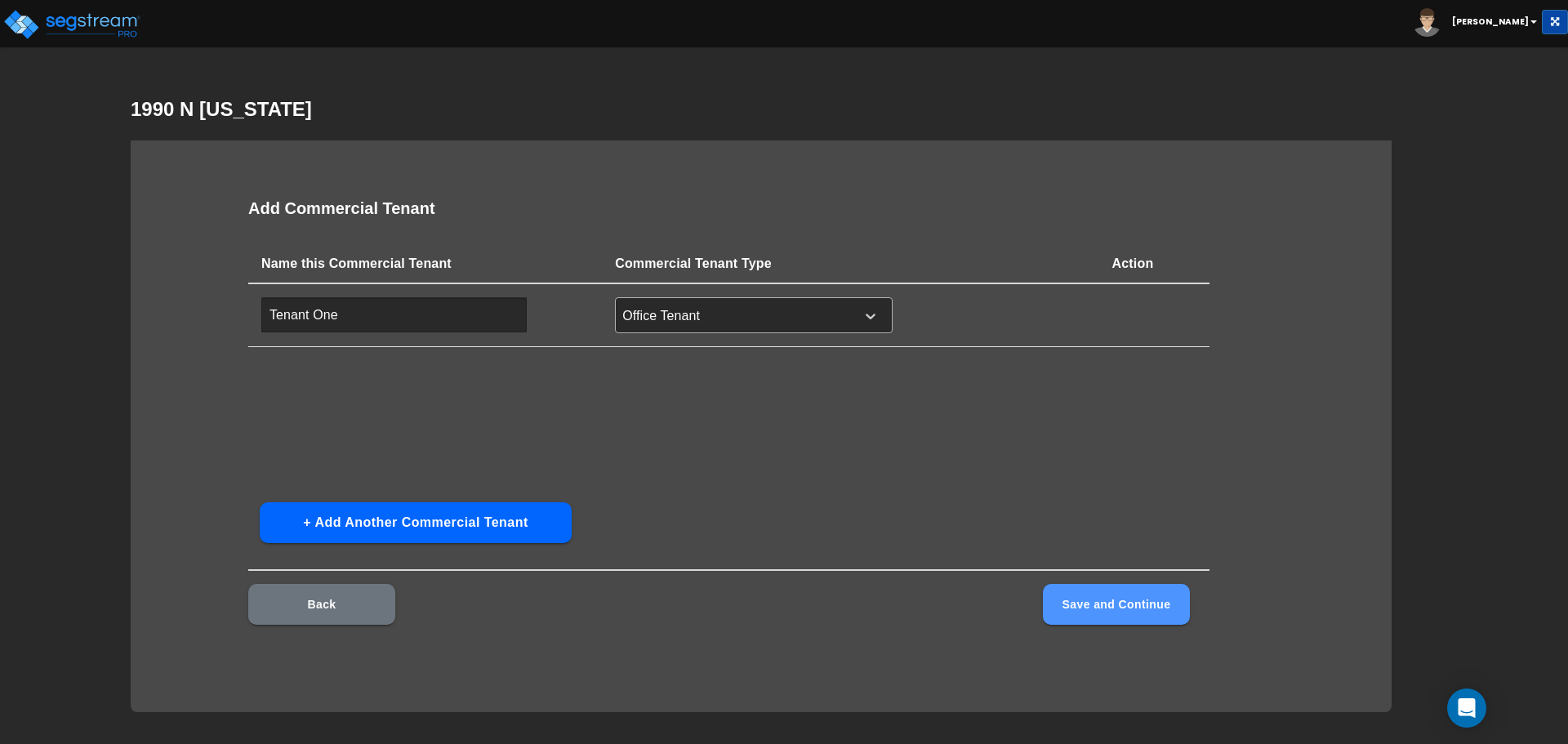
click at [1099, 604] on button "Save and Continue" at bounding box center [1116, 604] width 147 height 41
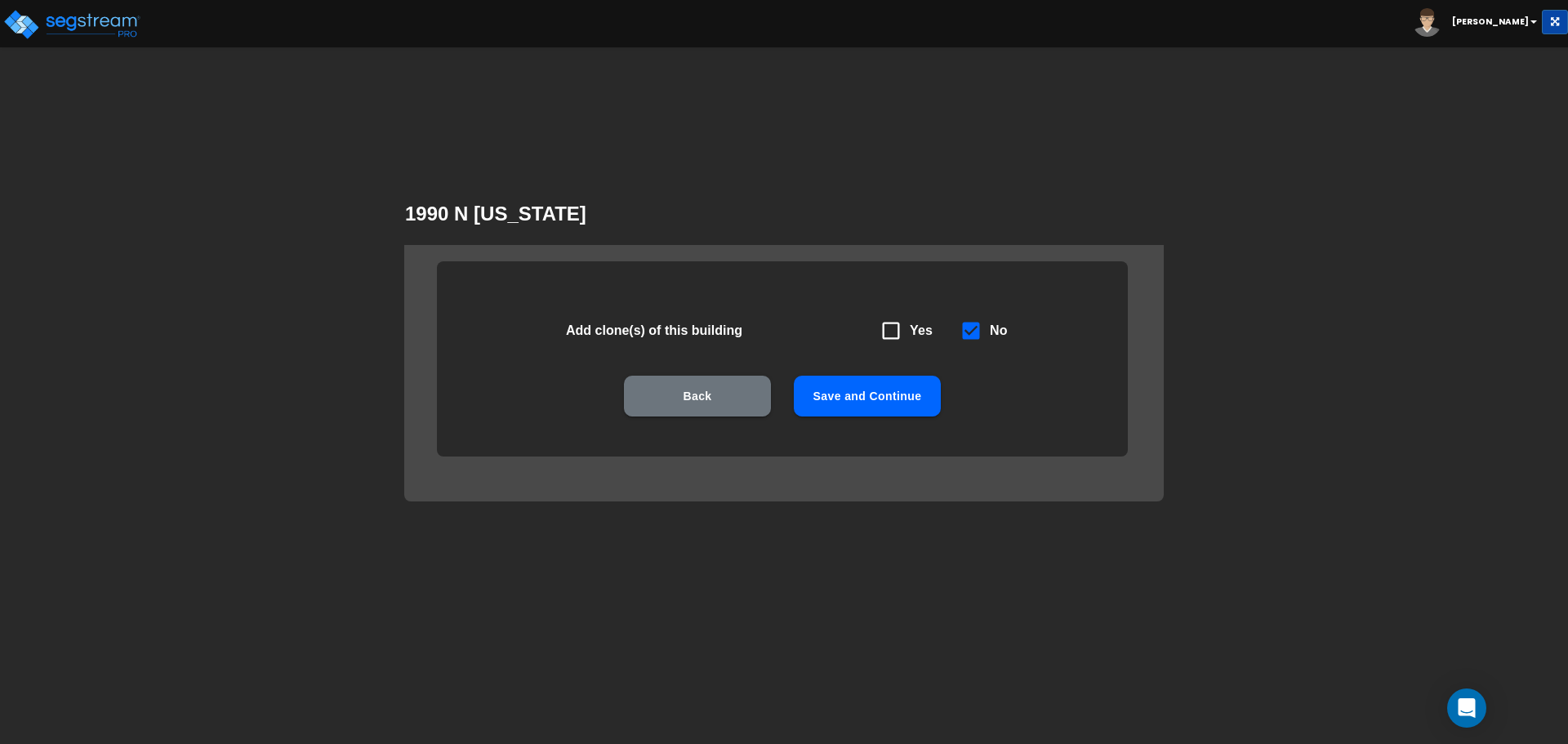
click at [915, 398] on button "Save and Continue" at bounding box center [867, 396] width 147 height 41
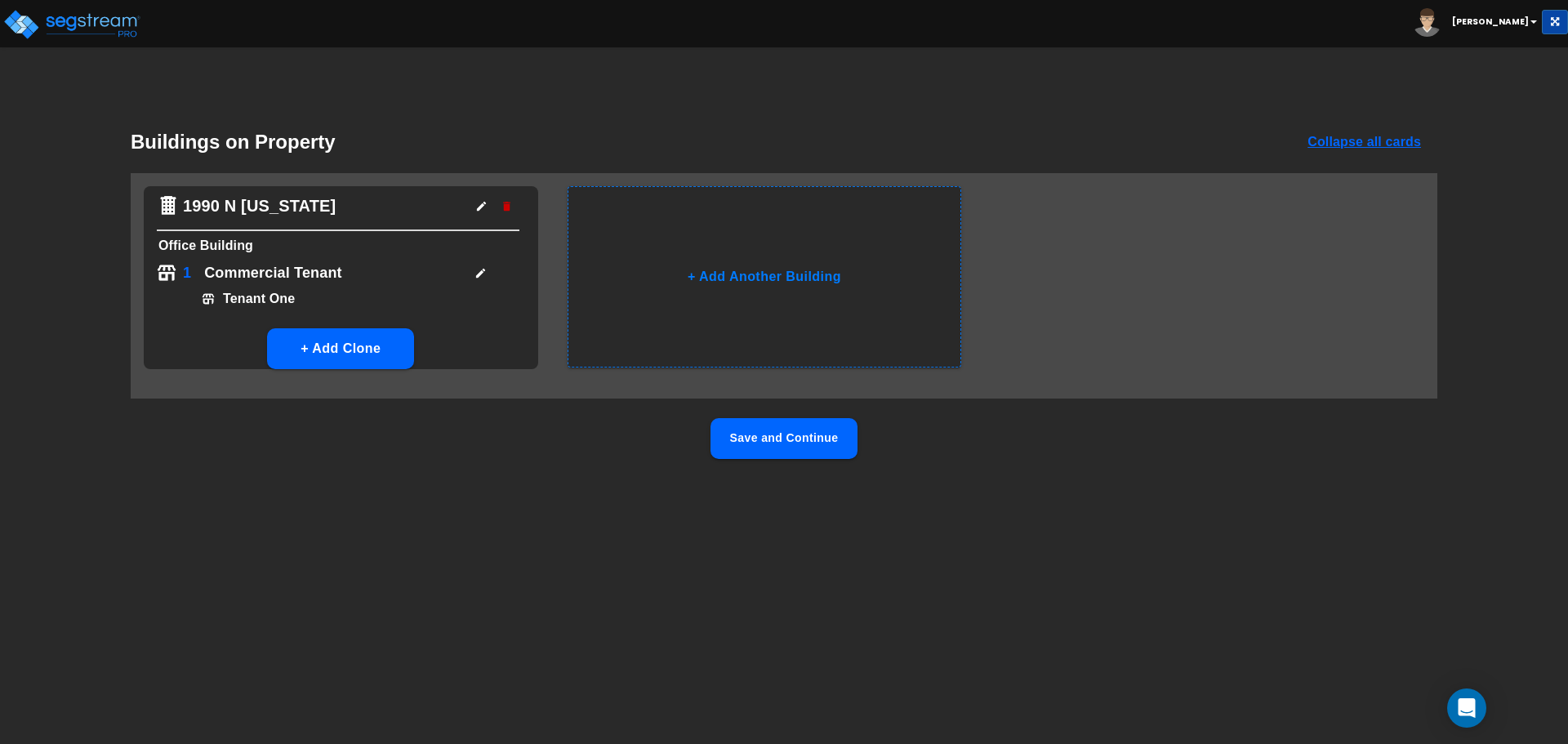
click at [783, 438] on button "Save and Continue" at bounding box center [784, 438] width 147 height 41
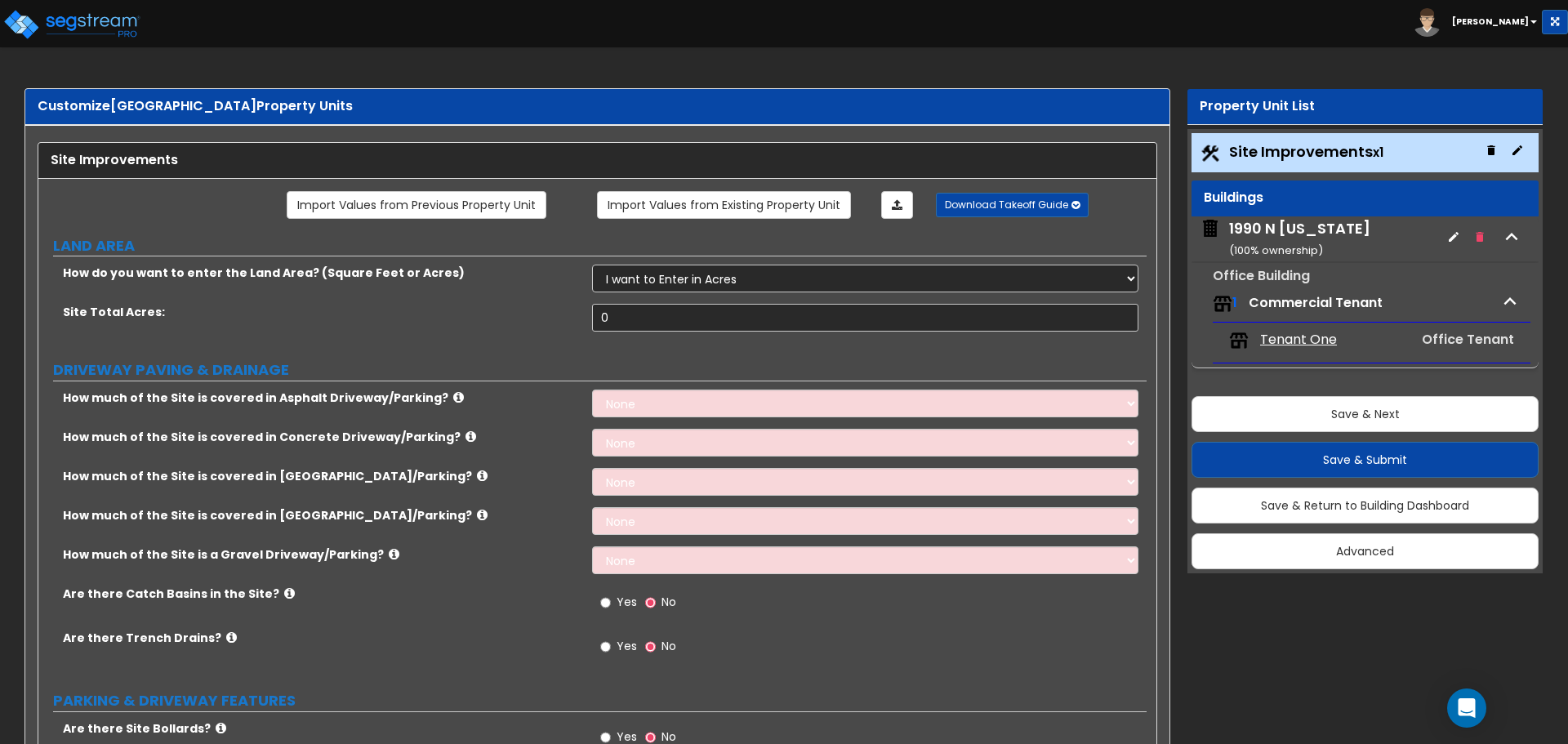
click at [1314, 229] on div "1990 N California ( 100 % ownership)" at bounding box center [1300, 238] width 141 height 42
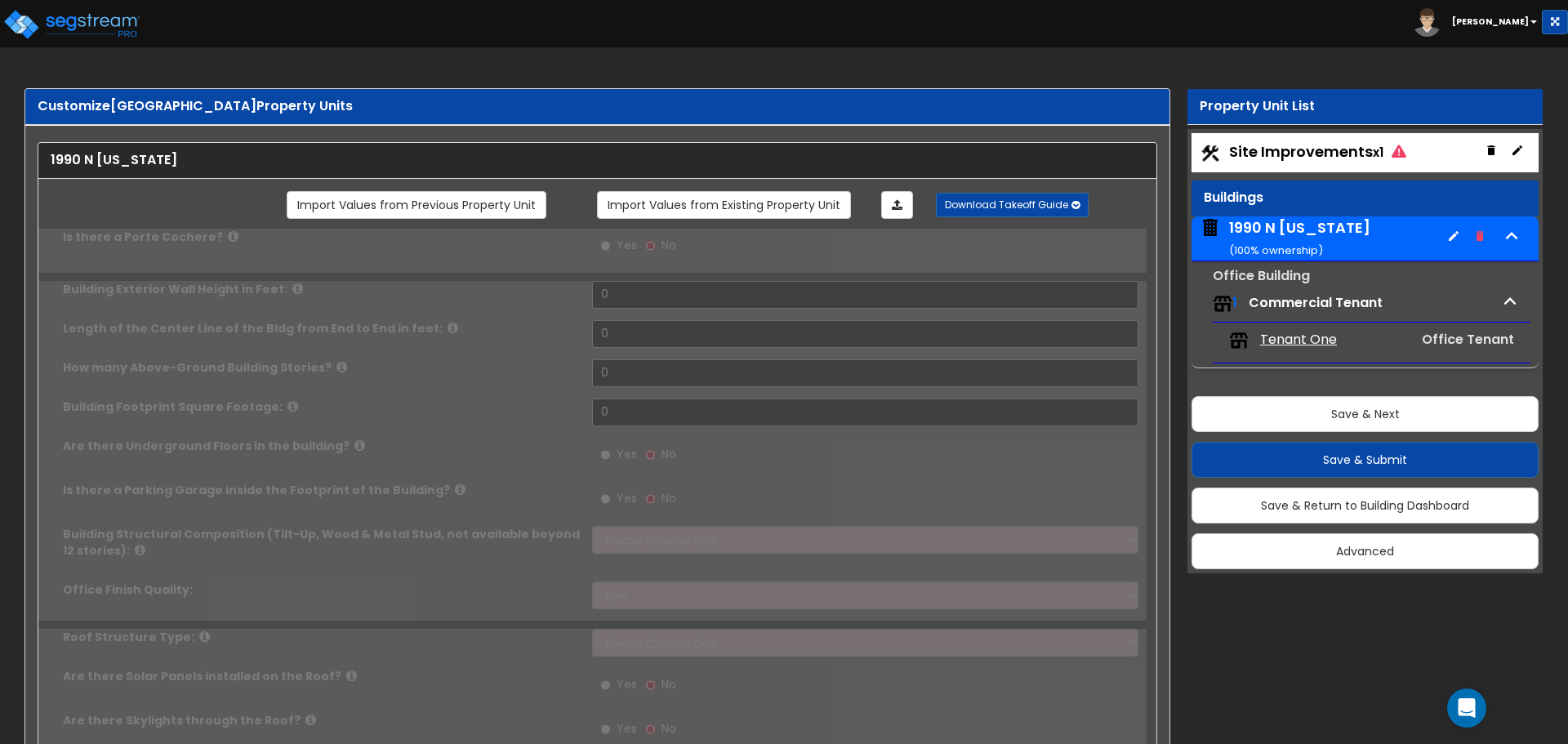
type input "1"
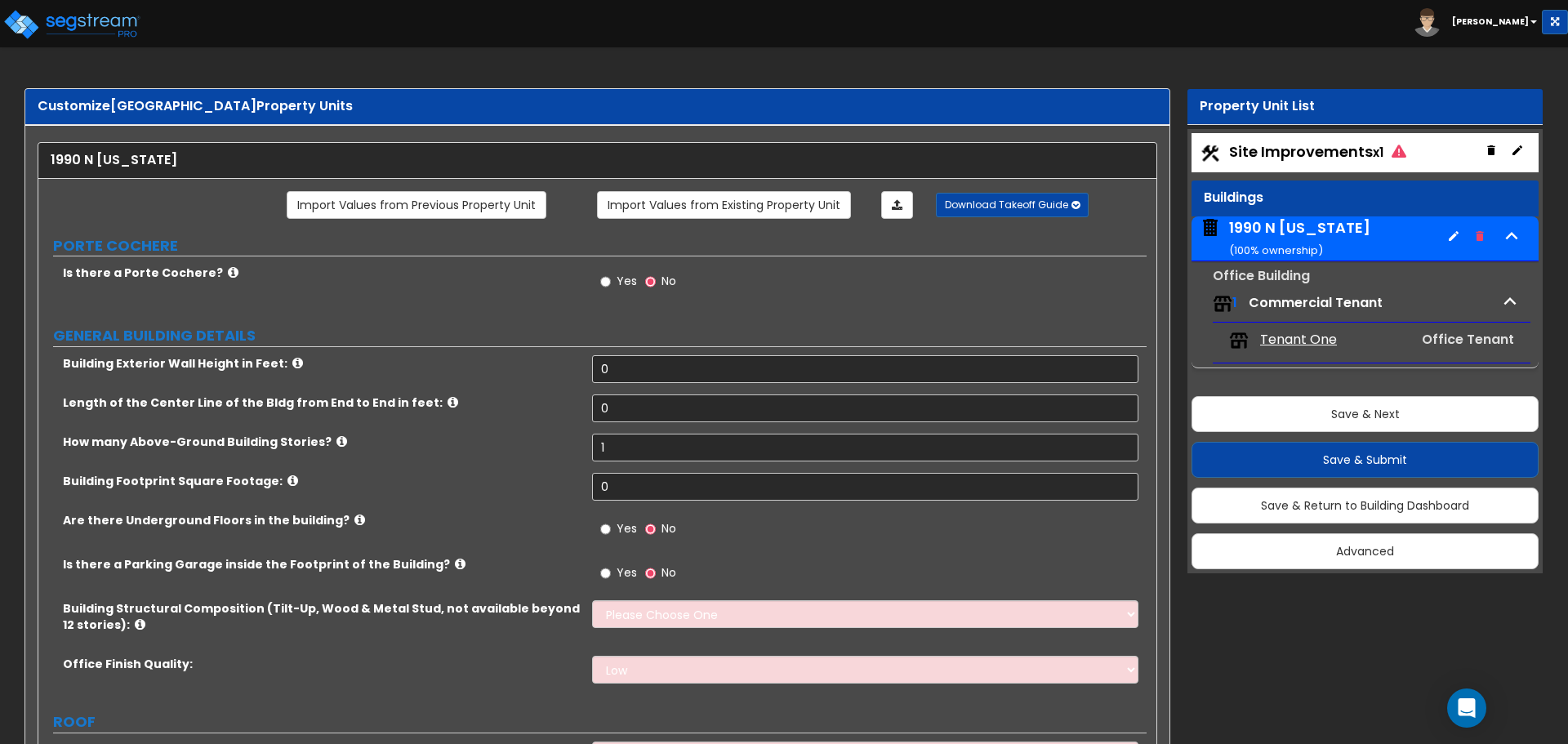
click at [1309, 281] on div "Office Building 1 Commercial Tenant Tenant One Office Tenant" at bounding box center [1365, 316] width 347 height 106
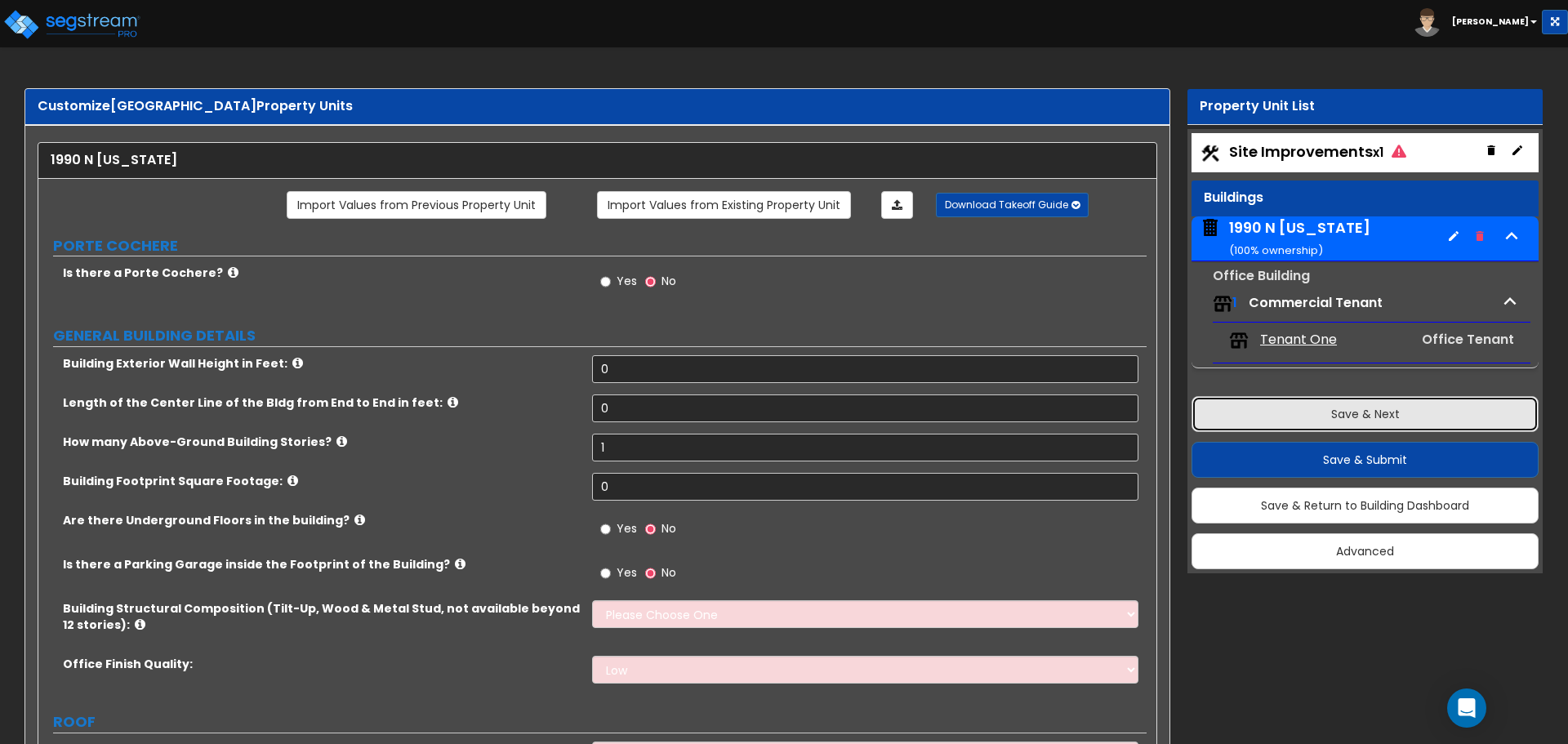
click at [1353, 414] on button "Save & Next" at bounding box center [1365, 414] width 347 height 36
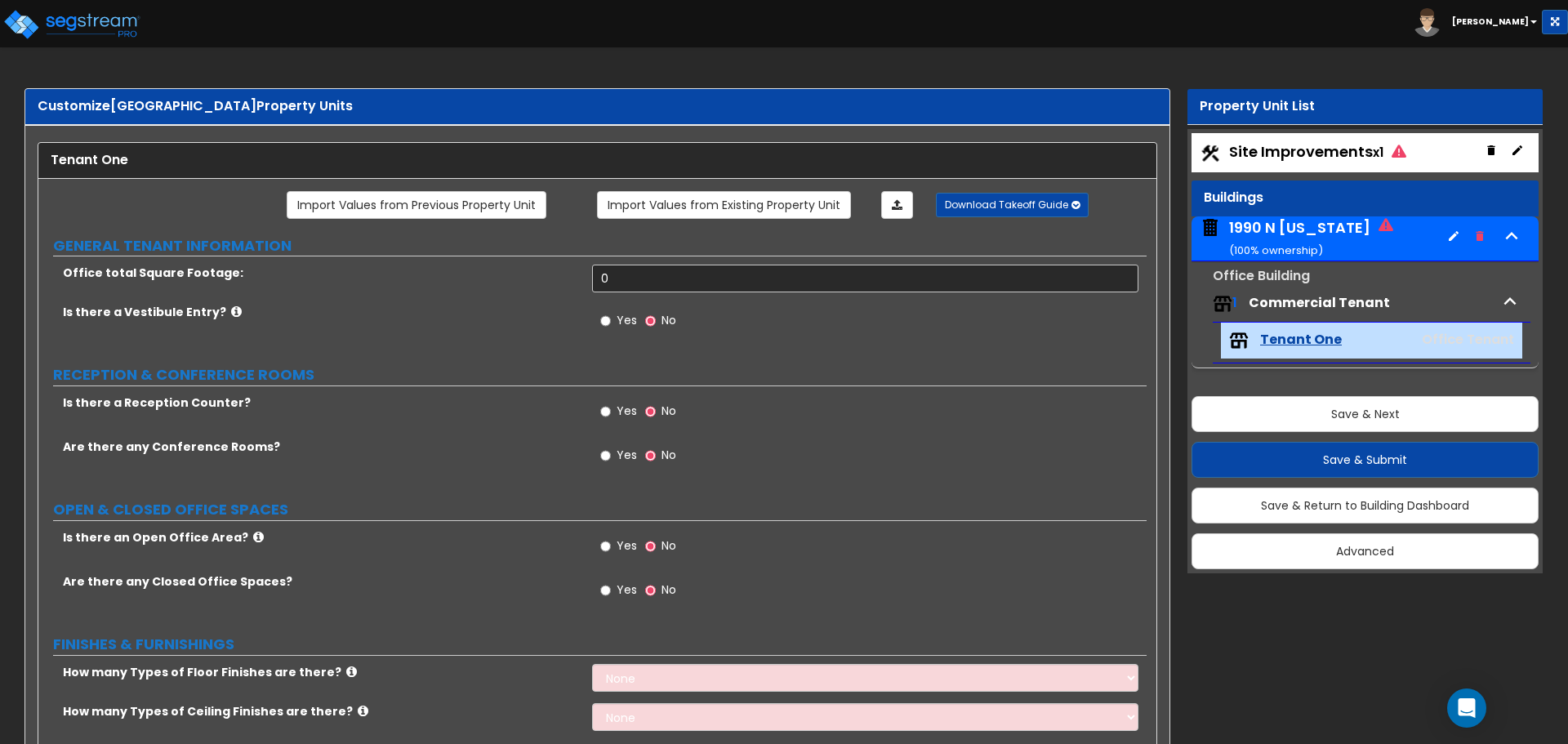
click at [1335, 237] on div "1990 N California ( 100 % ownership)" at bounding box center [1300, 238] width 141 height 42
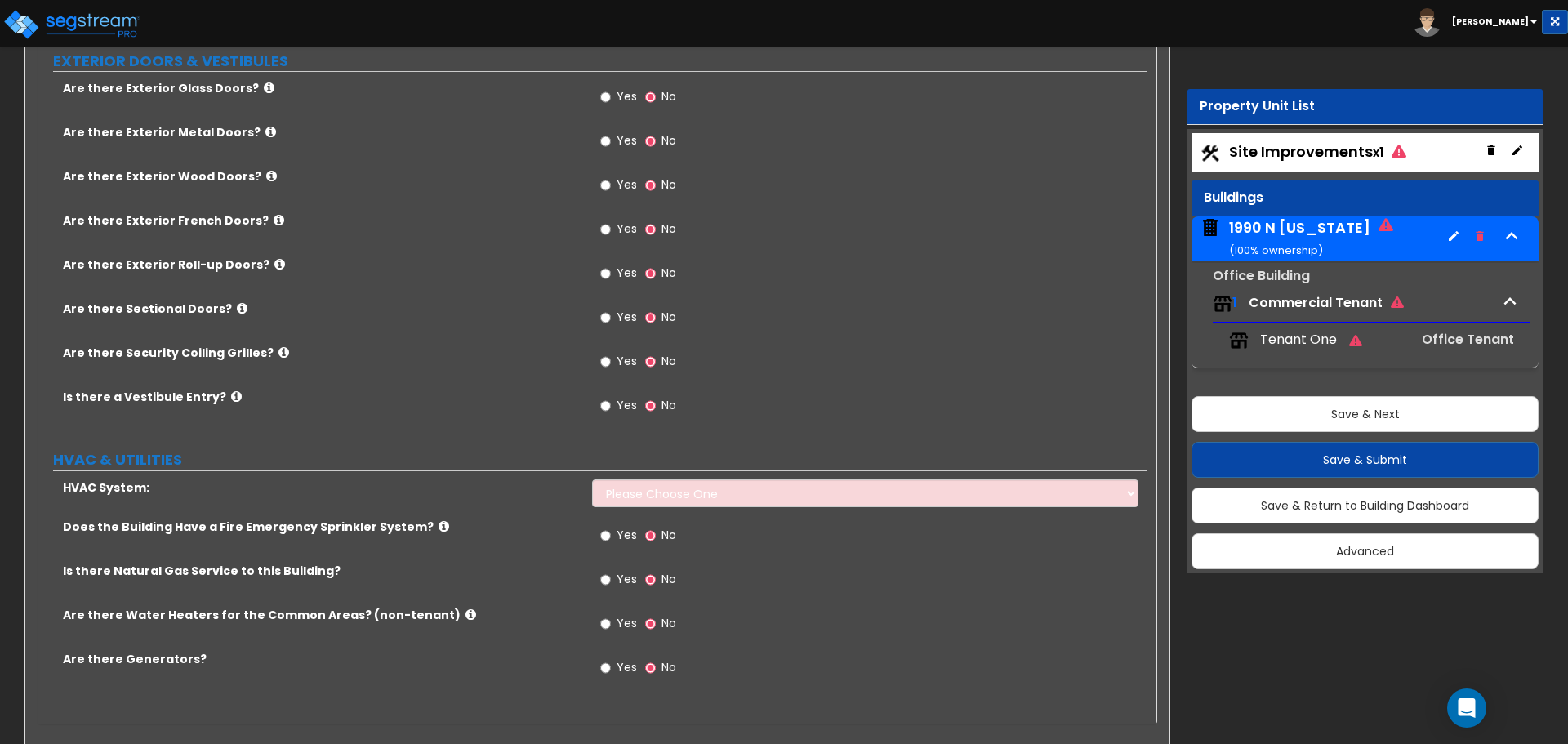
scroll to position [1414, 0]
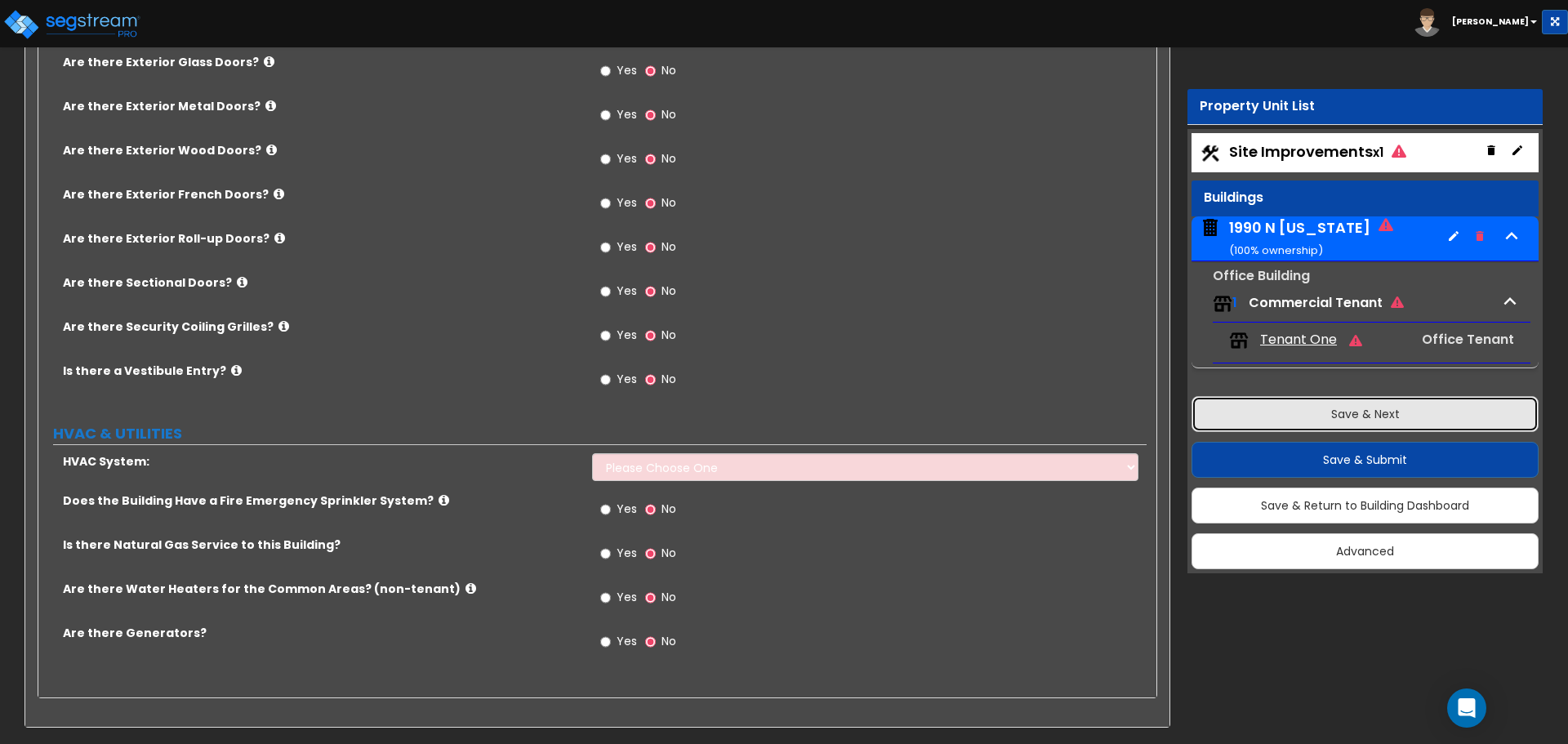
click at [1393, 405] on button "Save & Next" at bounding box center [1365, 414] width 347 height 36
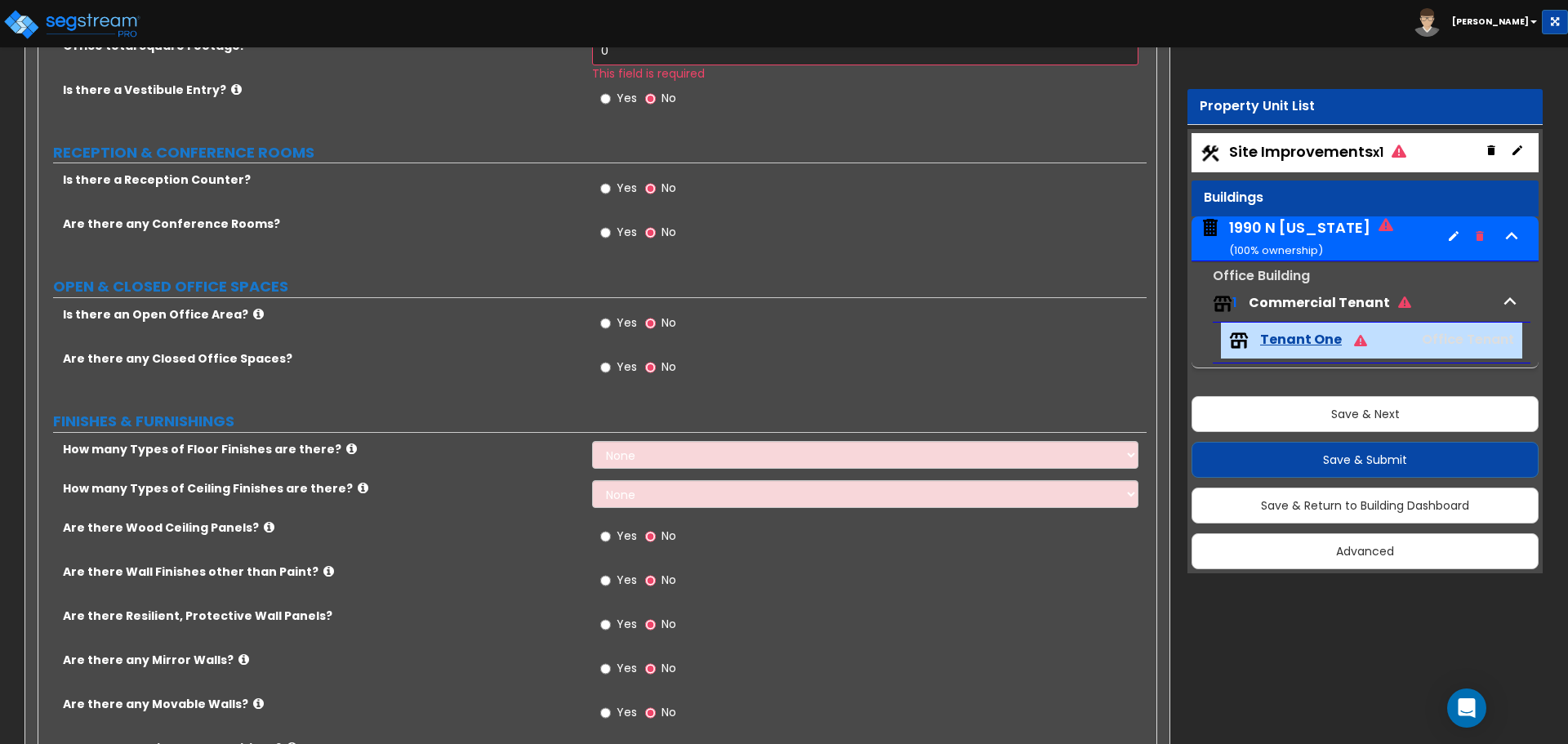
scroll to position [408, 0]
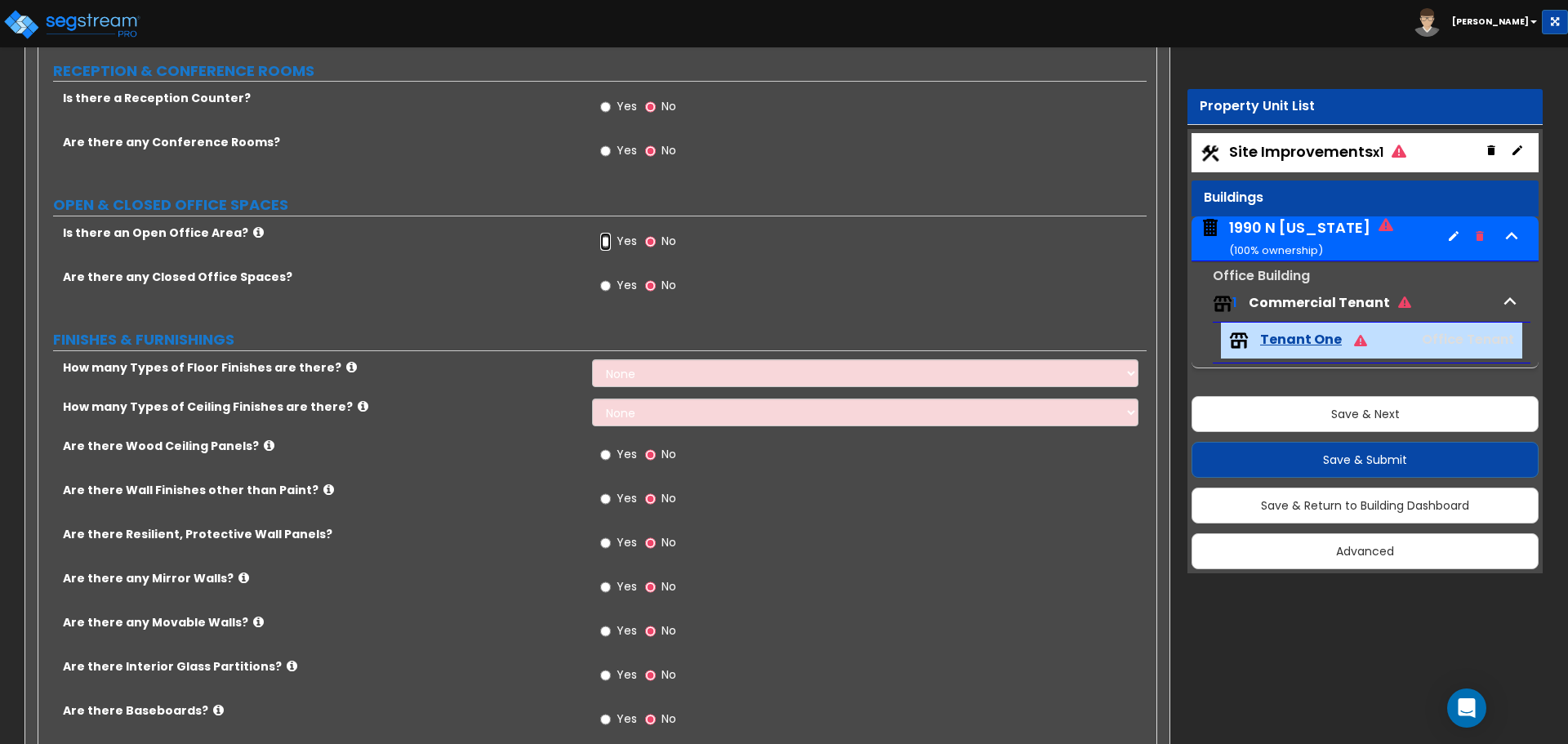
click at [604, 238] on input "Yes" at bounding box center [606, 241] width 10 height 18
radio input "true"
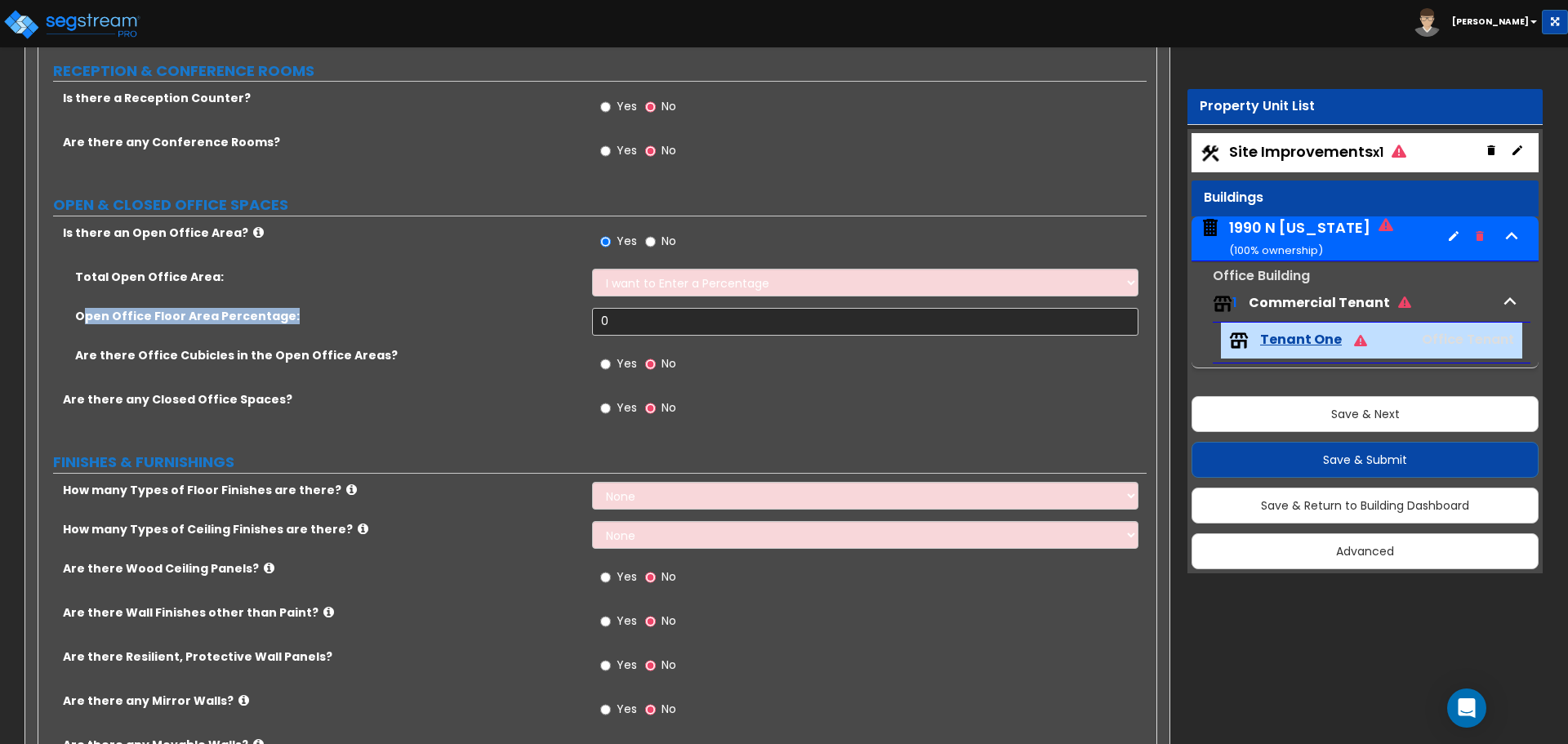
drag, startPoint x: 83, startPoint y: 316, endPoint x: 315, endPoint y: 314, distance: 232.0
click at [315, 314] on label "Open Office Floor Area Percentage:" at bounding box center [327, 315] width 505 height 16
click at [604, 406] on input "Yes" at bounding box center [606, 408] width 10 height 18
radio input "true"
select select "1"
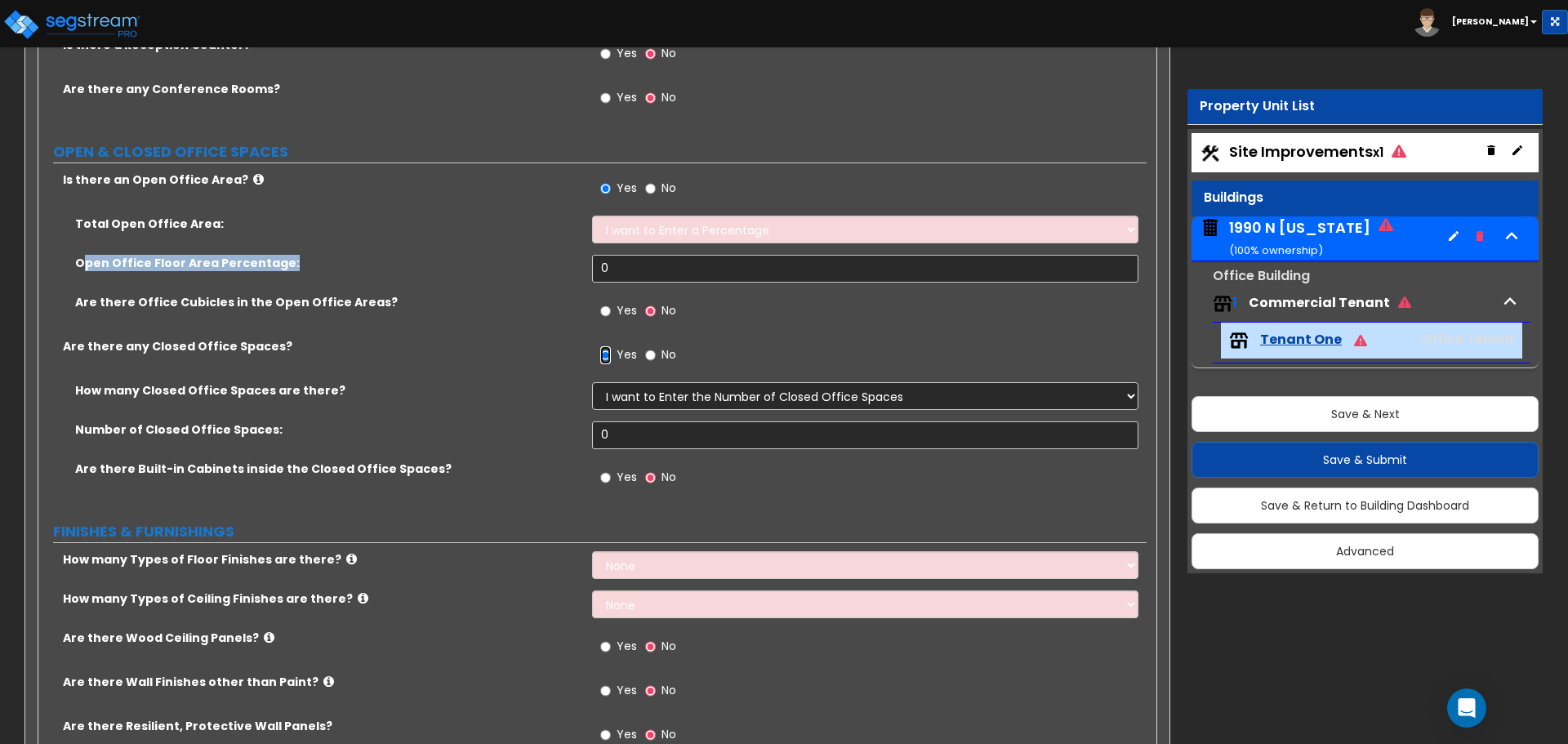
scroll to position [489, 0]
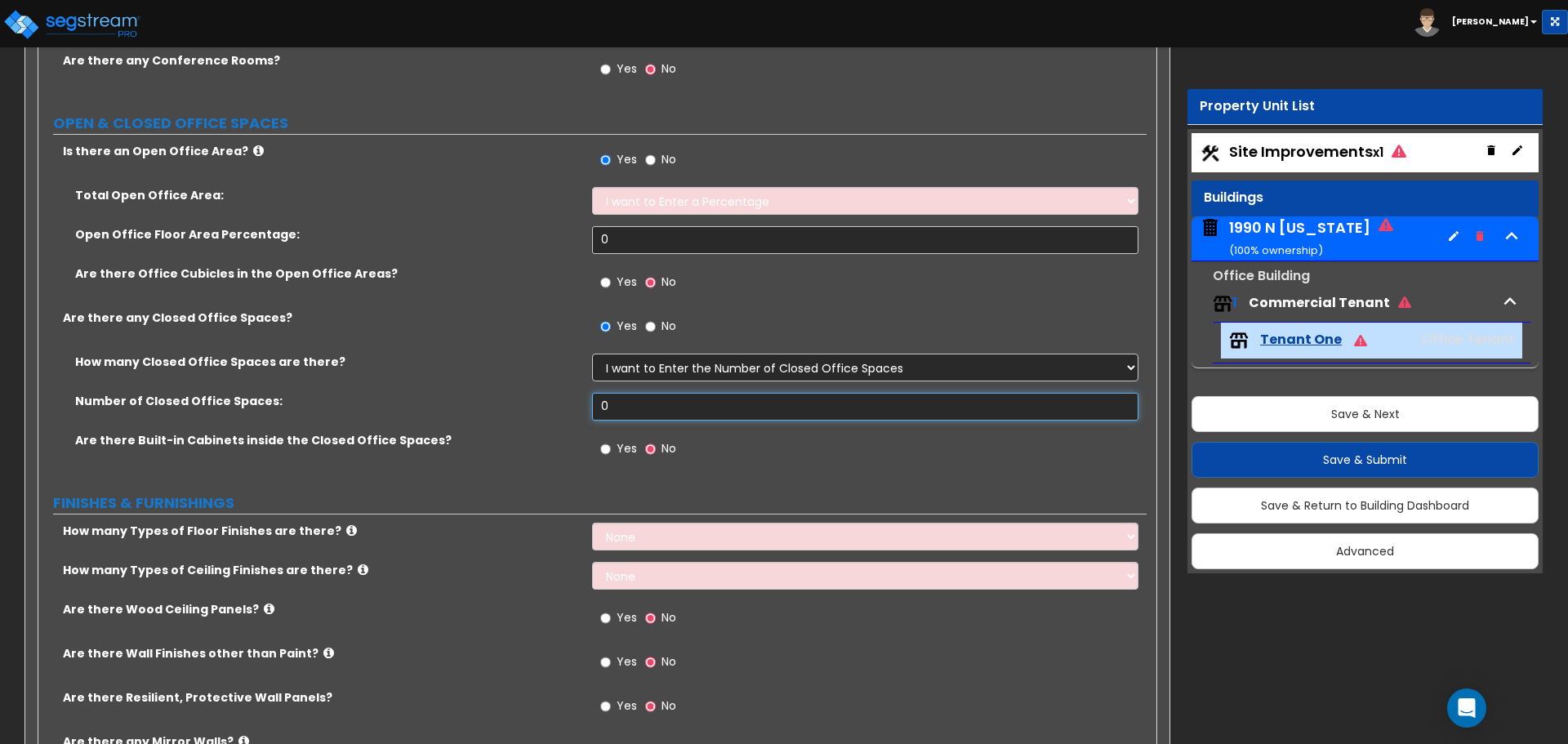
drag, startPoint x: 646, startPoint y: 407, endPoint x: 509, endPoint y: 400, distance: 137.2
click at [515, 401] on div "Number of Closed Office Spaces: 0" at bounding box center [592, 412] width 1108 height 39
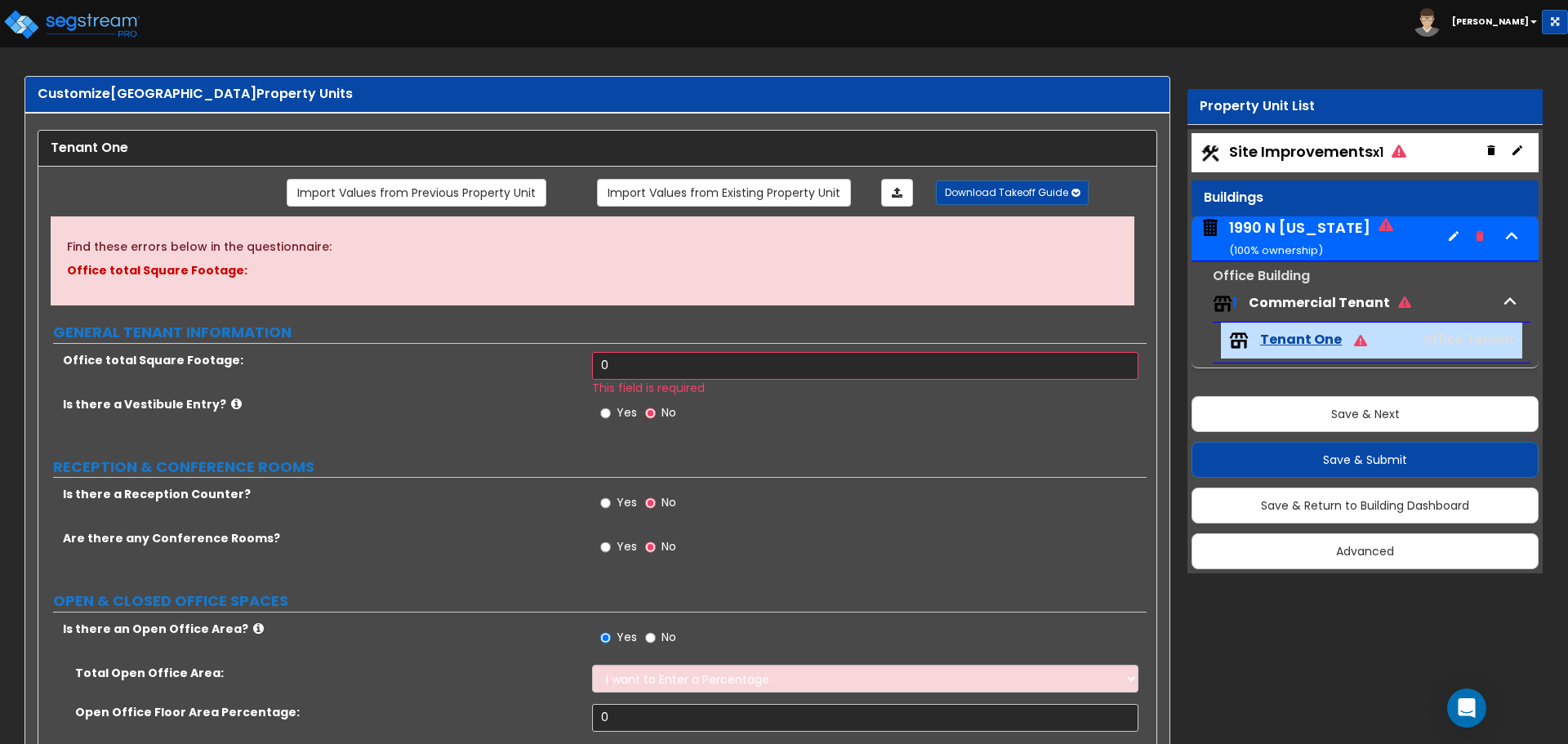
scroll to position [0, 0]
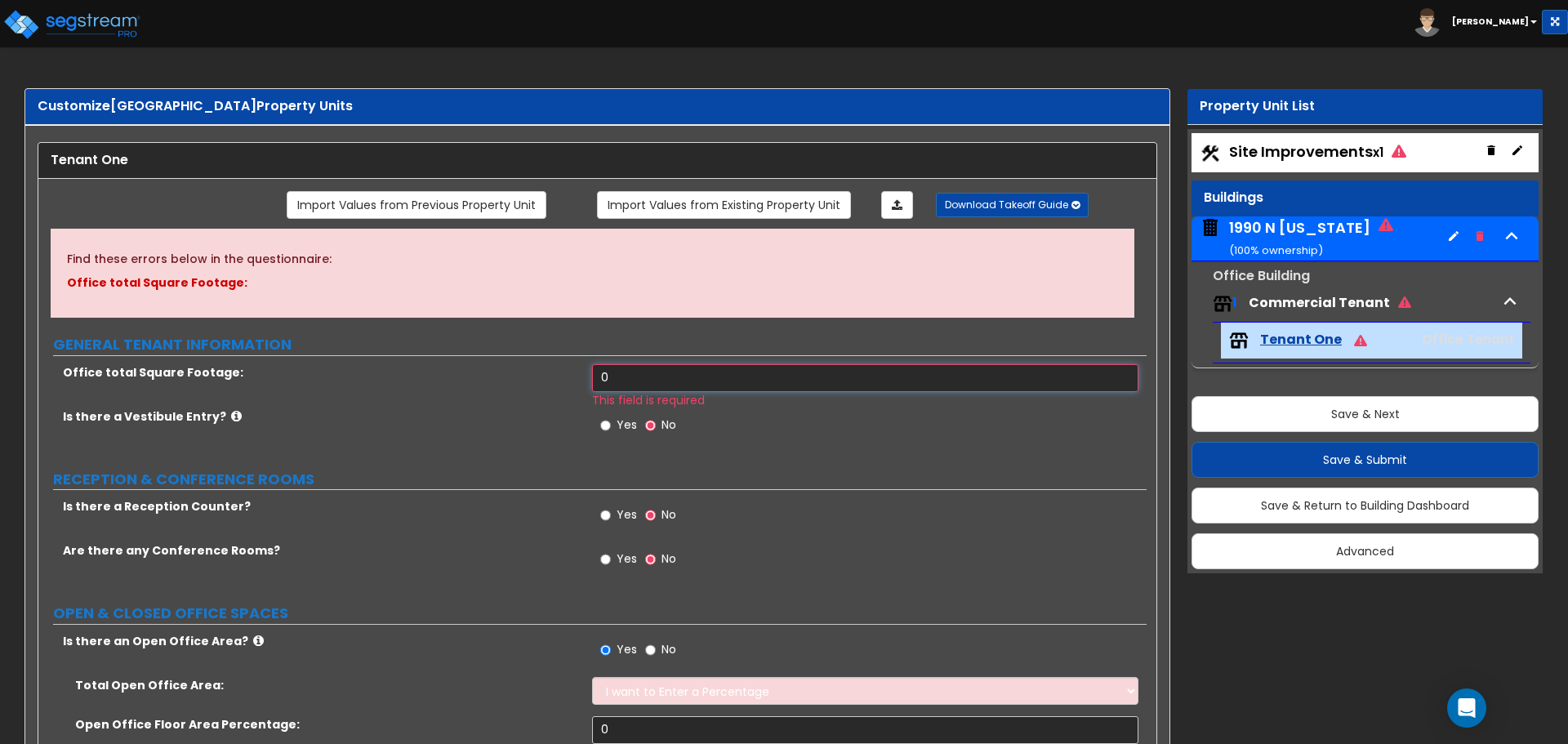
click at [628, 377] on input "0" at bounding box center [864, 378] width 546 height 28
drag, startPoint x: 640, startPoint y: 375, endPoint x: 535, endPoint y: 376, distance: 105.0
click at [535, 376] on div "Office total Square Footage: 0 This field is required" at bounding box center [592, 386] width 1108 height 44
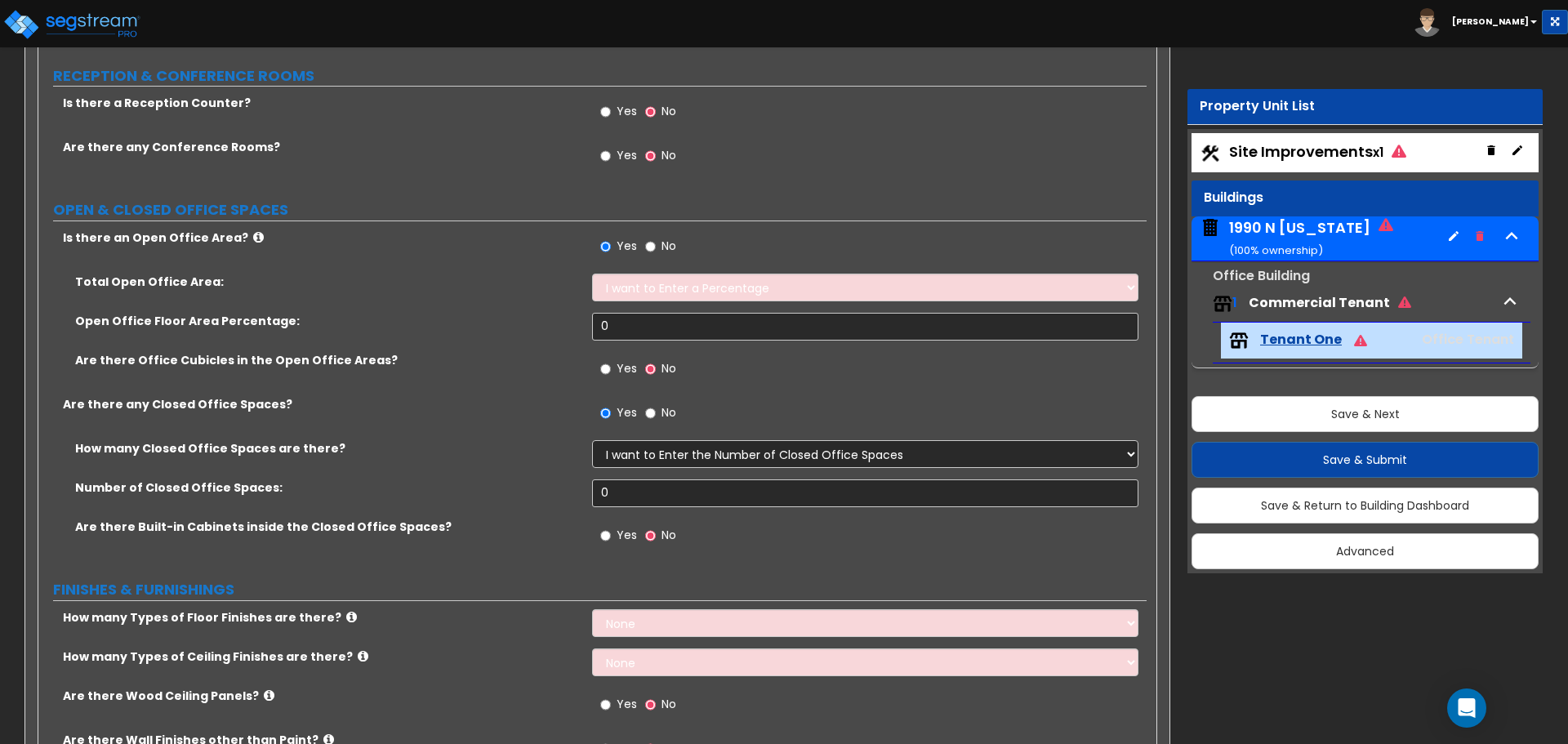
scroll to position [408, 0]
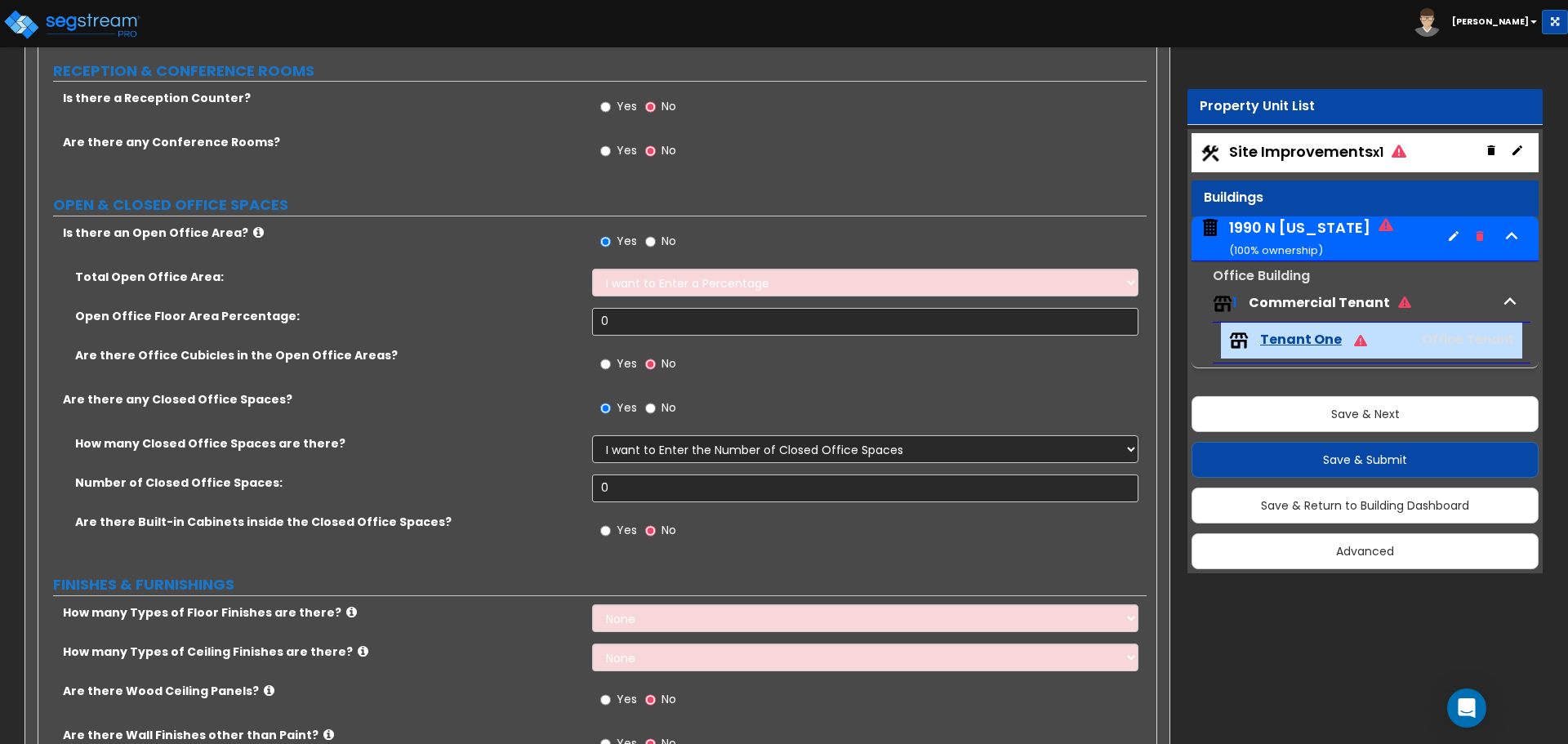
type input "9,000"
drag, startPoint x: 640, startPoint y: 327, endPoint x: 503, endPoint y: 323, distance: 137.1
click at [503, 323] on div "Open Office Floor Area Percentage: 0" at bounding box center [592, 327] width 1108 height 39
type input "50"
drag, startPoint x: 635, startPoint y: 487, endPoint x: 560, endPoint y: 487, distance: 75.0
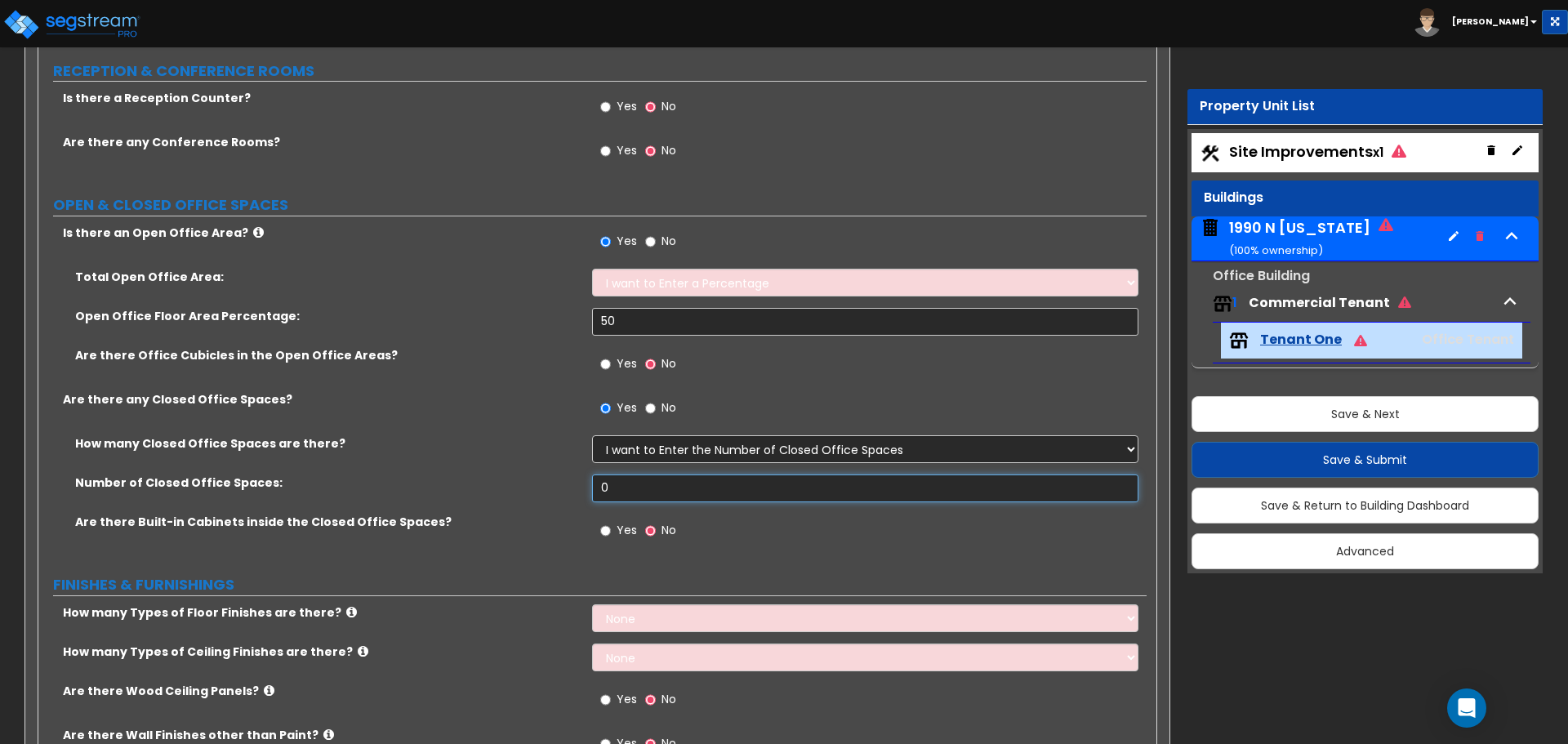
click at [560, 487] on div "Number of Closed Office Spaces: 0" at bounding box center [592, 494] width 1108 height 39
click at [744, 441] on select "I Don’t Know - Please Estimate for me I want to Enter the Number of Closed Offi…" at bounding box center [864, 449] width 546 height 28
click at [592, 435] on select "I Don’t Know - Please Estimate for me I want to Enter the Number of Closed Offi…" at bounding box center [864, 449] width 546 height 28
click at [602, 362] on input "Yes" at bounding box center [606, 363] width 10 height 18
radio input "true"
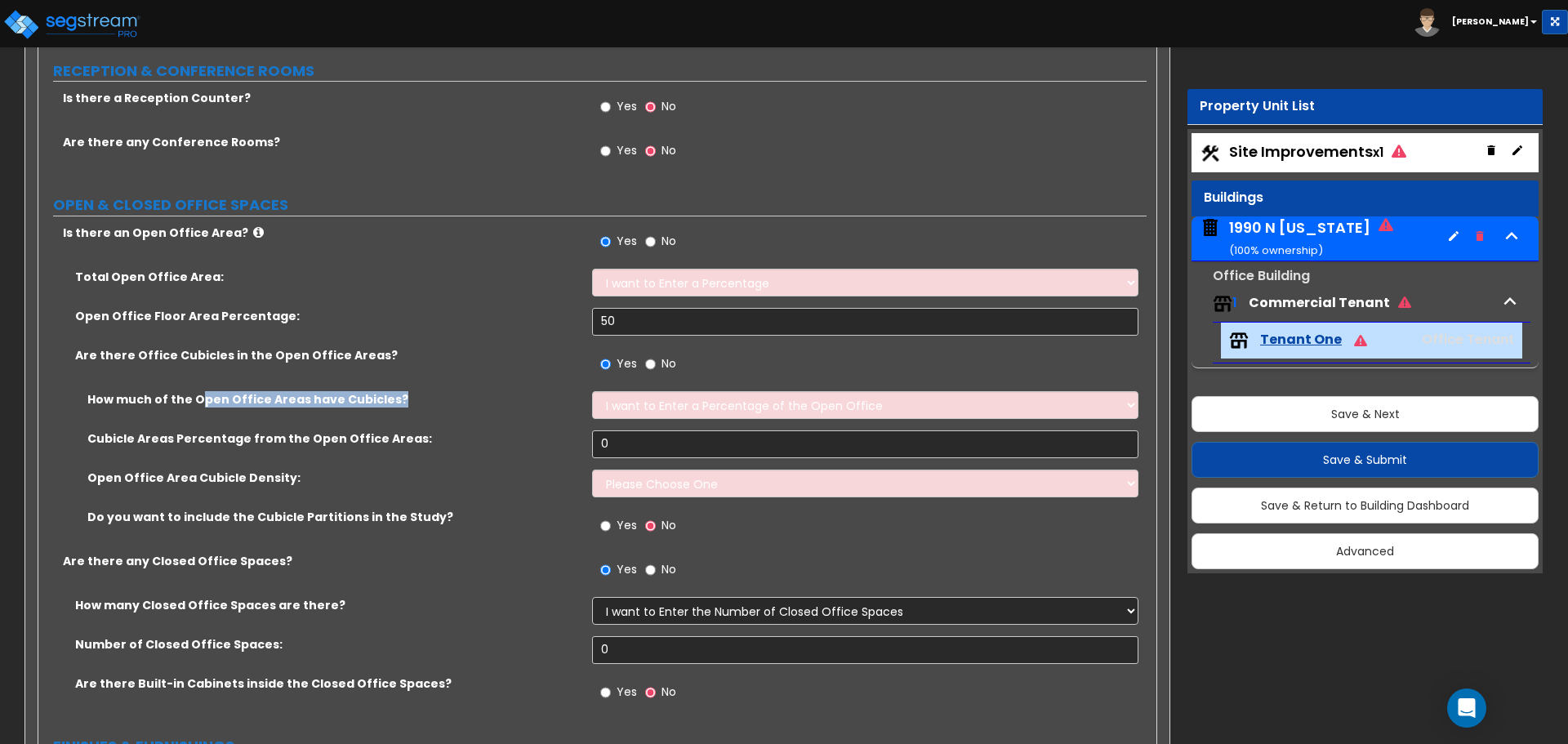
drag, startPoint x: 197, startPoint y: 395, endPoint x: 403, endPoint y: 394, distance: 206.0
click at [403, 394] on label "How much of the Open Office Areas have Cubicles?" at bounding box center [334, 398] width 492 height 16
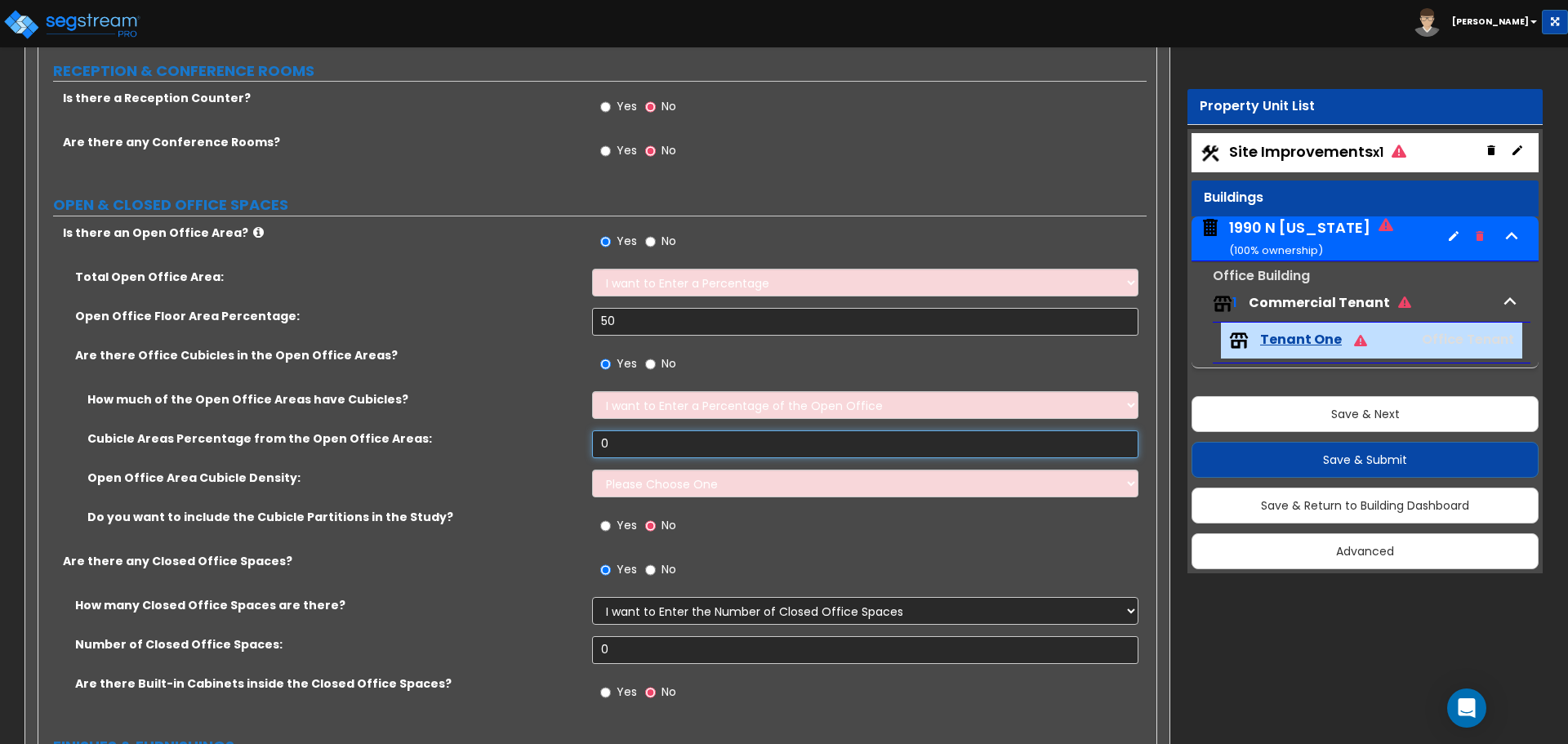
drag, startPoint x: 671, startPoint y: 437, endPoint x: 480, endPoint y: 436, distance: 191.0
click at [480, 436] on div "Cubicle Areas Percentage from the Open Office Areas: 0" at bounding box center [592, 449] width 1108 height 39
type input "1"
type input "8"
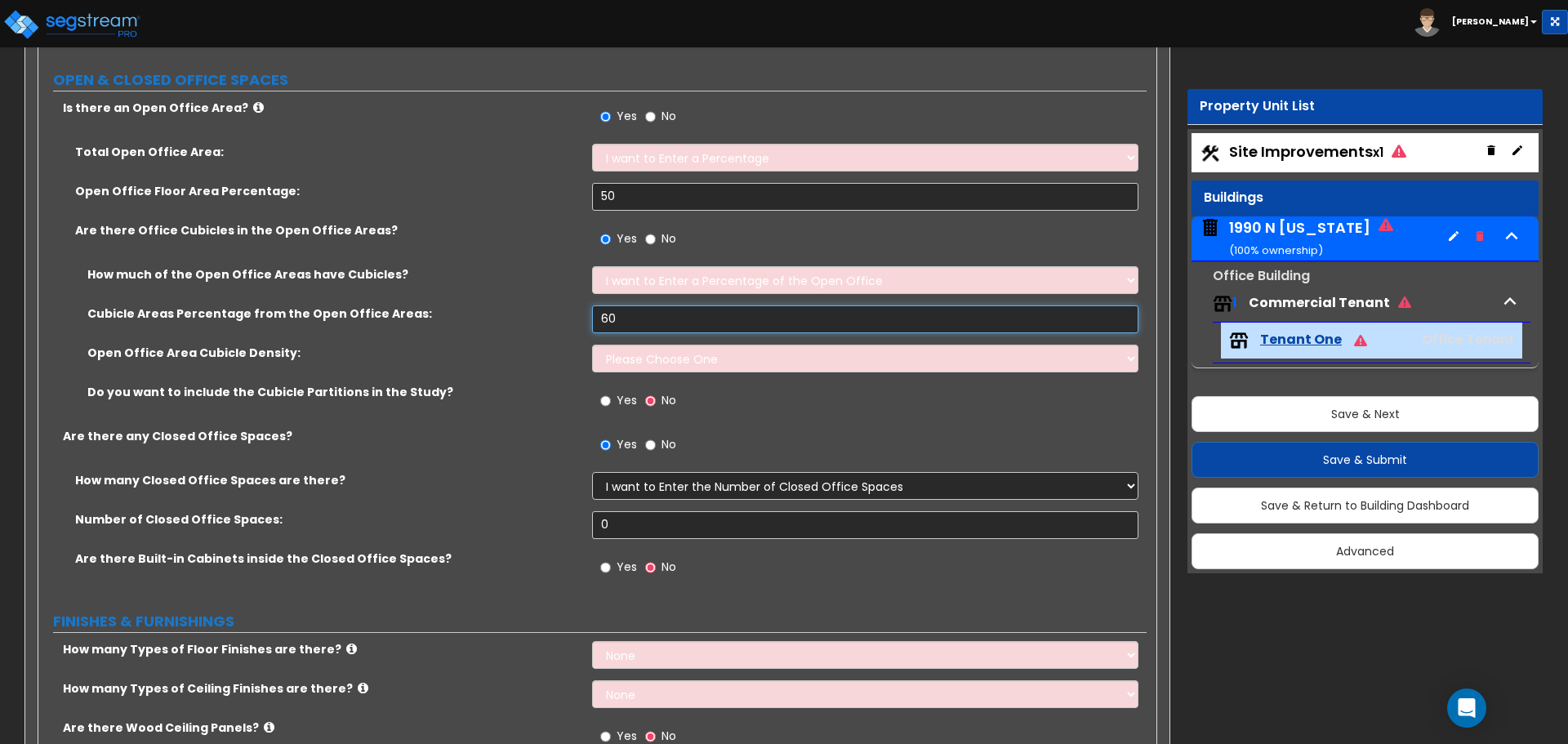
scroll to position [571, 0]
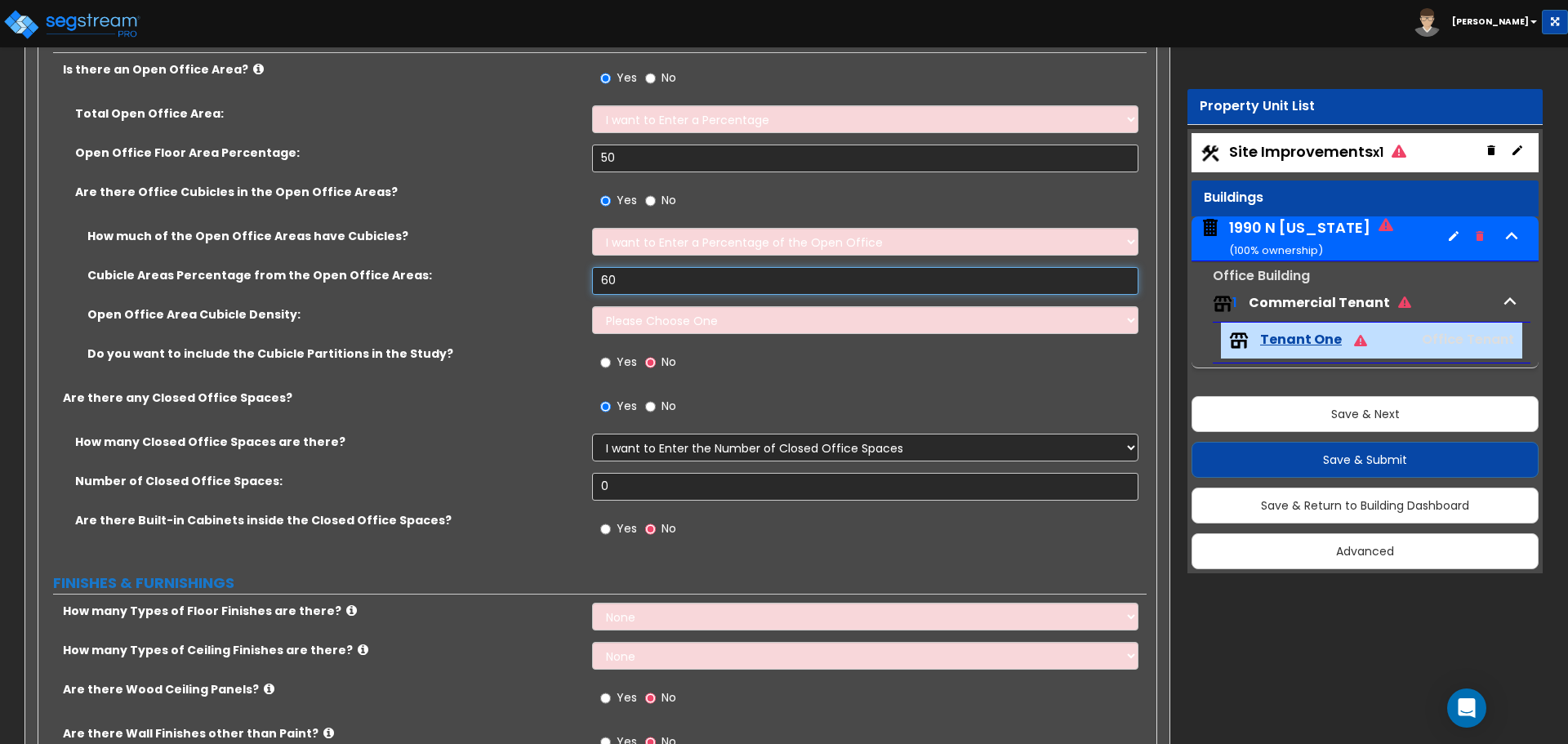
type input "60"
click at [680, 322] on select "Please Choose One Low High I want to Enter the number of Cubicles" at bounding box center [864, 320] width 546 height 28
select select "3"
click at [592, 306] on select "Please Choose One Low High I want to Enter the number of Cubicles" at bounding box center [864, 320] width 546 height 28
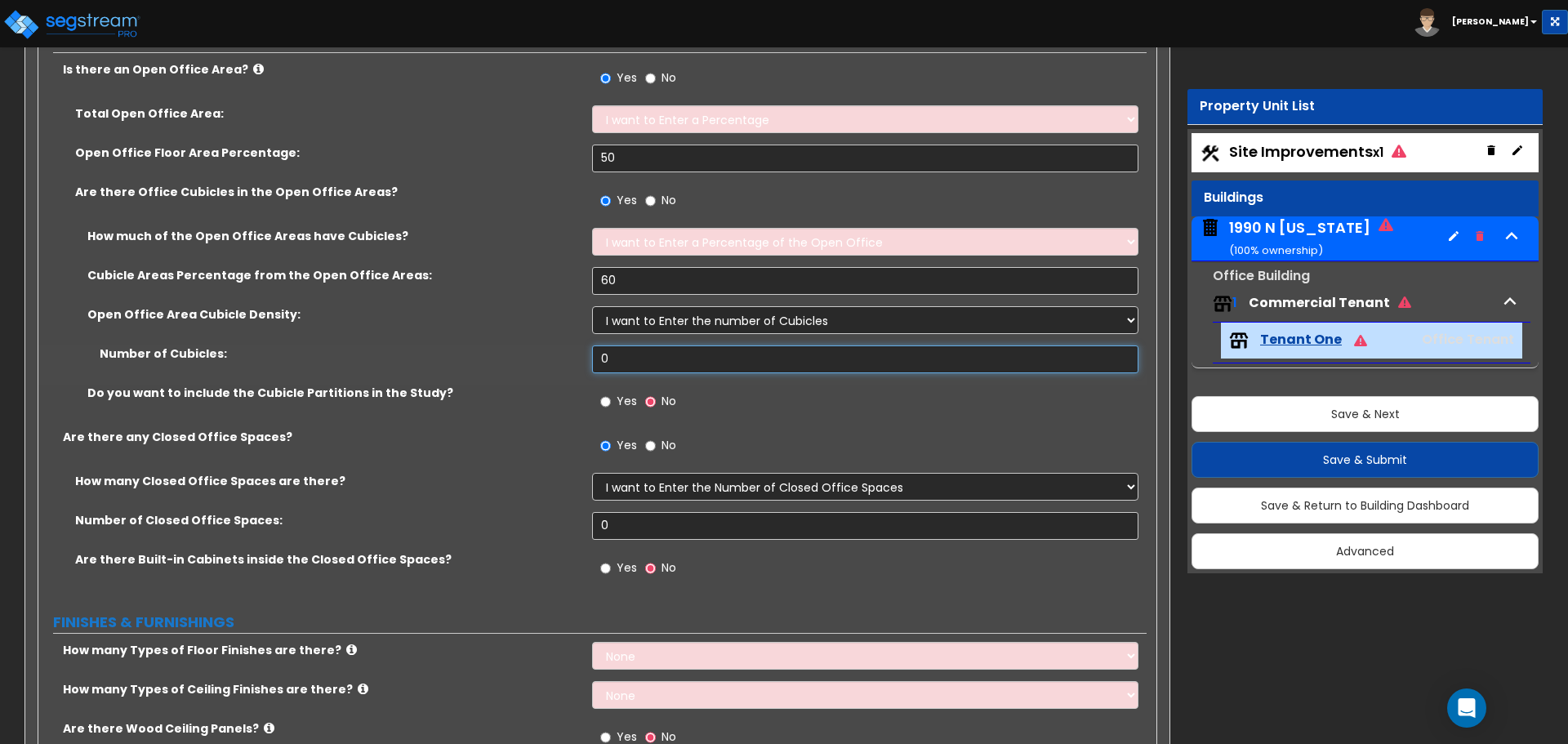
drag, startPoint x: 679, startPoint y: 359, endPoint x: 494, endPoint y: 356, distance: 185.0
click at [494, 356] on div "Number of Cubicles: 0" at bounding box center [592, 365] width 1108 height 39
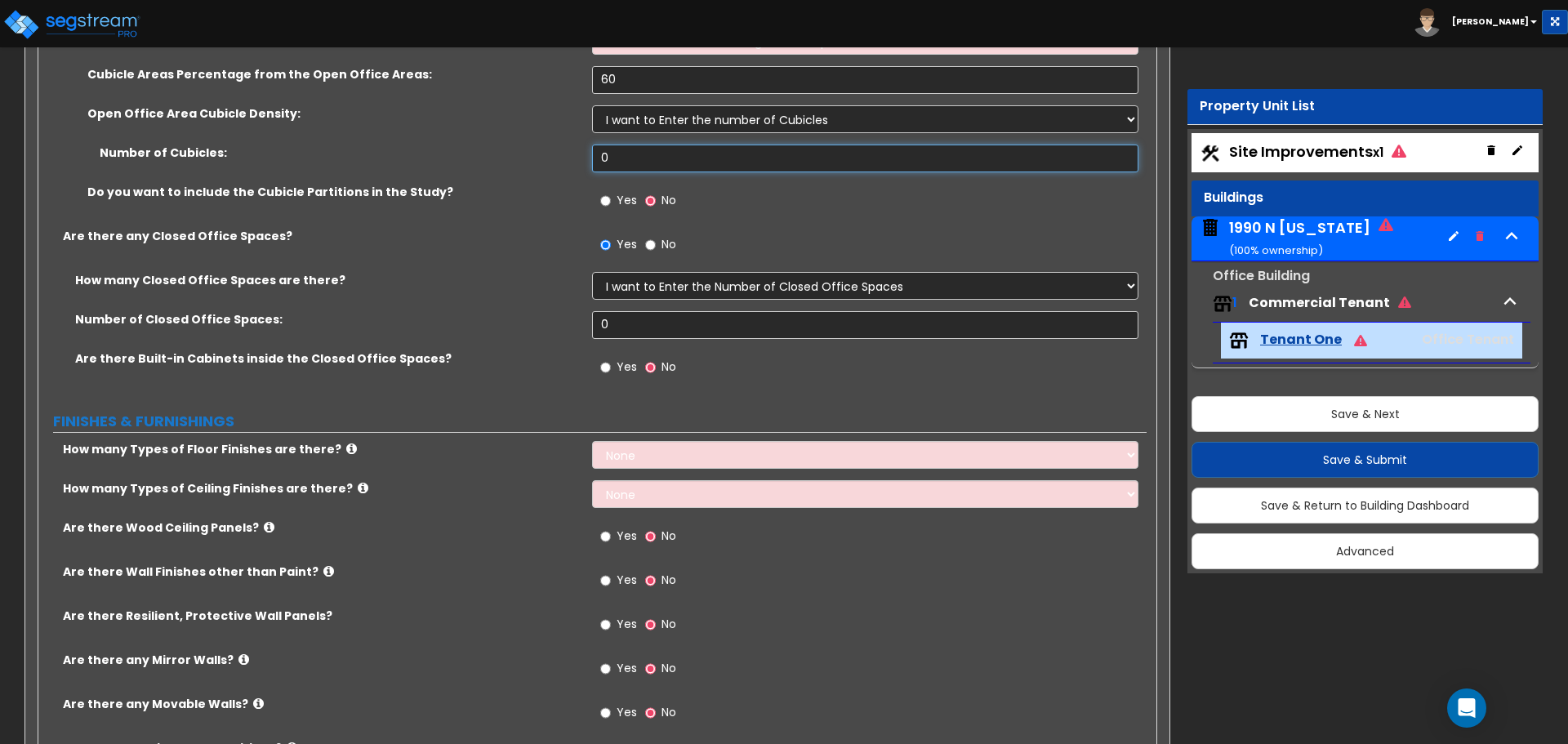
scroll to position [816, 0]
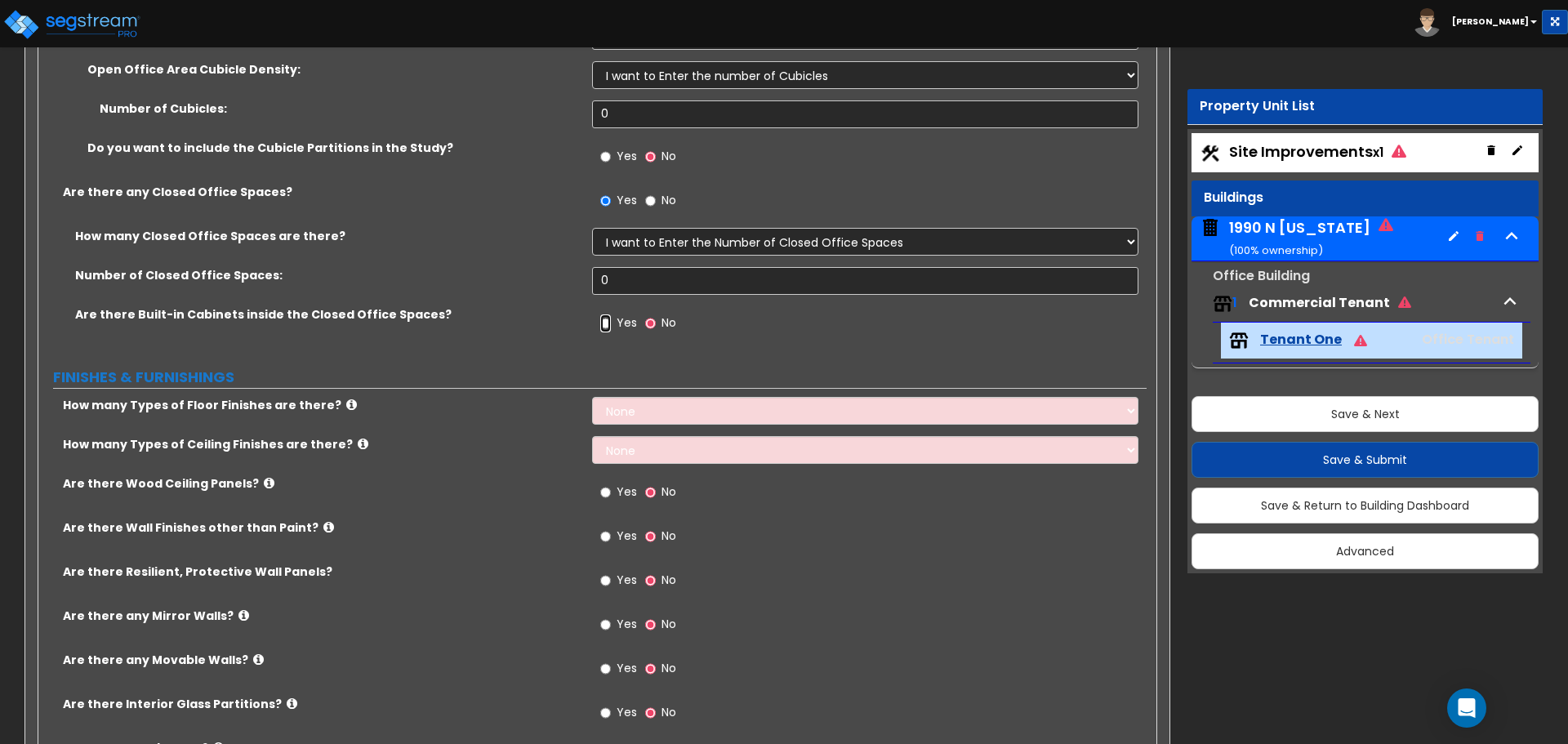
click at [606, 318] on input "Yes" at bounding box center [606, 323] width 10 height 18
radio input "true"
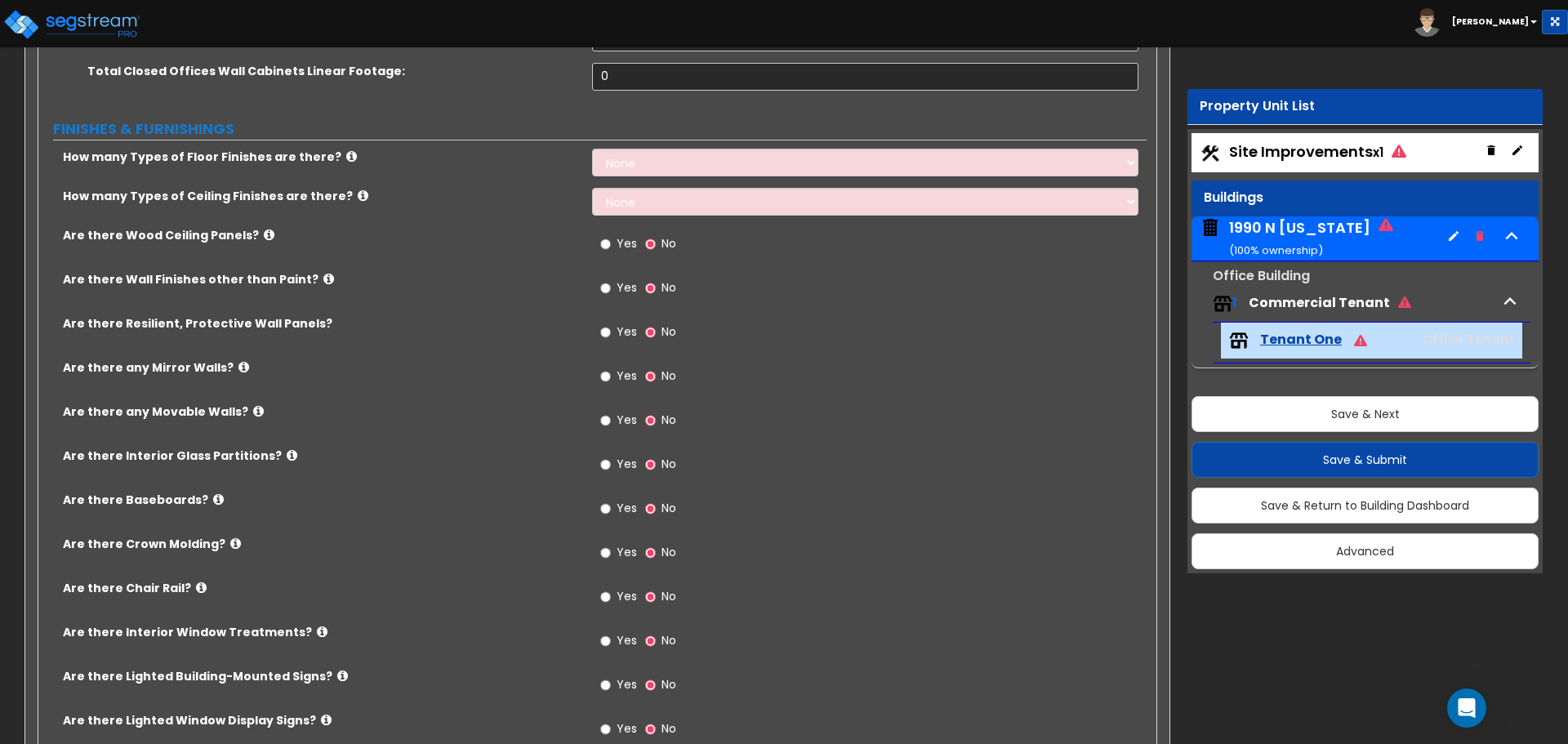
scroll to position [1224, 0]
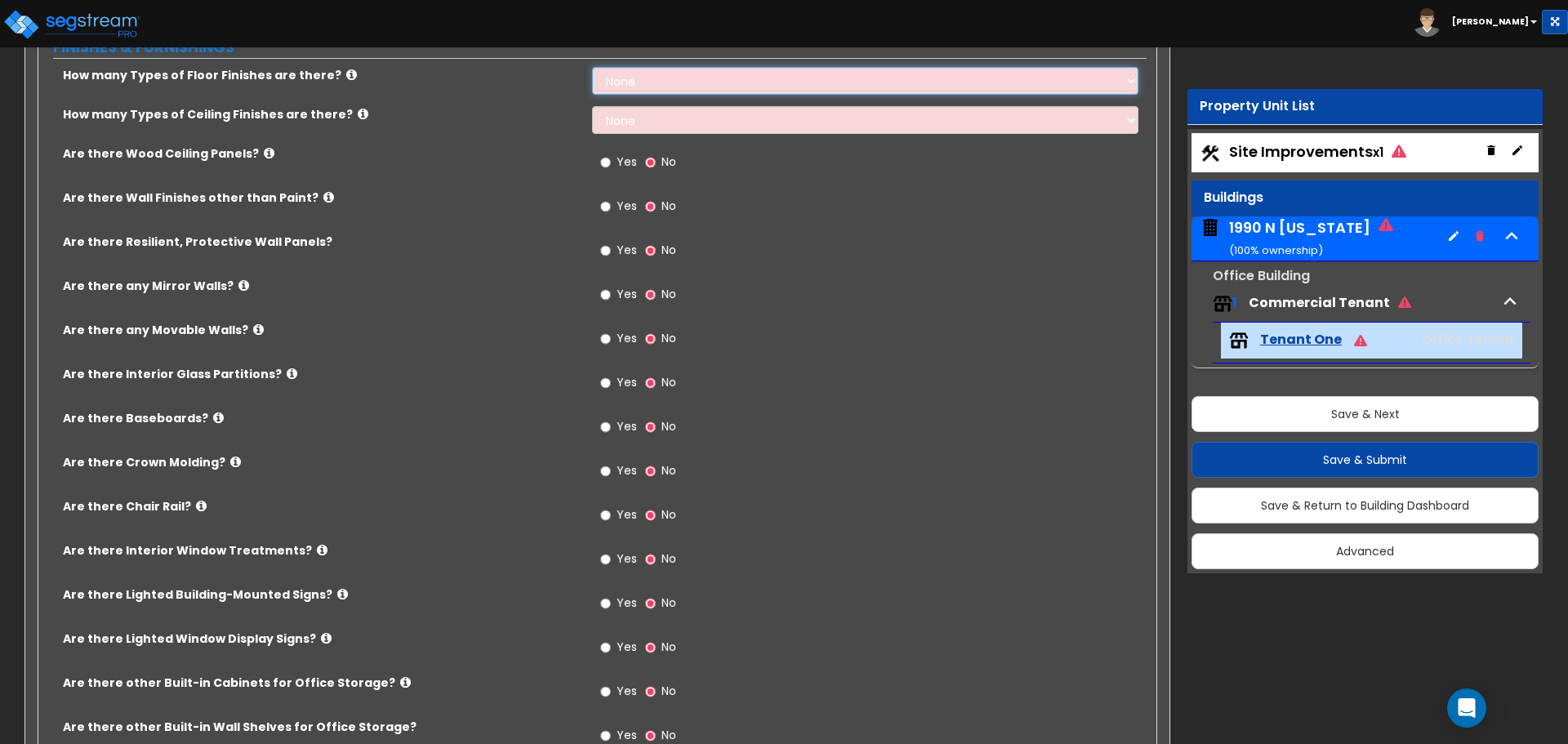
click at [671, 88] on select "None 1 2 3 4" at bounding box center [864, 81] width 546 height 28
select select "2"
click at [592, 67] on select "None 1 2 3 4" at bounding box center [864, 81] width 546 height 28
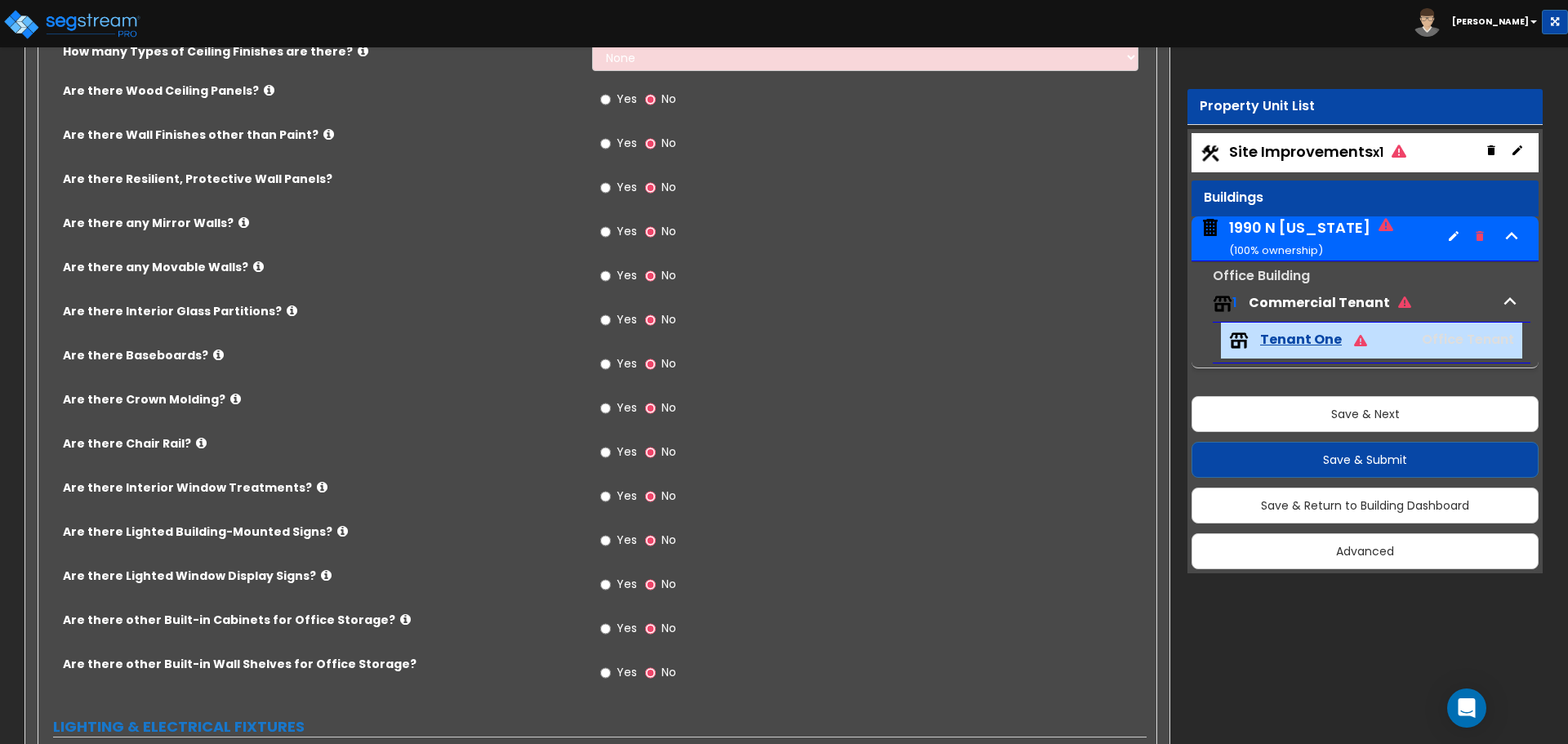
scroll to position [1469, 0]
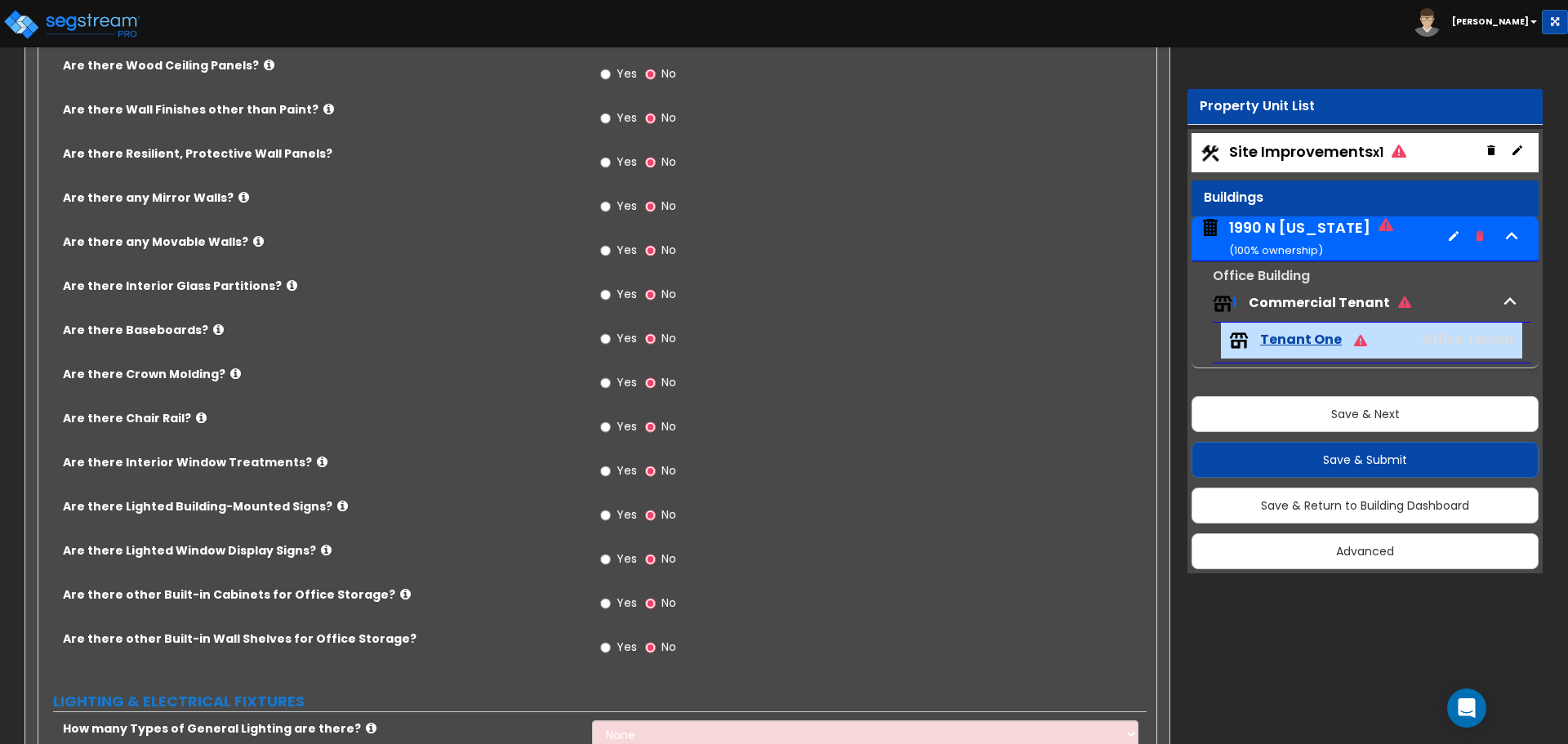
click at [612, 295] on label "Yes" at bounding box center [618, 296] width 37 height 28
click at [611, 295] on input "Yes" at bounding box center [606, 295] width 10 height 18
radio input "true"
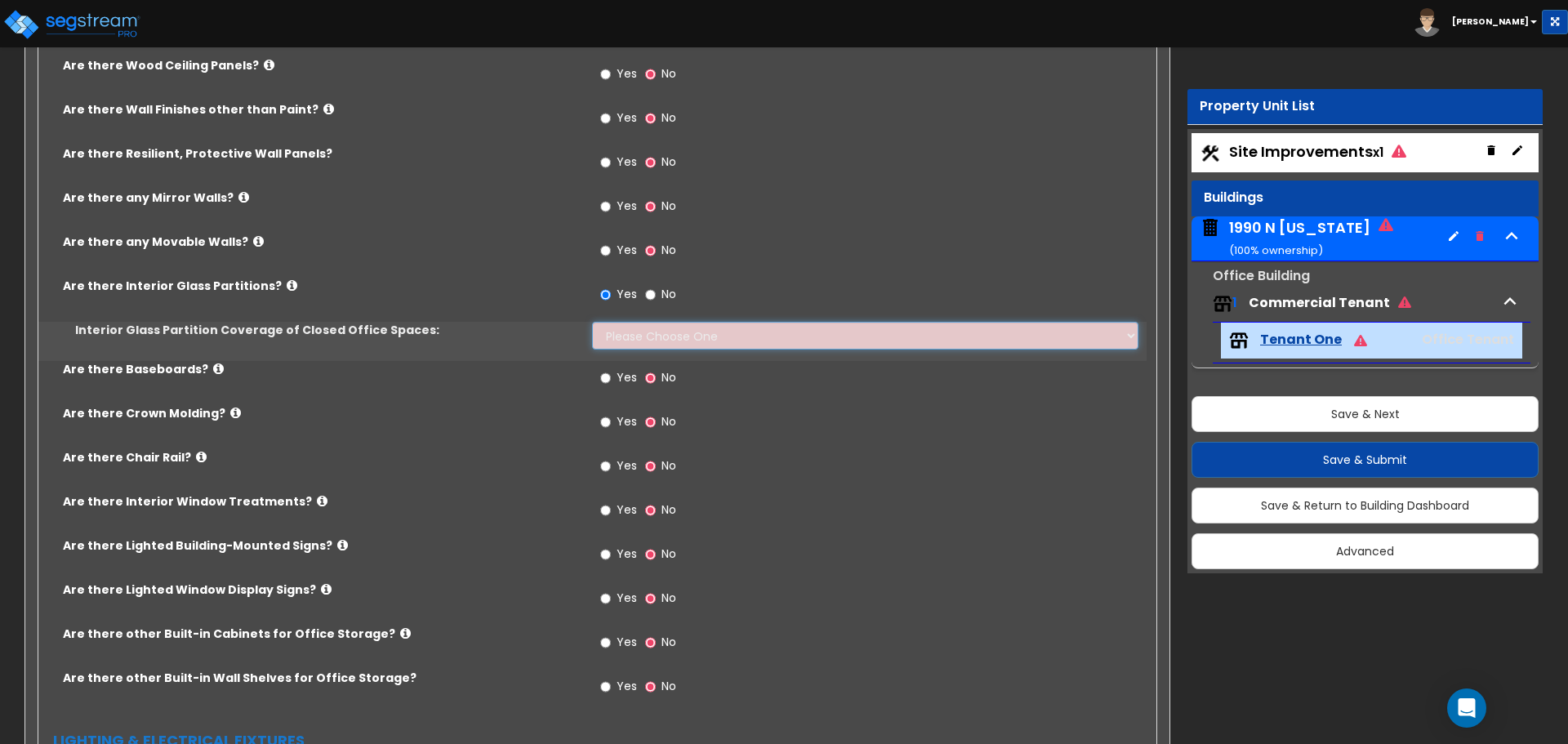
click at [658, 331] on select "Please Choose One Some of the Closed Office Space Walls are Interior Glass Part…" at bounding box center [864, 335] width 546 height 28
select select "4"
click at [592, 322] on select "Please Choose One Some of the Closed Office Space Walls are Interior Glass Part…" at bounding box center [864, 335] width 546 height 28
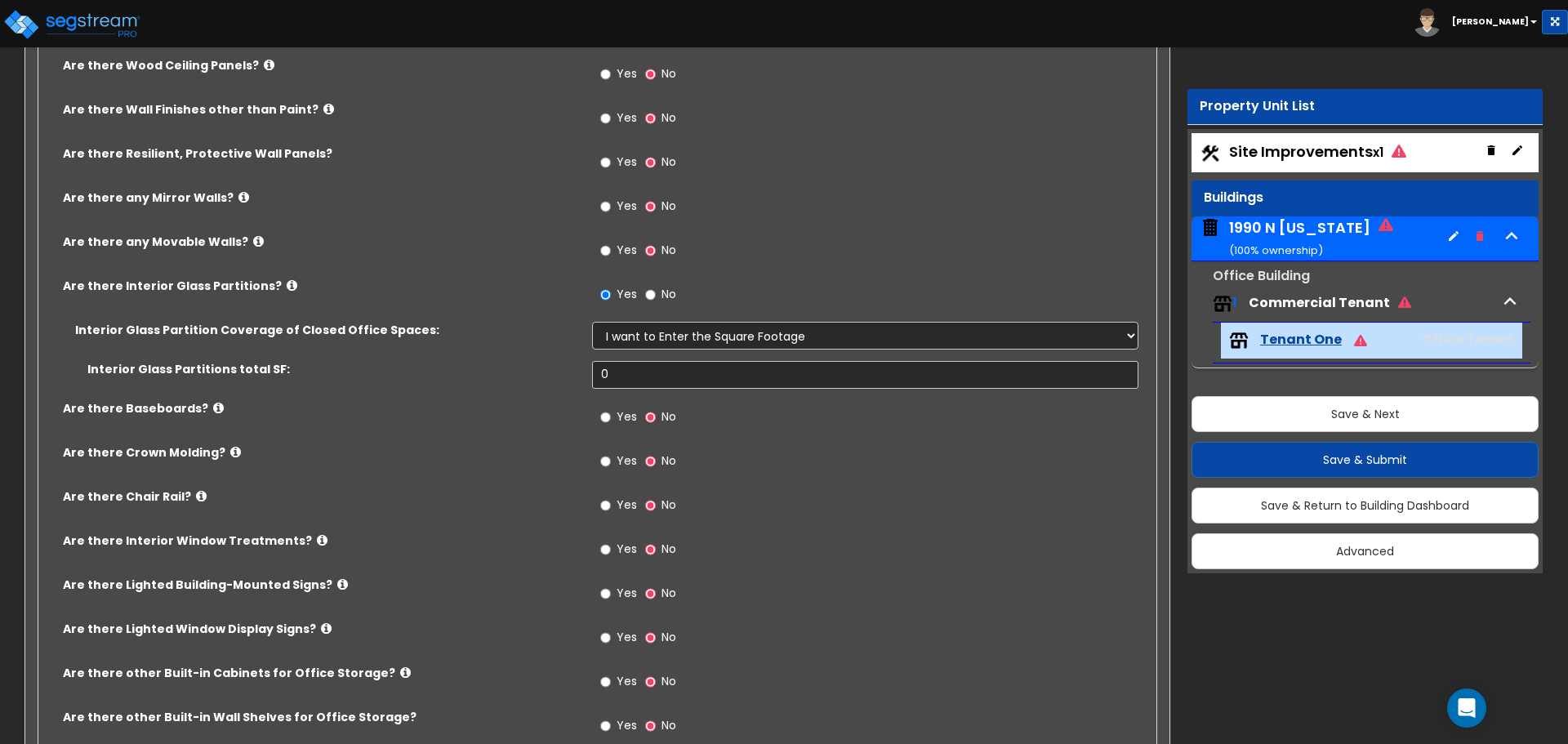
click at [599, 419] on div "Yes No" at bounding box center [638, 419] width 92 height 37
click at [606, 421] on input "Yes" at bounding box center [606, 416] width 10 height 18
radio input "true"
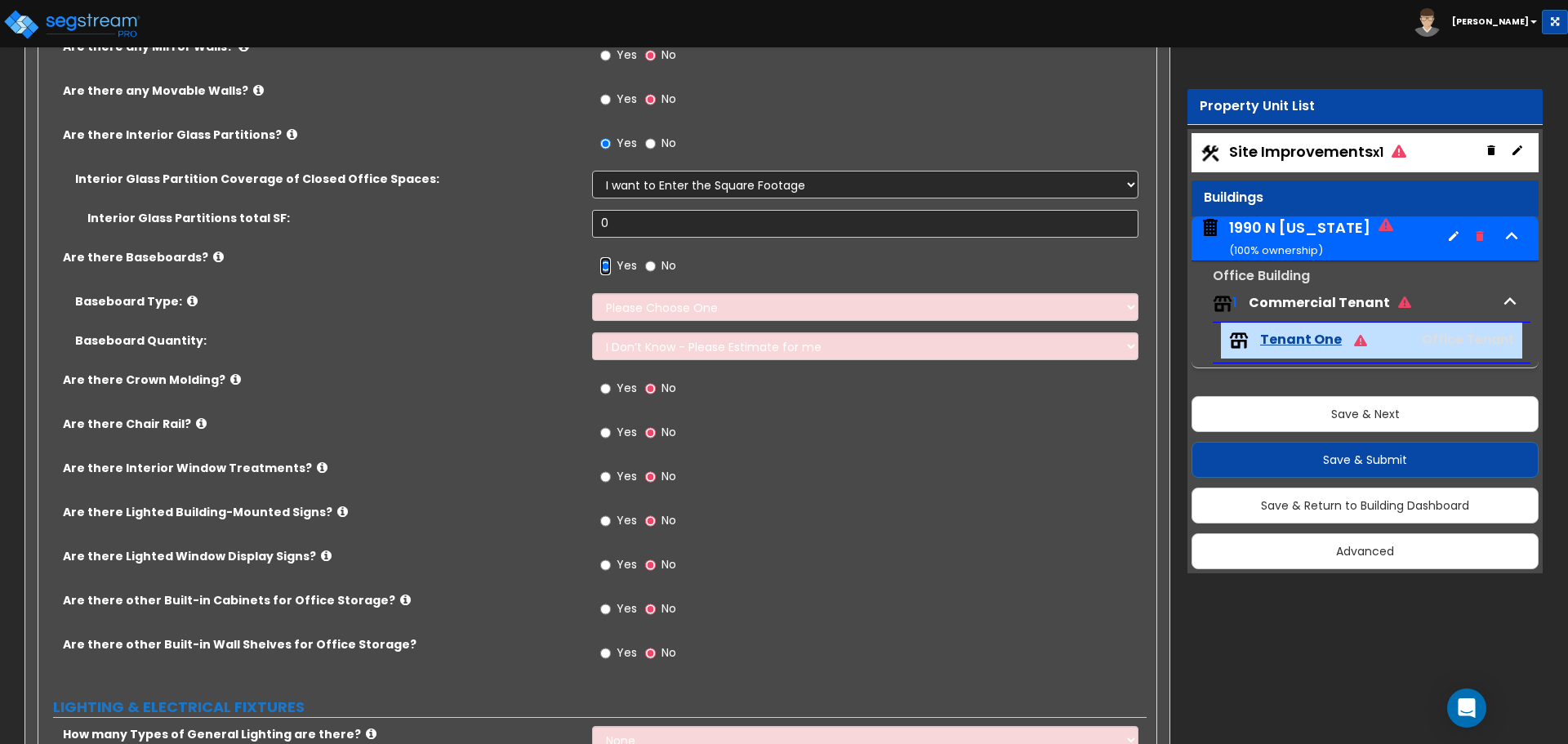
scroll to position [1633, 0]
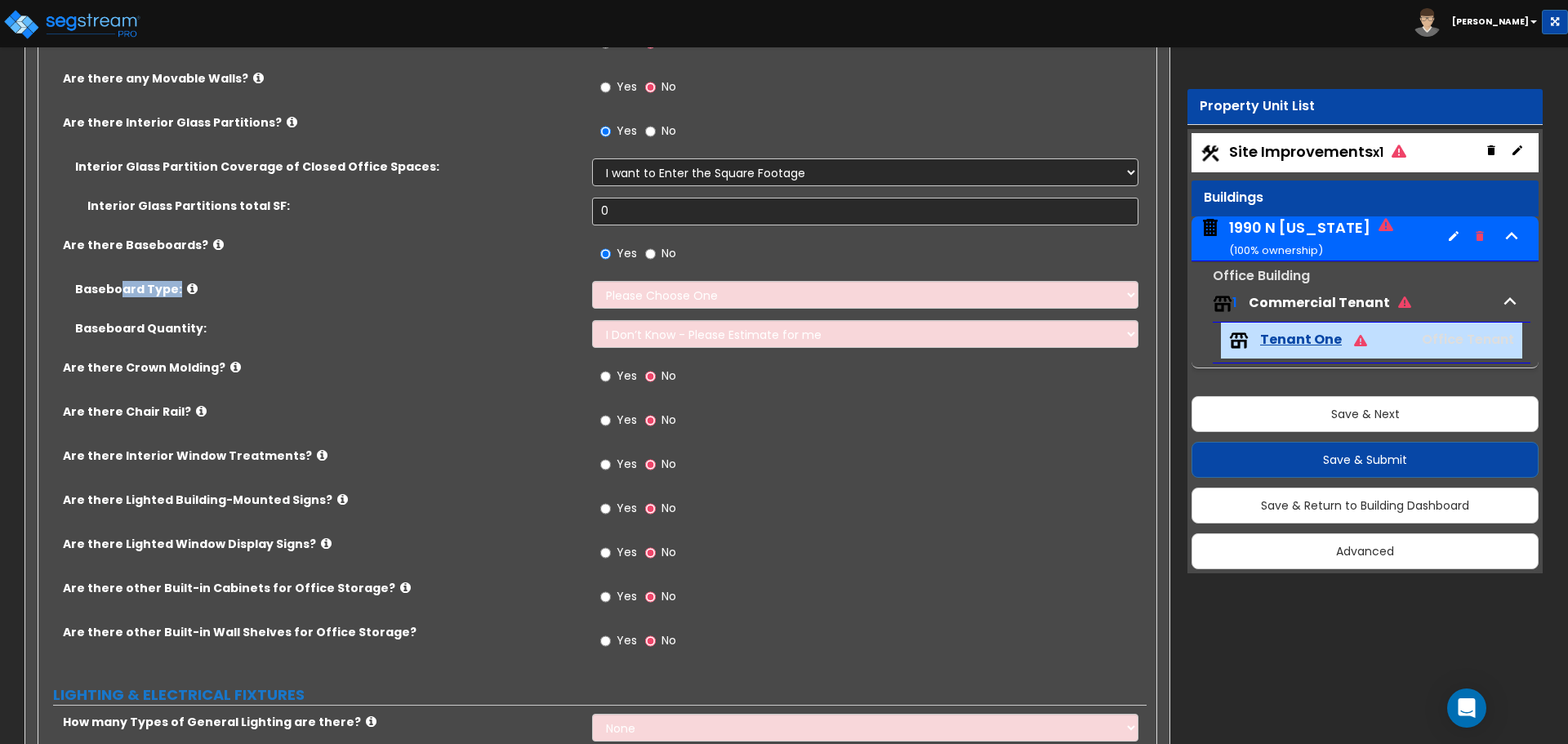
drag, startPoint x: 118, startPoint y: 284, endPoint x: 327, endPoint y: 289, distance: 209.1
click at [327, 289] on label "Baseboard Type:" at bounding box center [327, 289] width 505 height 16
drag, startPoint x: 431, startPoint y: 330, endPoint x: 453, endPoint y: 344, distance: 26.1
click at [434, 331] on label "Baseboard Quantity:" at bounding box center [327, 328] width 505 height 16
click at [609, 462] on input "Yes" at bounding box center [606, 464] width 10 height 18
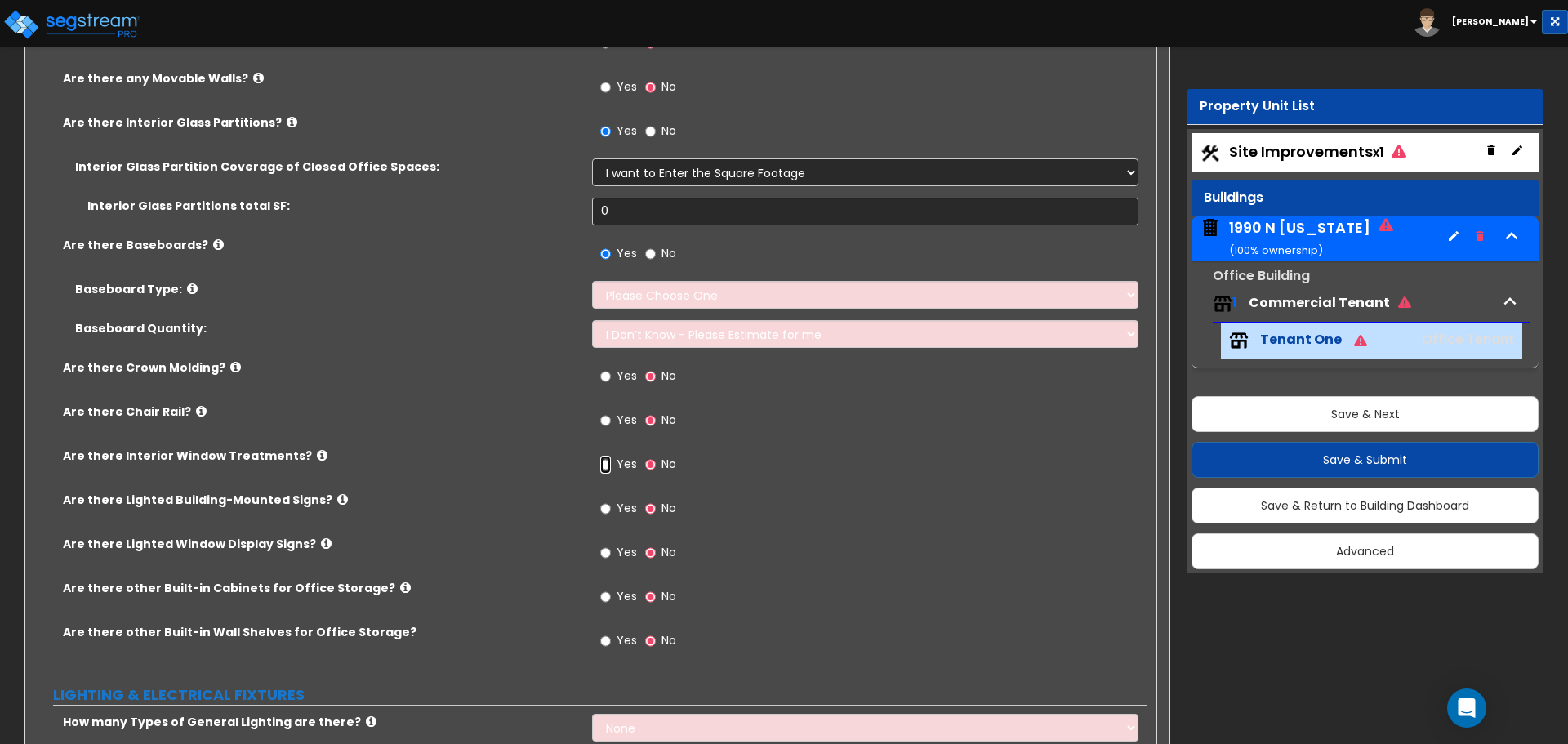
radio input "true"
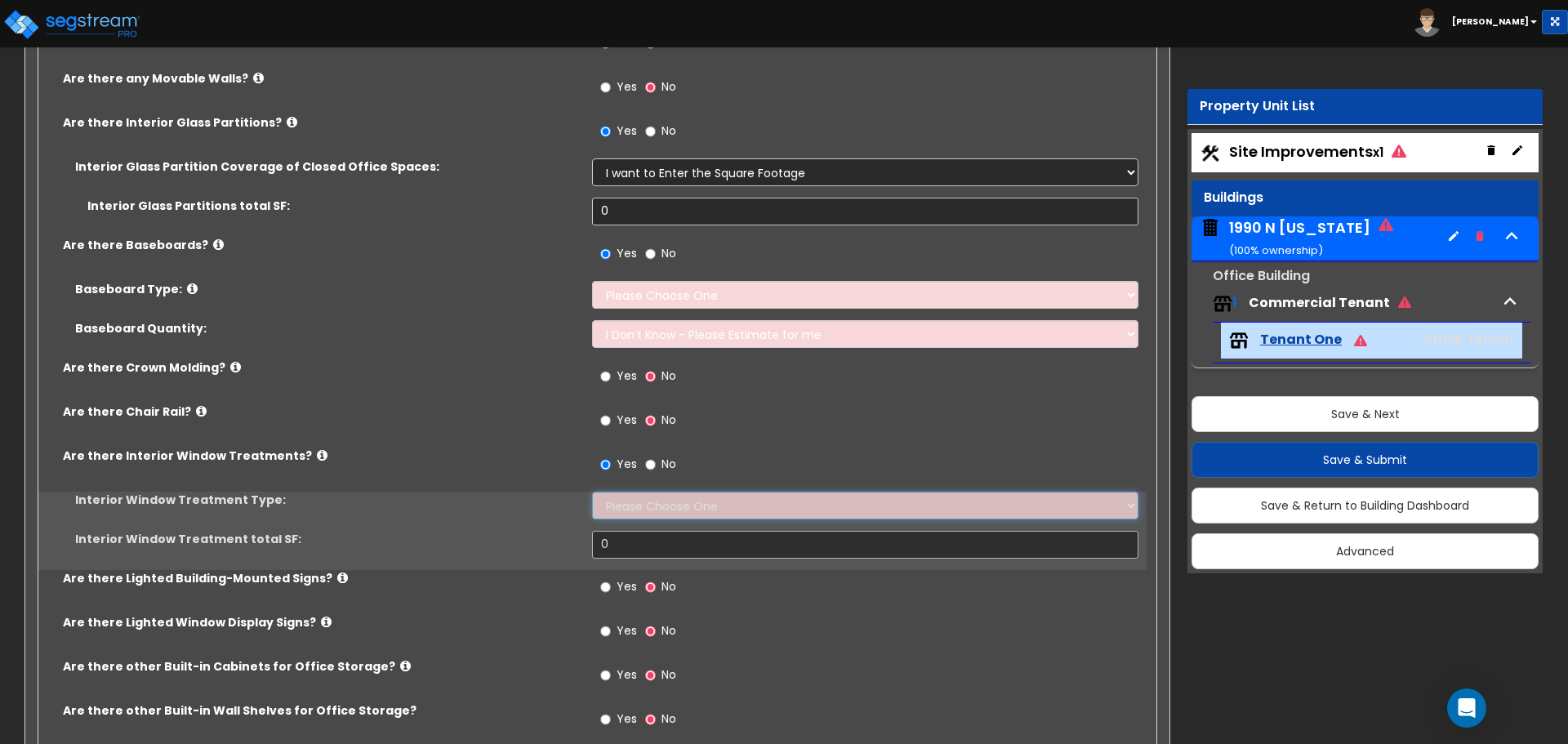
click at [634, 503] on select "Please Choose One Vertical Blinds Window Shades Venetian Blinds Wood Shutters" at bounding box center [864, 505] width 546 height 28
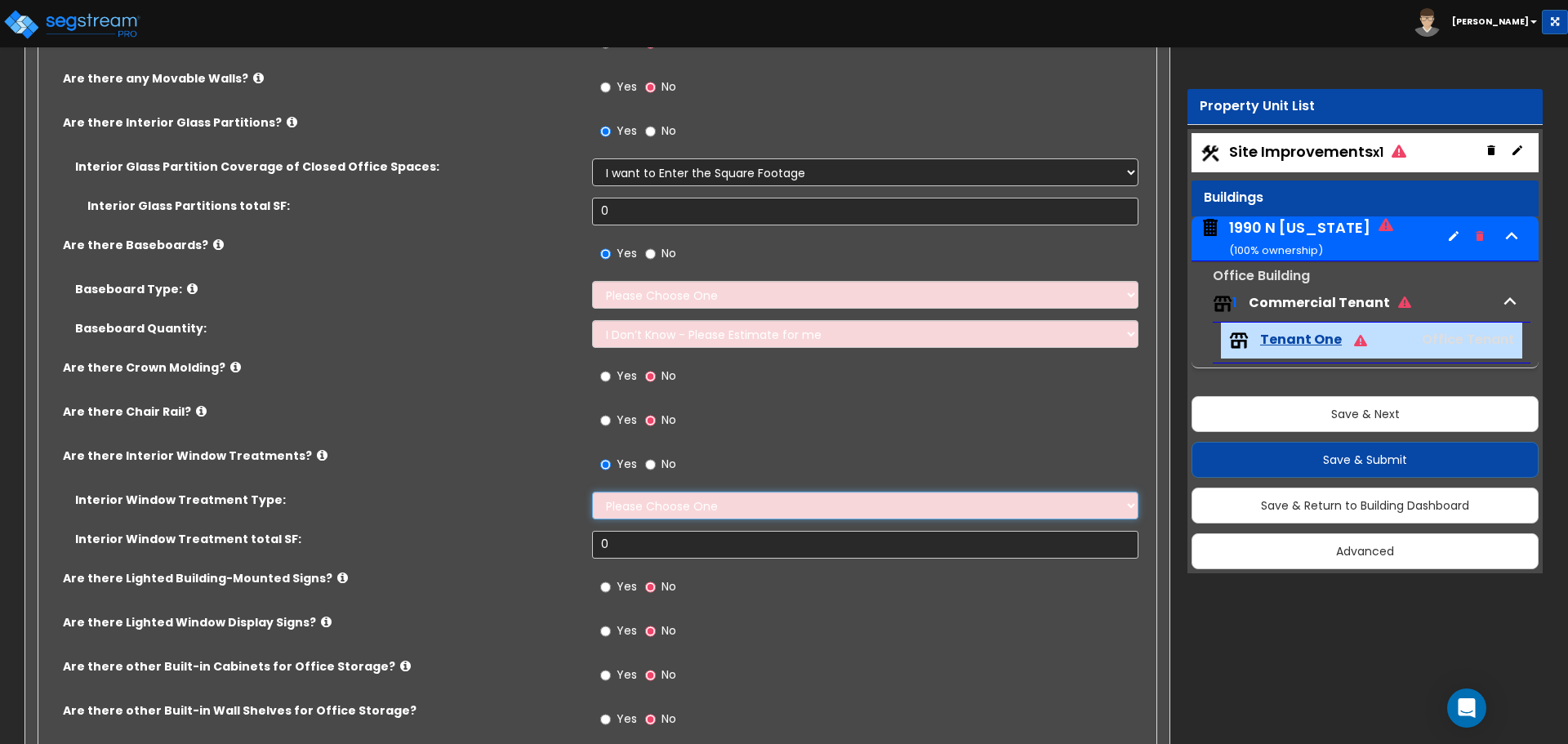
select select "4"
click at [592, 491] on select "Please Choose One Vertical Blinds Window Shades Venetian Blinds Wood Shutters" at bounding box center [864, 505] width 546 height 28
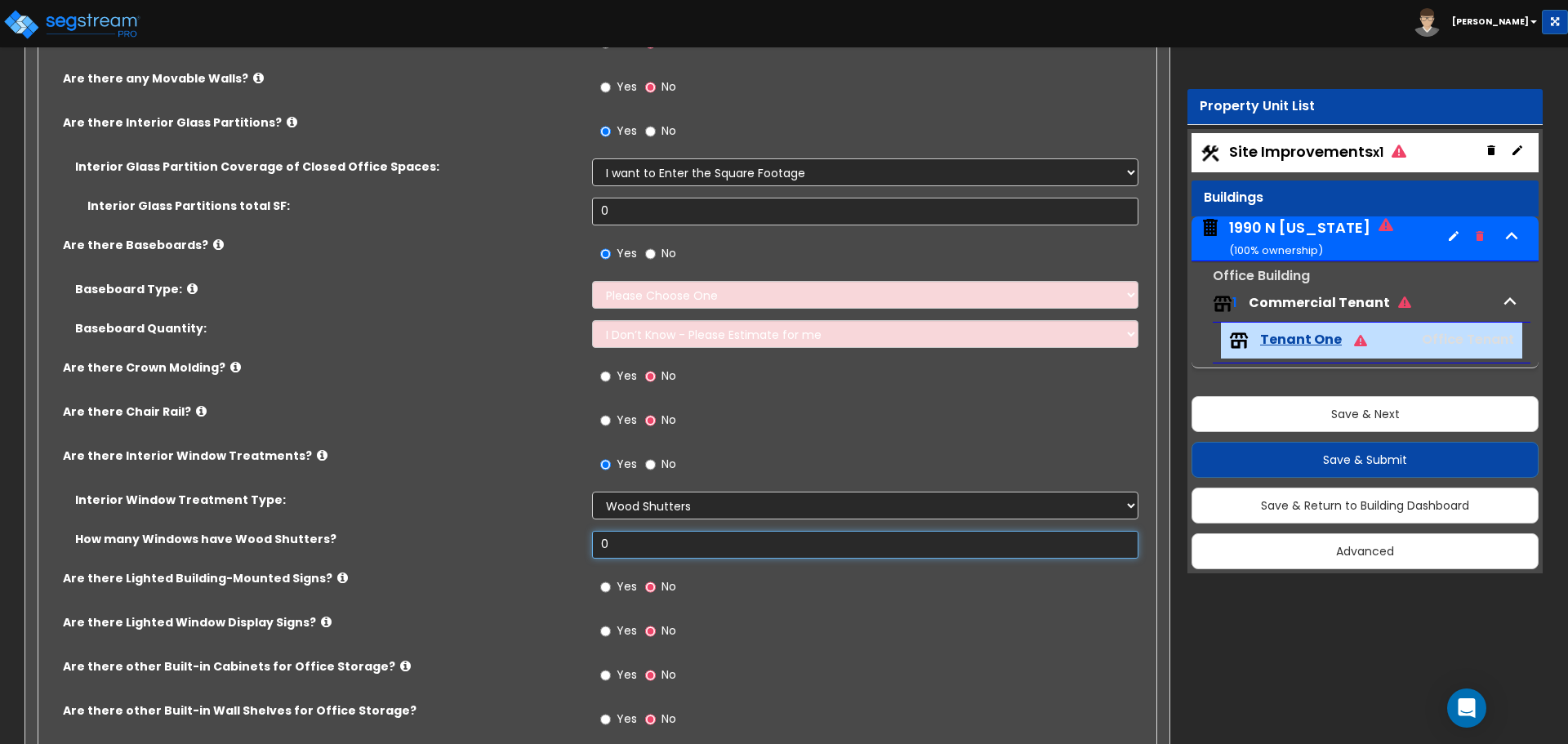
drag, startPoint x: 657, startPoint y: 546, endPoint x: 489, endPoint y: 535, distance: 168.4
click at [489, 535] on div "How many Windows have Wood Shutters? 0" at bounding box center [592, 550] width 1108 height 39
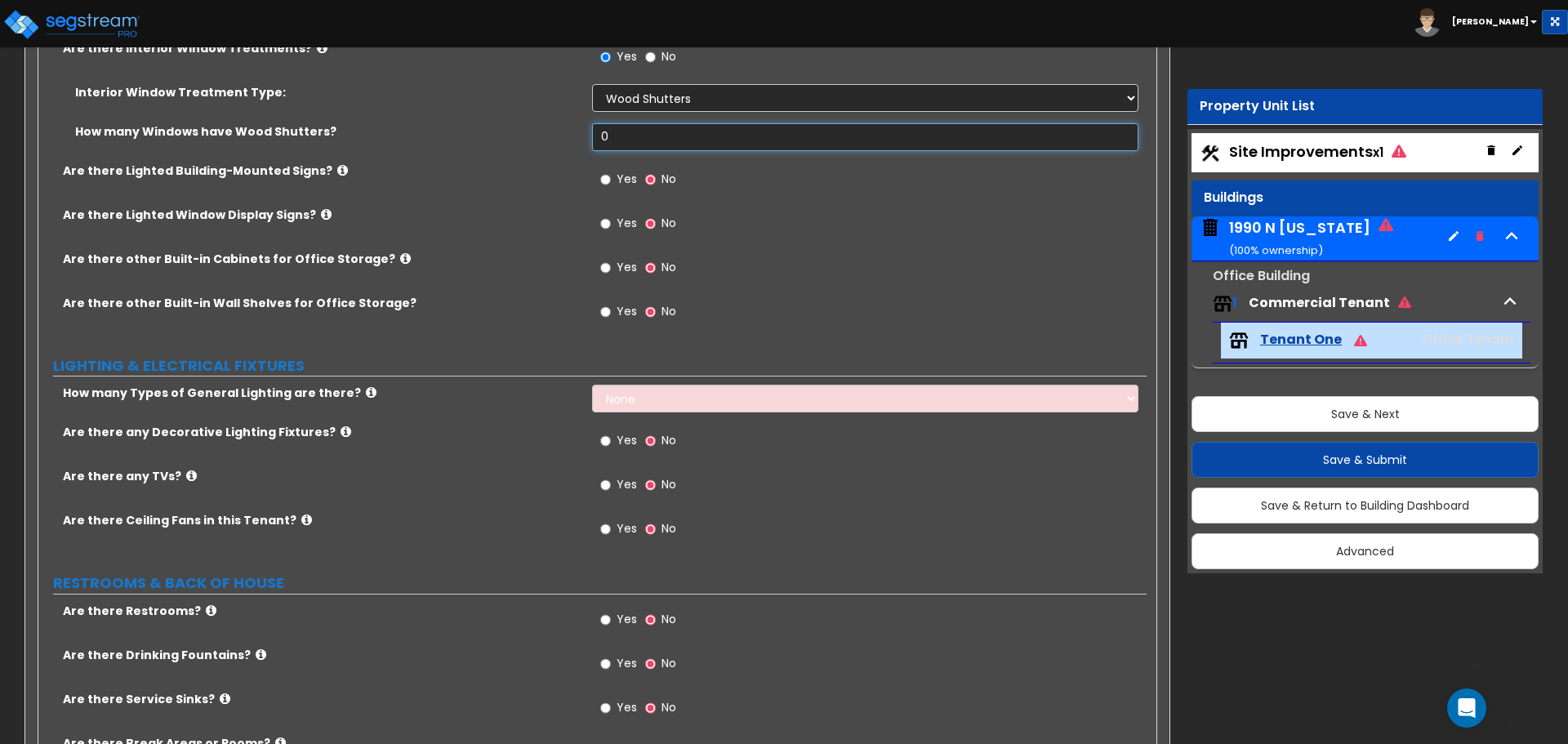
scroll to position [2040, 0]
click at [608, 312] on input "Yes" at bounding box center [606, 311] width 10 height 18
radio input "true"
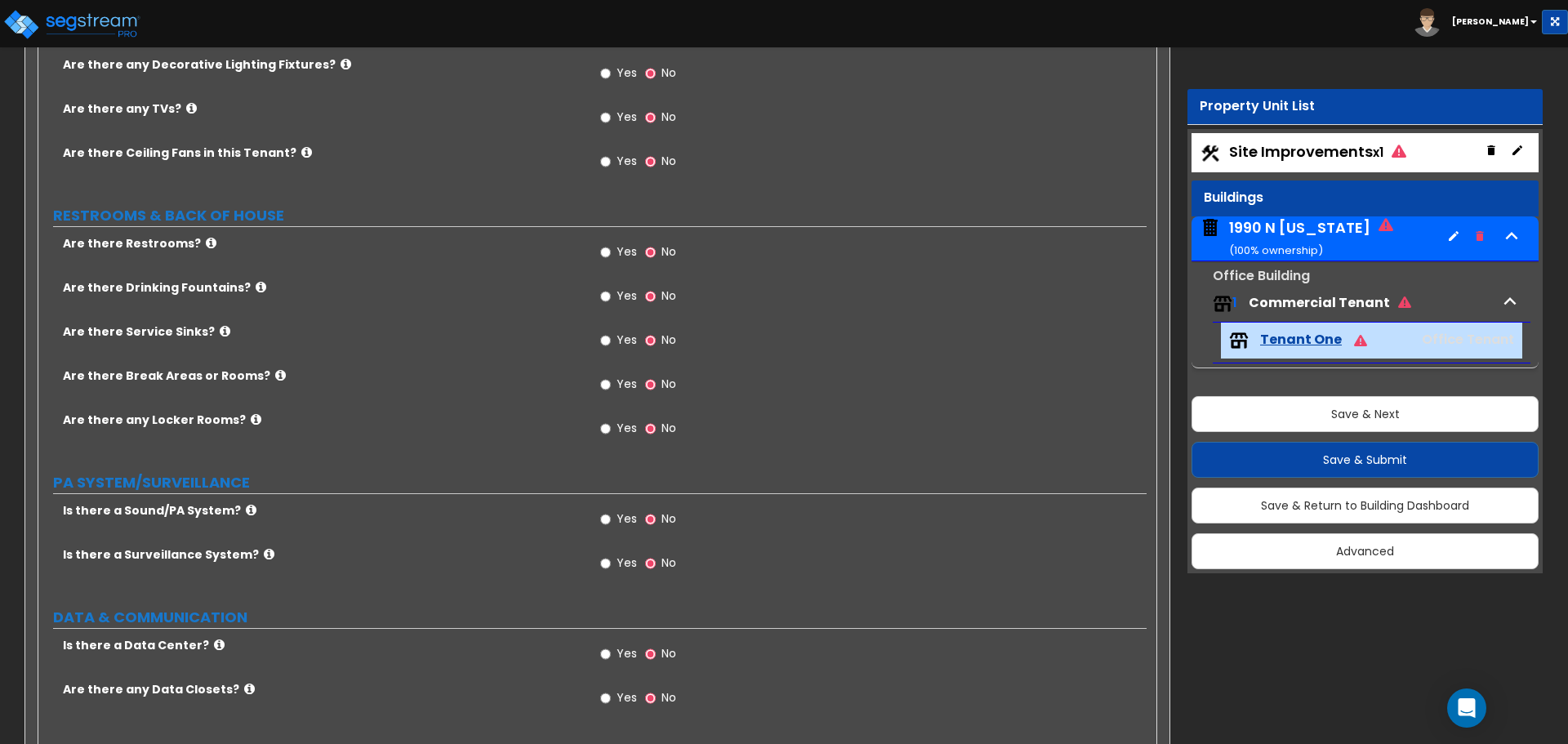
scroll to position [2449, 0]
click at [606, 248] on input "Yes" at bounding box center [606, 249] width 10 height 18
radio input "true"
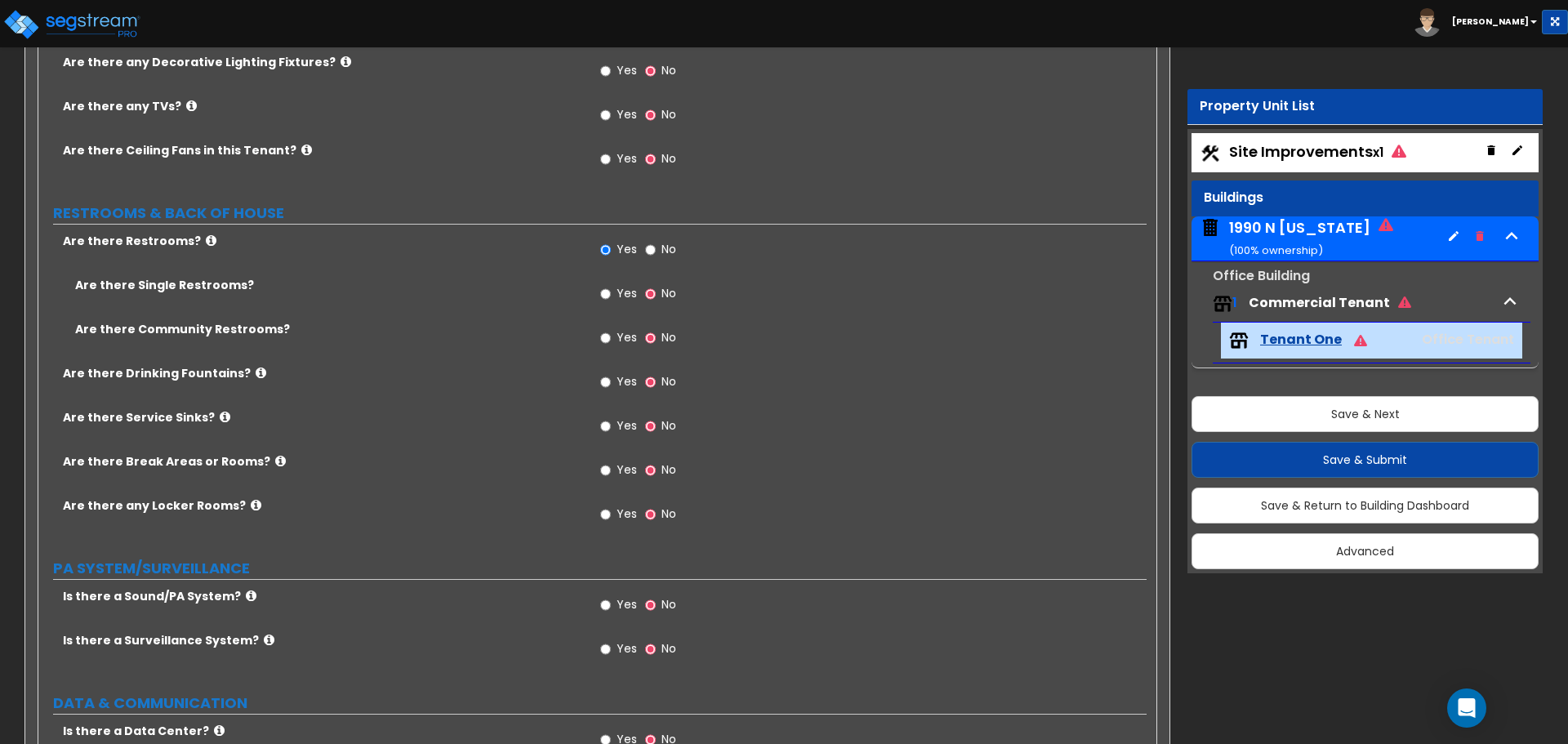
click at [627, 297] on span "Yes" at bounding box center [627, 293] width 20 height 16
click at [611, 297] on input "Yes" at bounding box center [606, 294] width 10 height 18
radio input "true"
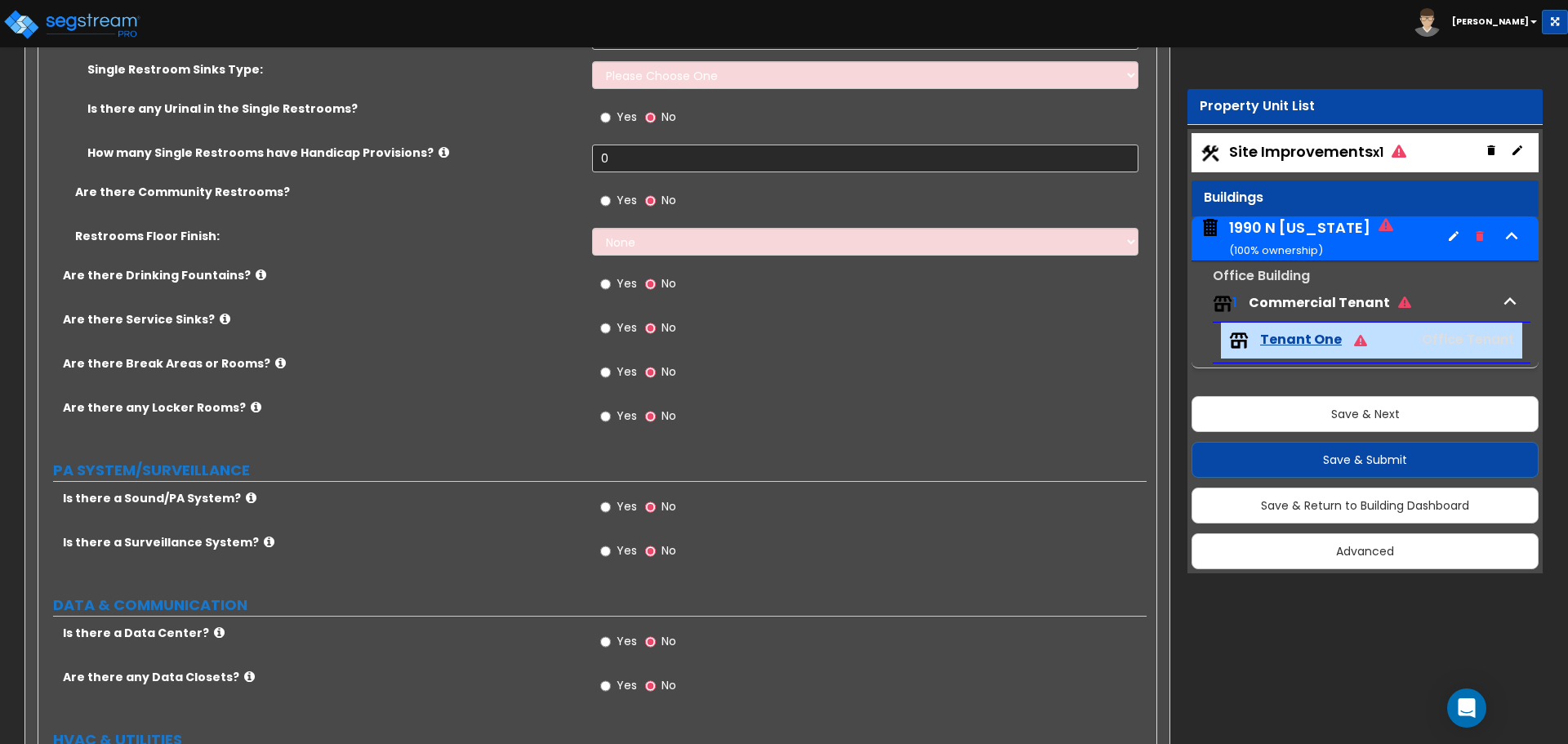
scroll to position [2775, 0]
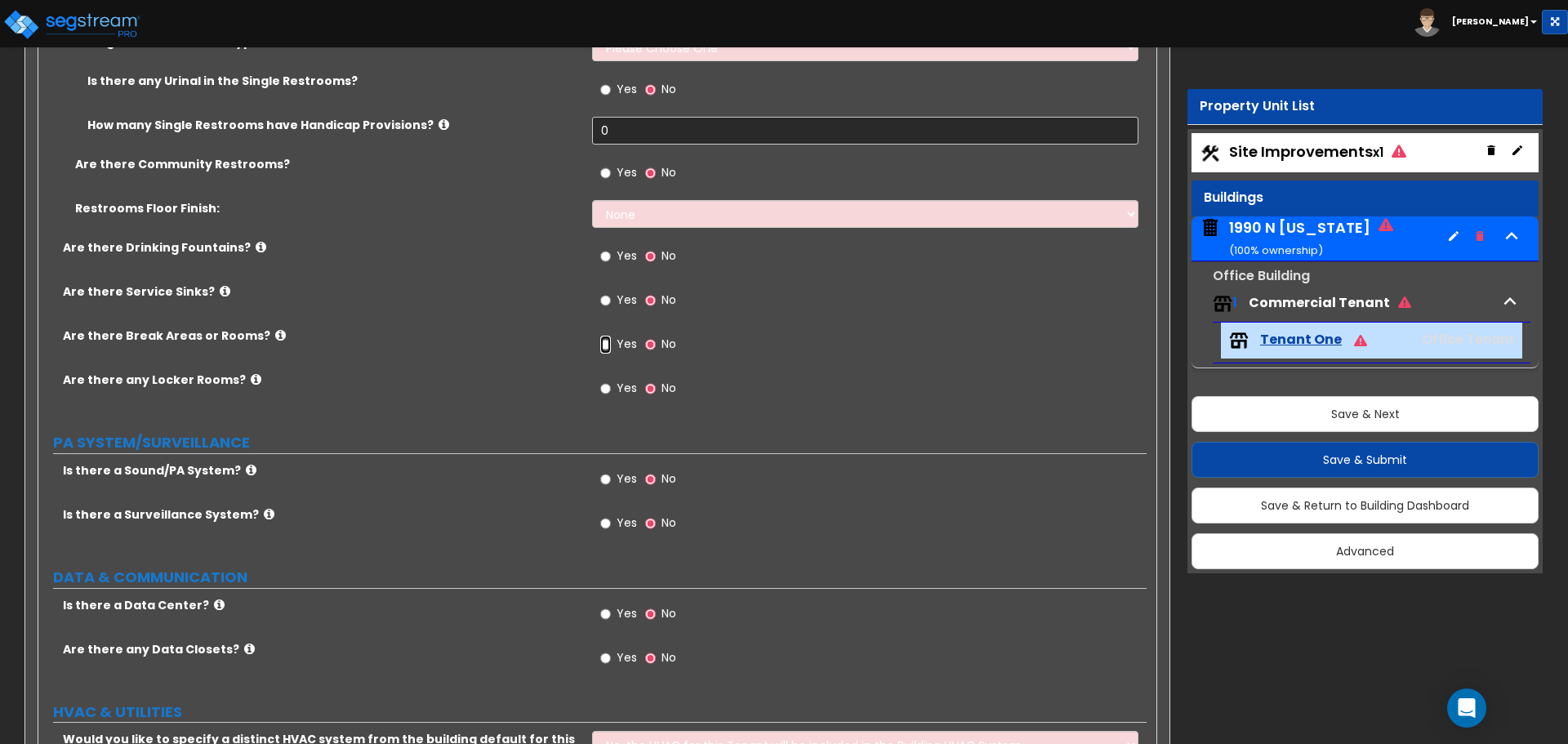
click at [611, 344] on input "Yes" at bounding box center [606, 344] width 10 height 18
radio input "true"
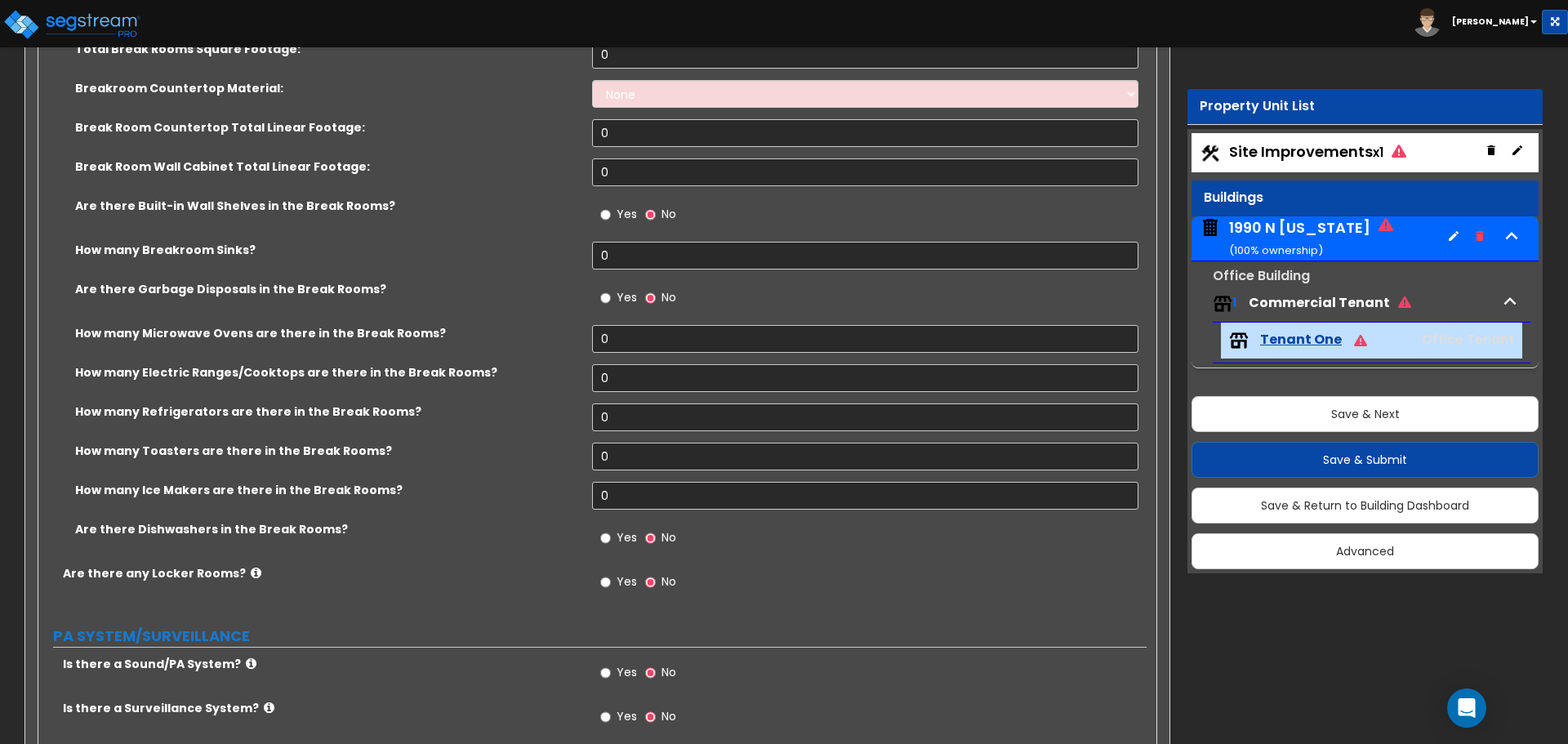
scroll to position [3184, 0]
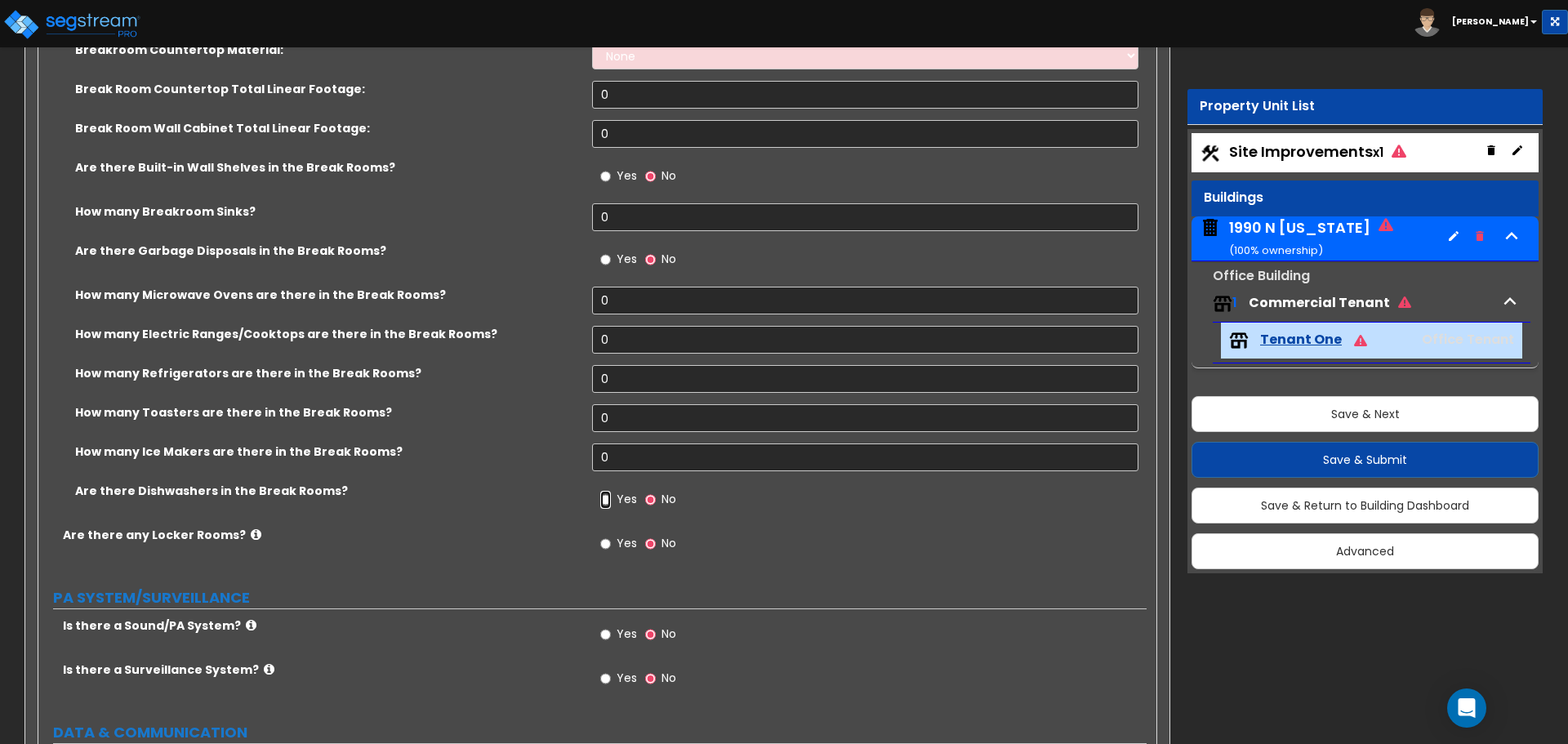
click at [601, 502] on input "Yes" at bounding box center [606, 499] width 10 height 18
radio input "true"
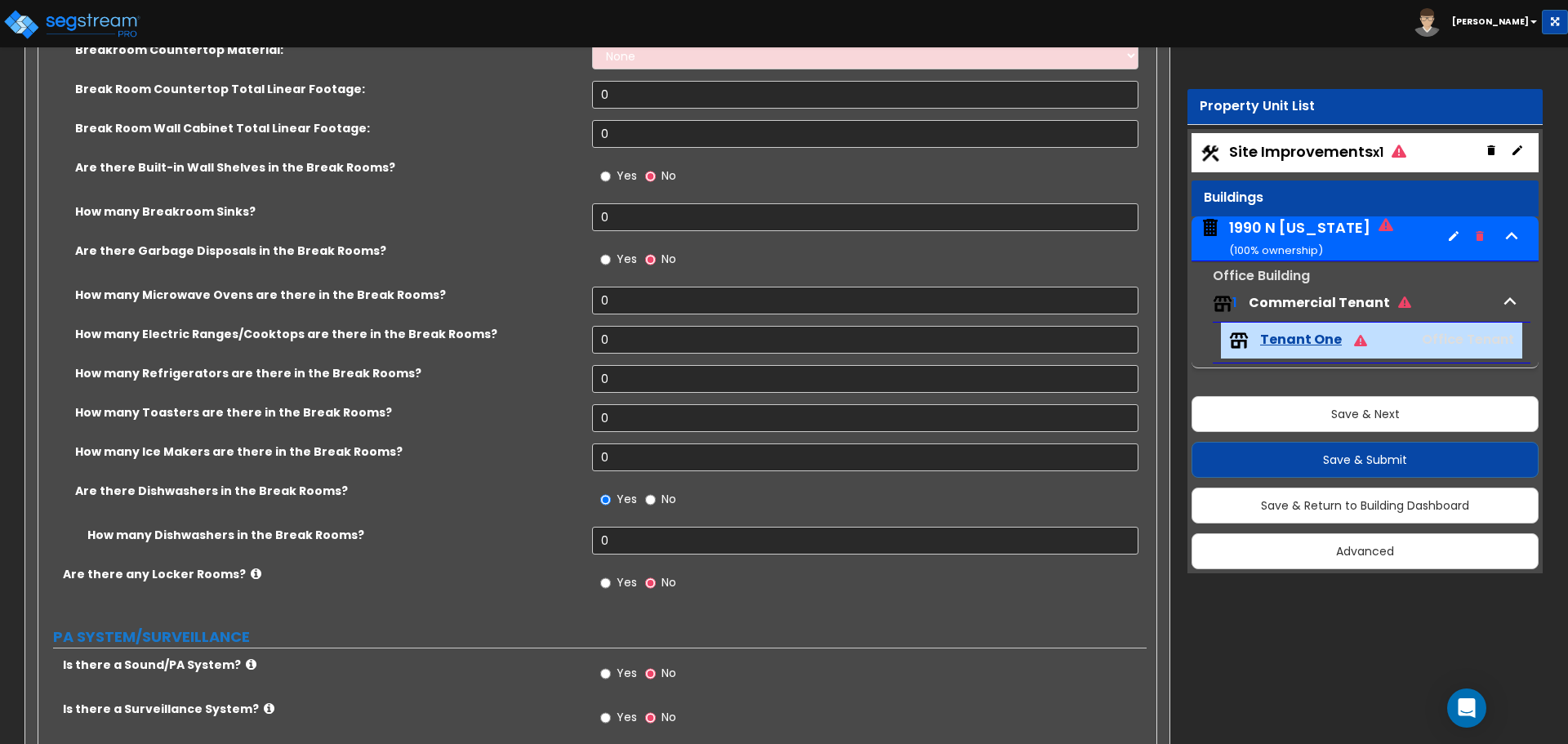
click at [623, 594] on label "Yes" at bounding box center [618, 584] width 37 height 28
click at [611, 592] on input "Yes" at bounding box center [606, 582] width 10 height 18
radio input "true"
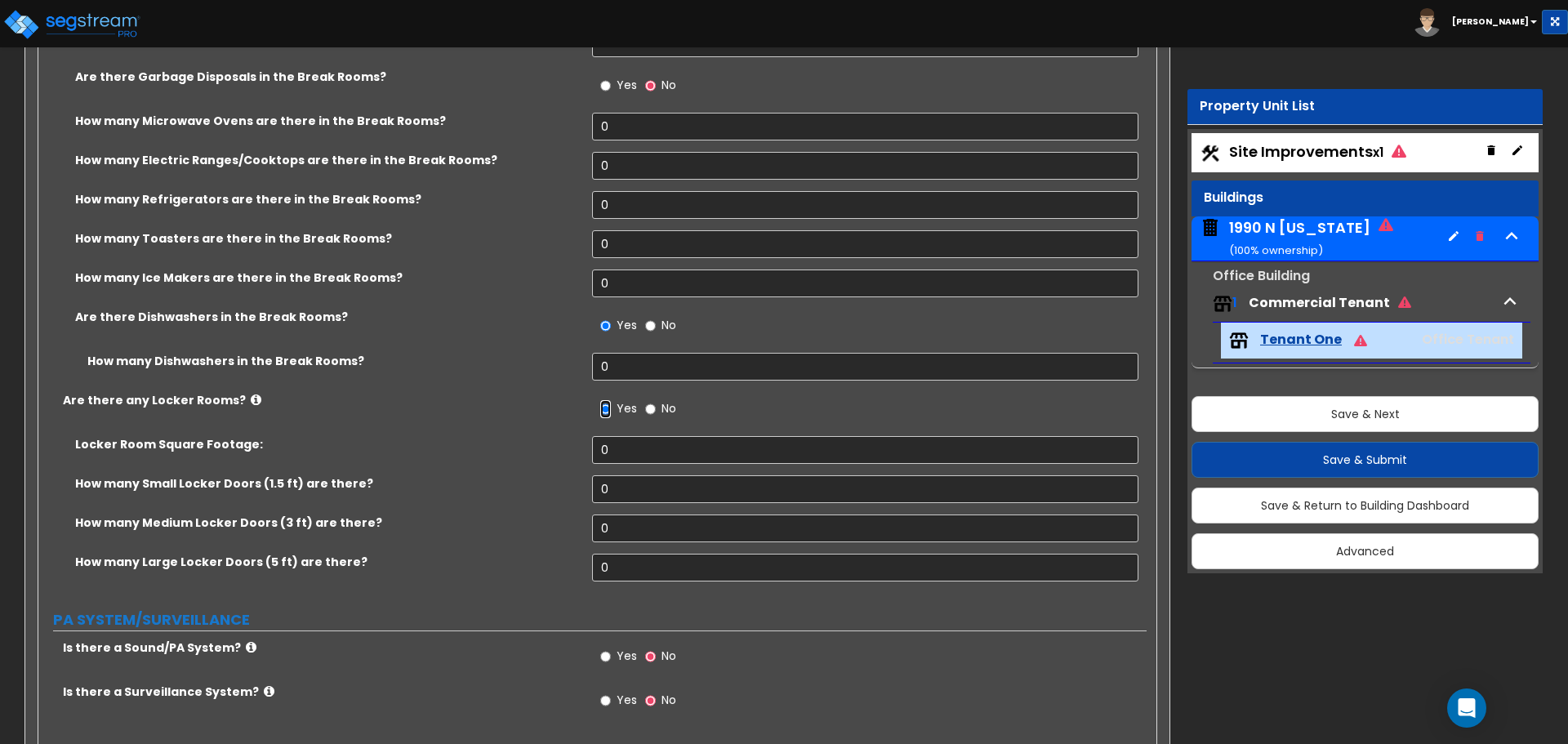
scroll to position [3428, 0]
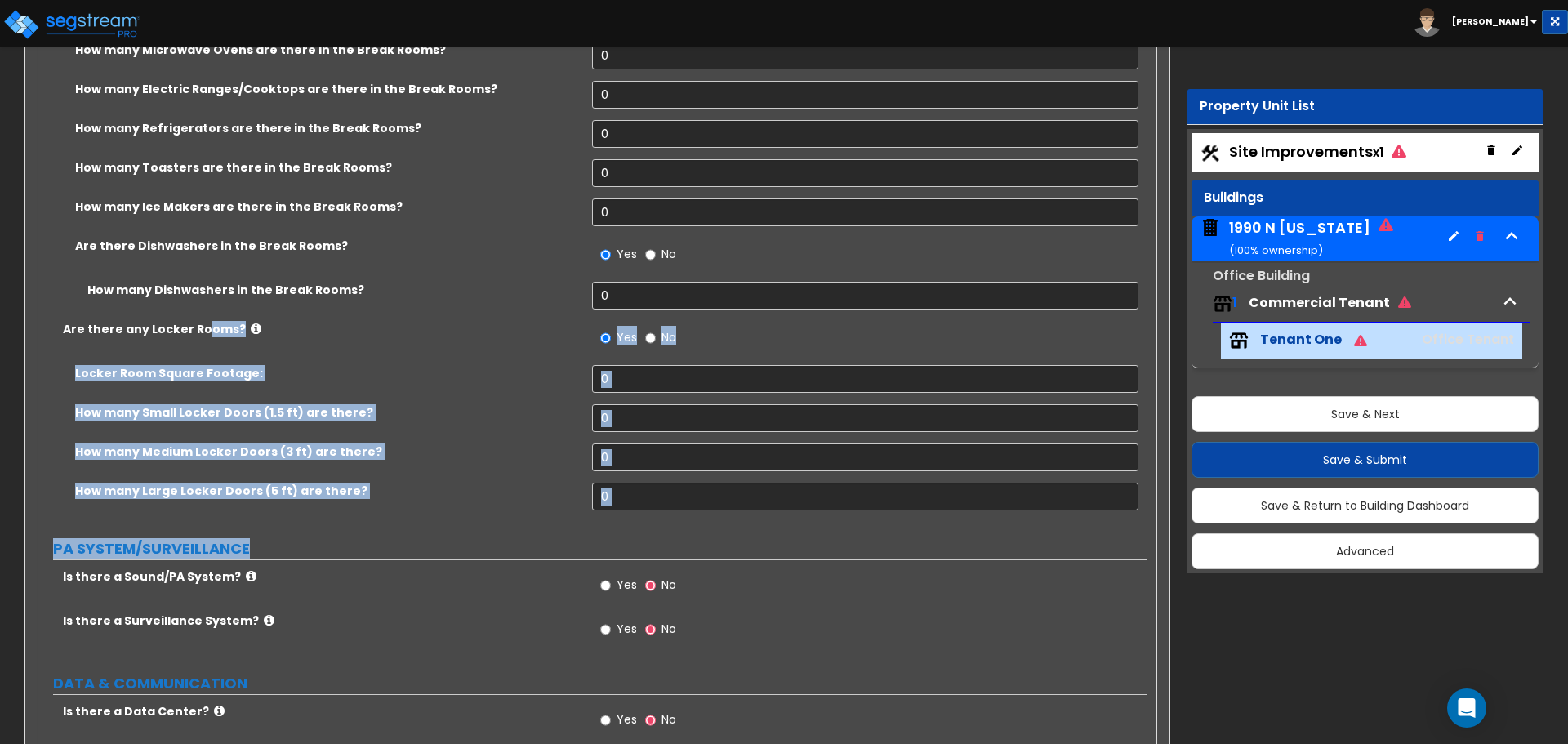
drag, startPoint x: 200, startPoint y: 327, endPoint x: 800, endPoint y: 524, distance: 631.5
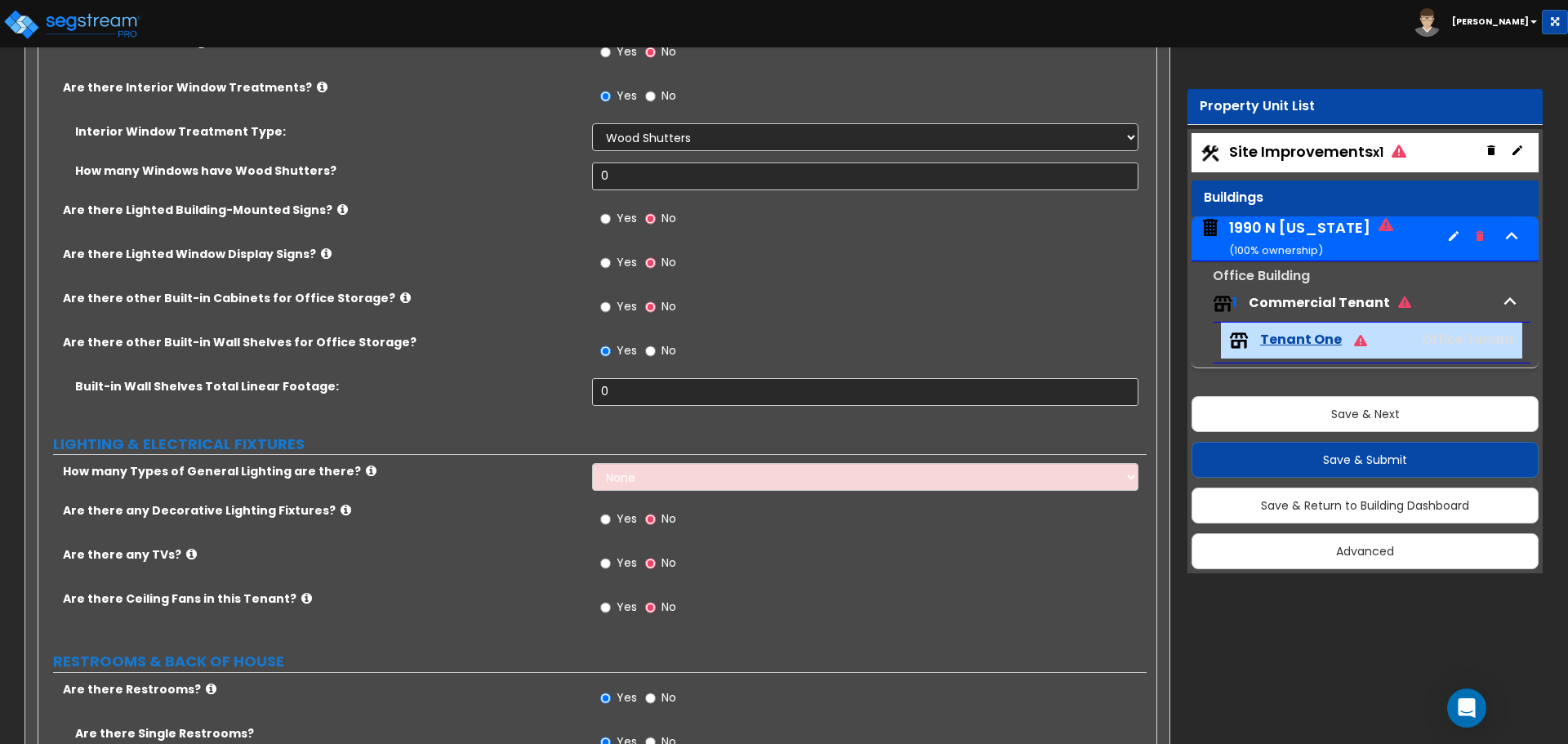
scroll to position [2001, 0]
click at [646, 478] on select "None 1 2 3" at bounding box center [864, 476] width 546 height 28
click at [496, 464] on label "How many Types of General Lighting are there?" at bounding box center [321, 470] width 517 height 16
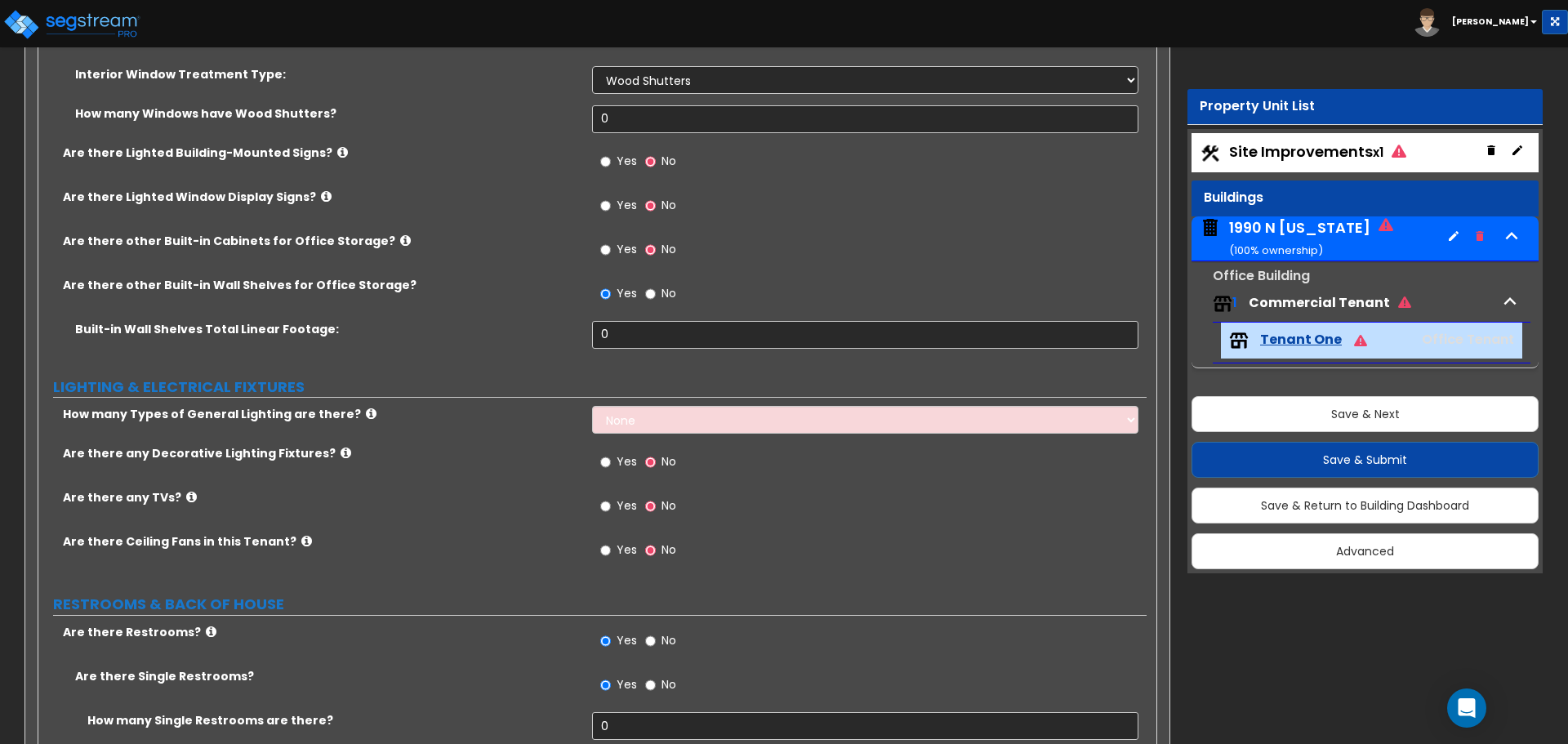
scroll to position [2083, 0]
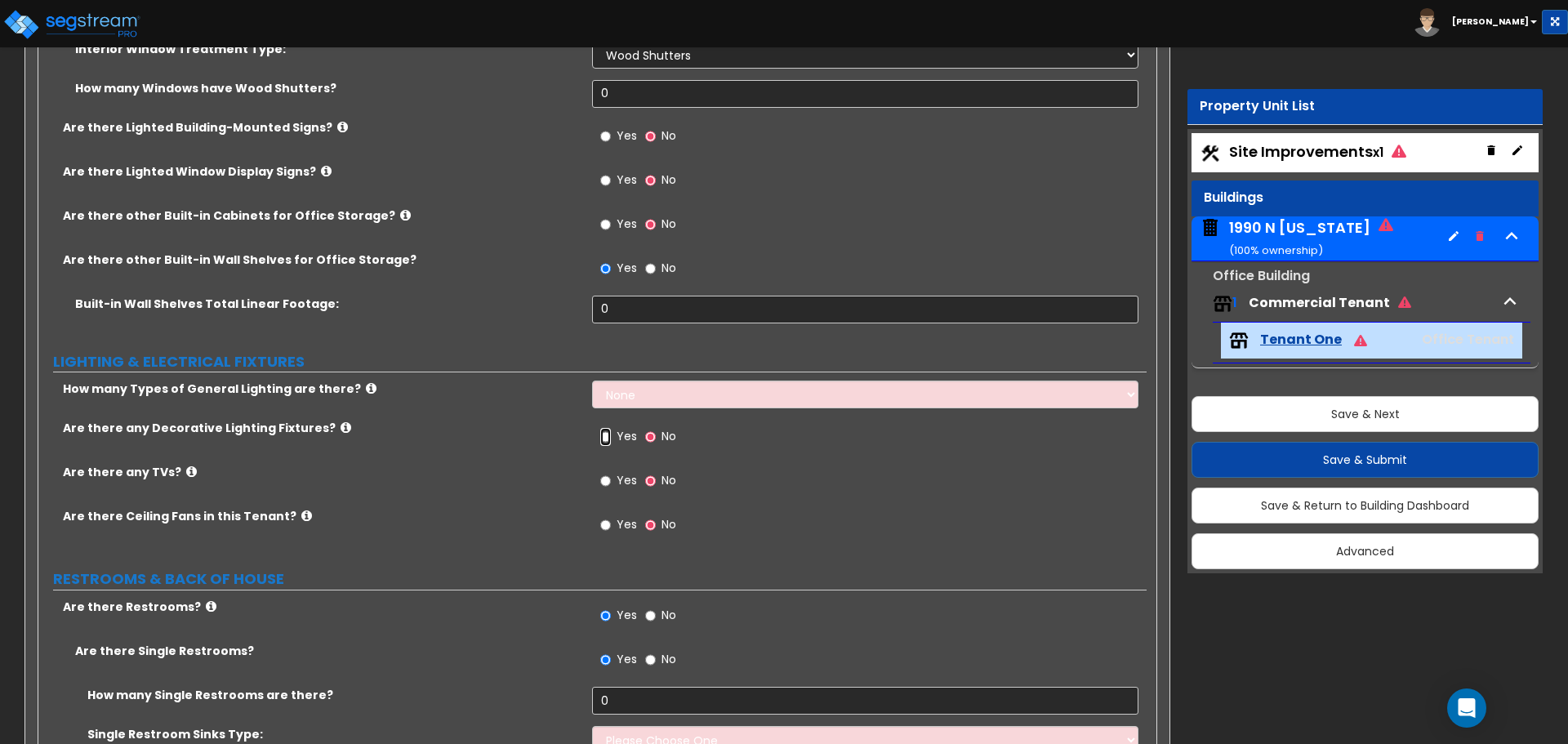
click at [605, 438] on input "Yes" at bounding box center [606, 436] width 10 height 18
radio input "true"
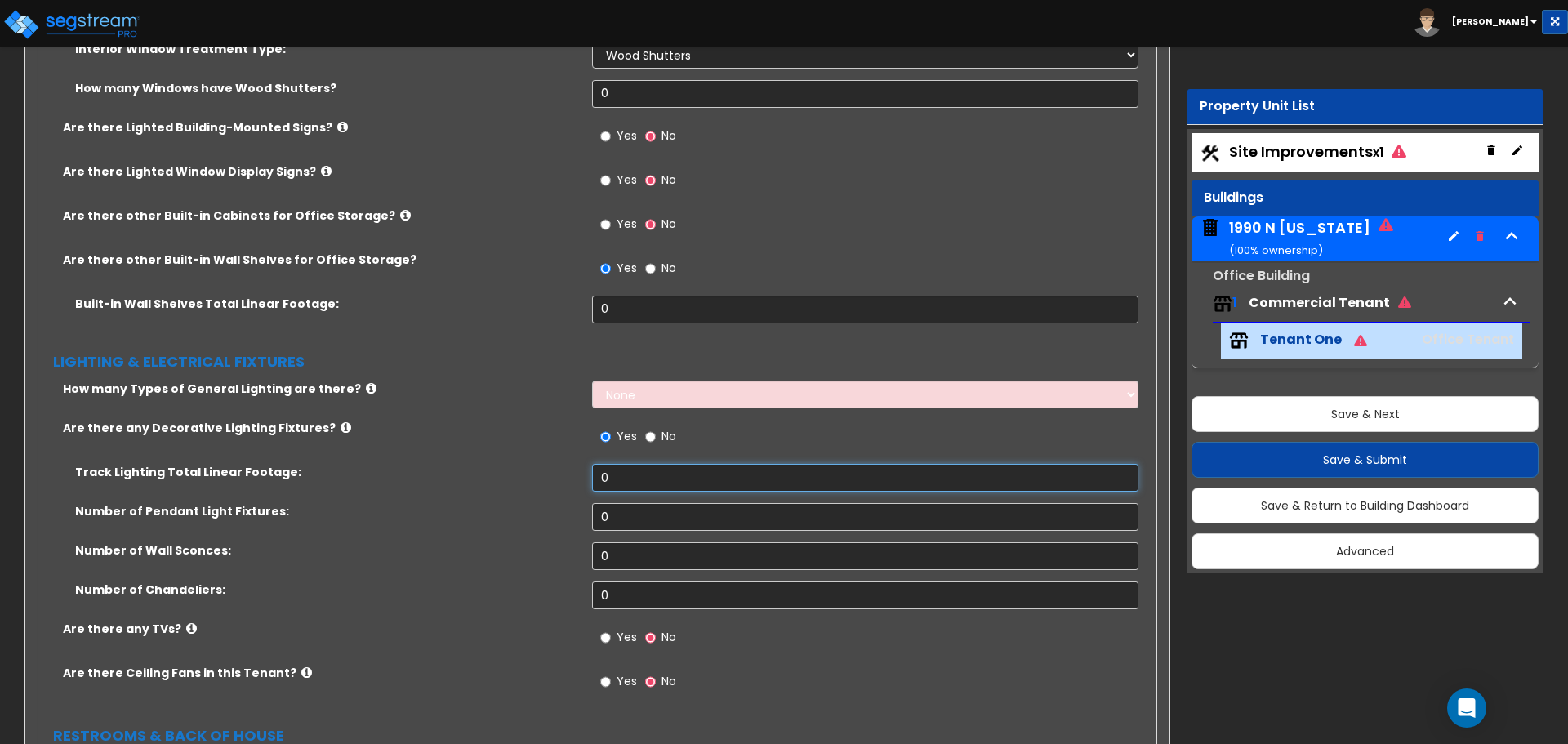
drag, startPoint x: 631, startPoint y: 481, endPoint x: 626, endPoint y: 577, distance: 96.1
click at [626, 577] on div "Track Lighting Total Linear Footage: 0 Number of Pendant Light Fixtures: 0 Numb…" at bounding box center [592, 542] width 1083 height 157
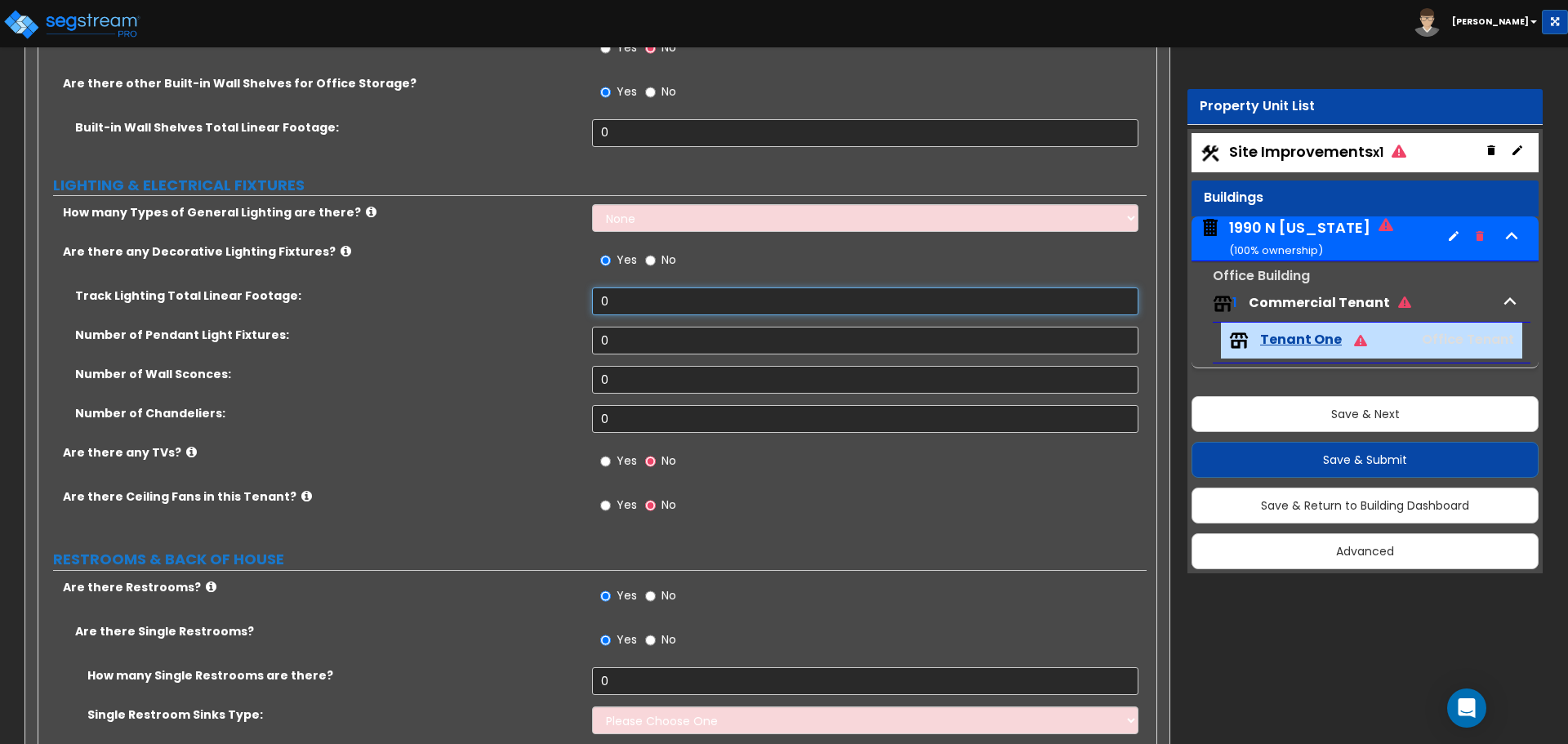
scroll to position [2410, 0]
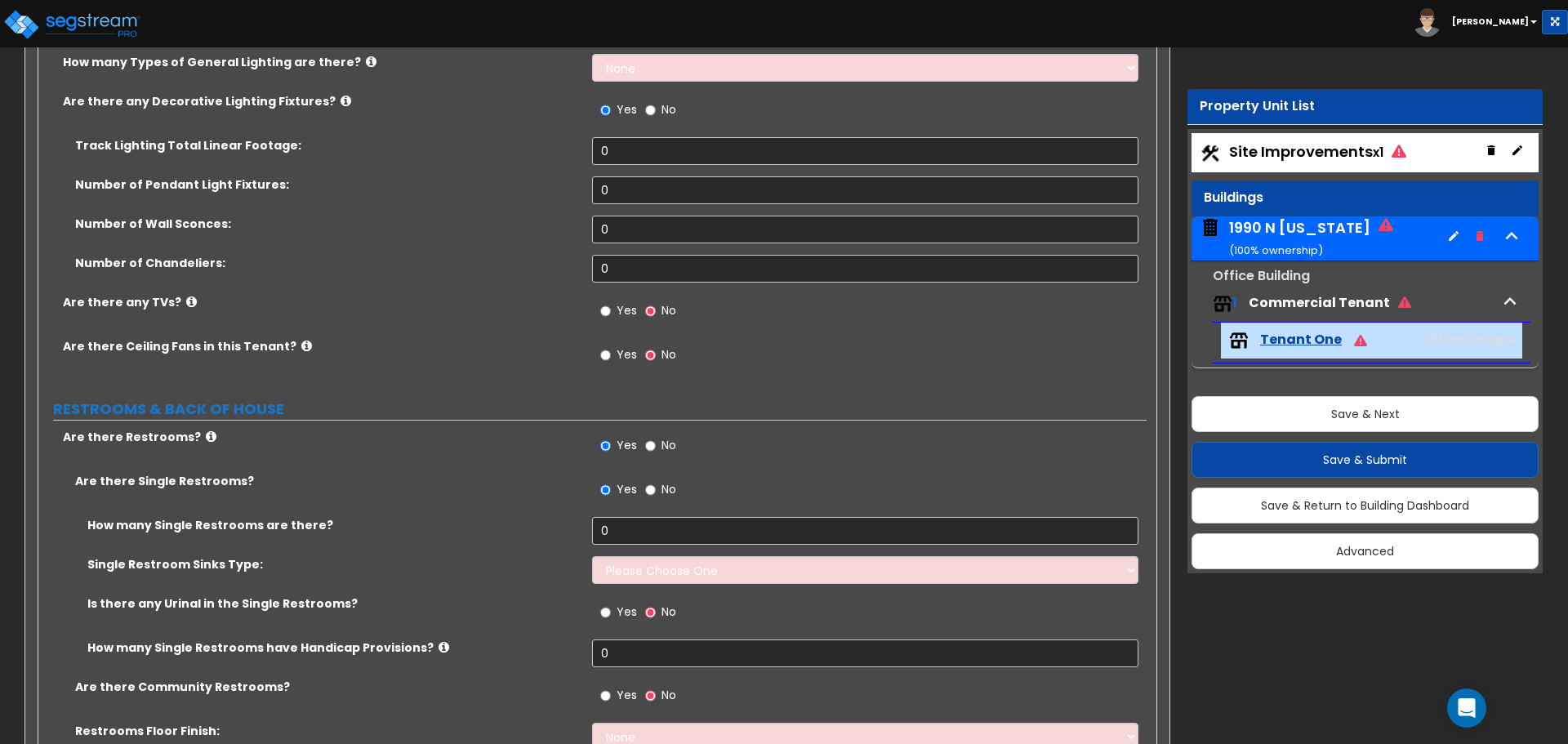
click at [1326, 151] on span "Site Improvements x1" at bounding box center [1318, 152] width 177 height 20
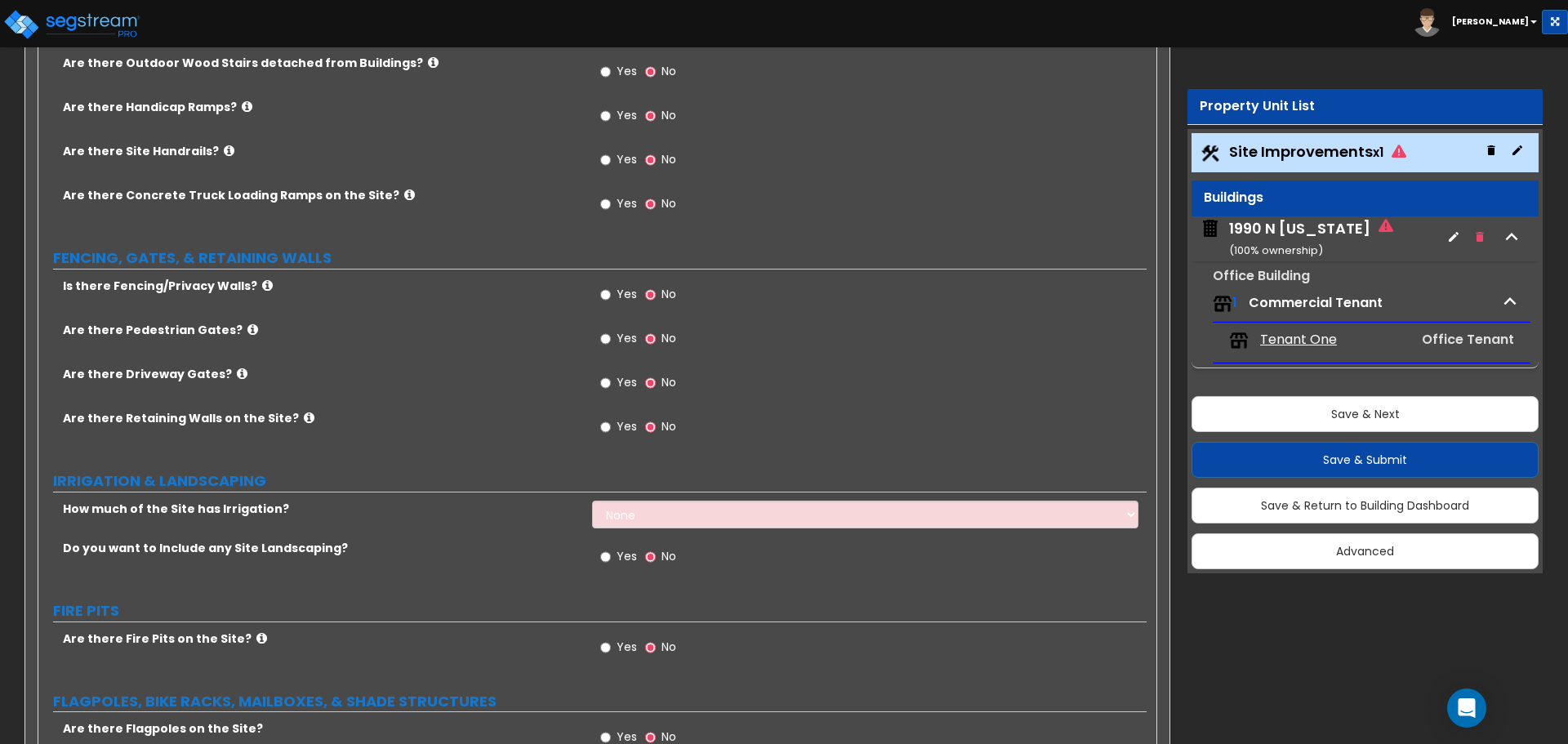
scroll to position [1152, 0]
